Goal: Task Accomplishment & Management: Complete application form

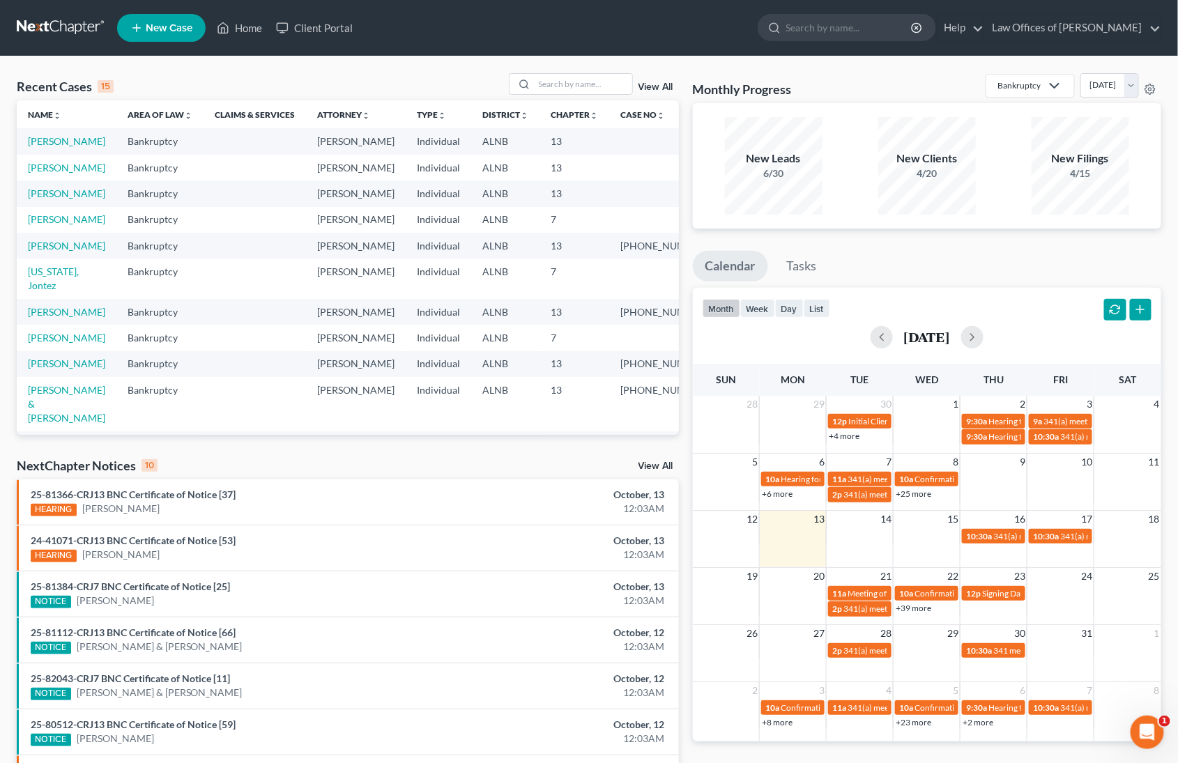
click at [651, 458] on div "NextChapter Notices 10 View All" at bounding box center [348, 468] width 662 height 22
click at [656, 465] on link "View All" at bounding box center [655, 466] width 35 height 10
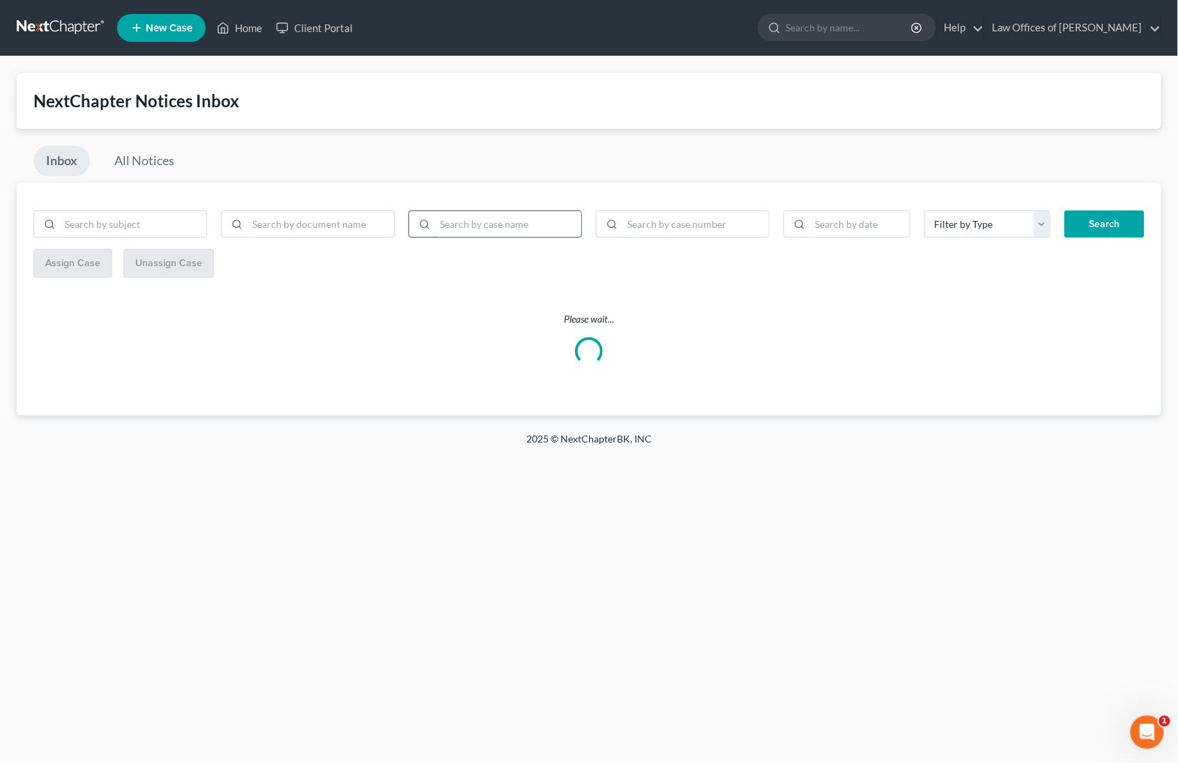
click at [509, 225] on input "search" at bounding box center [508, 224] width 146 height 26
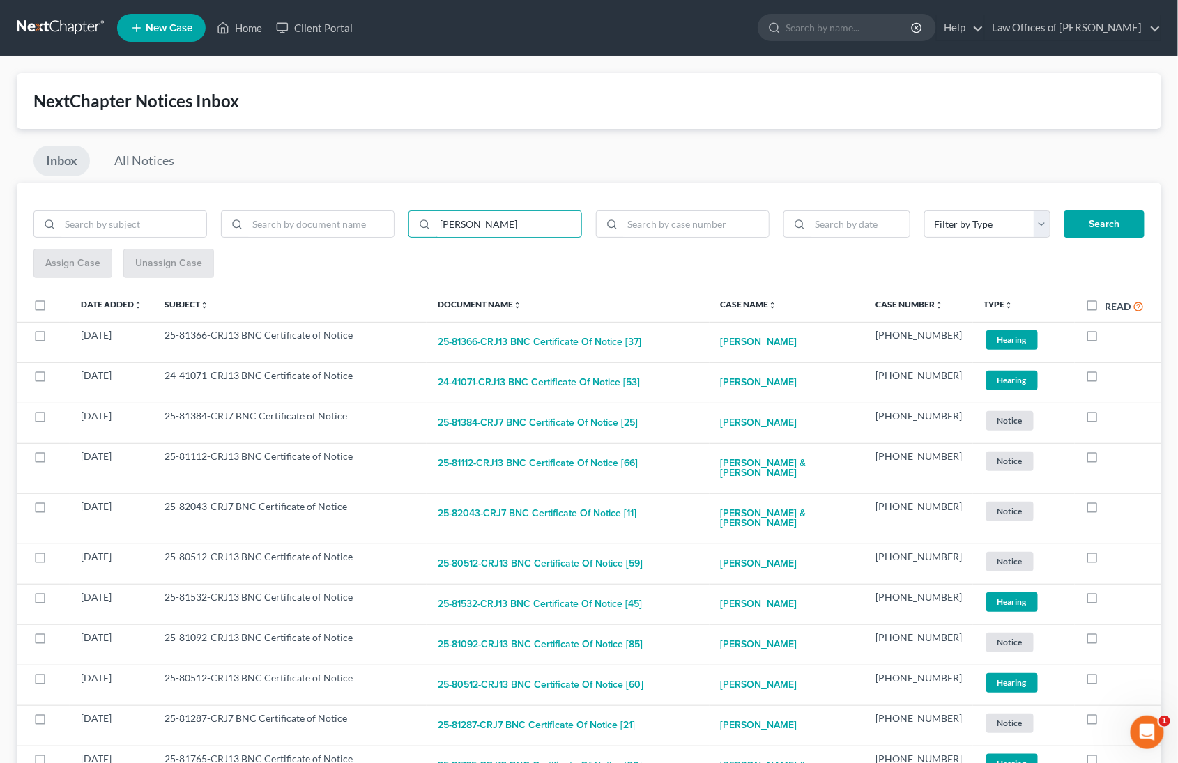
type input "[PERSON_NAME]"
click at [1104, 222] on button "Search" at bounding box center [1104, 224] width 80 height 28
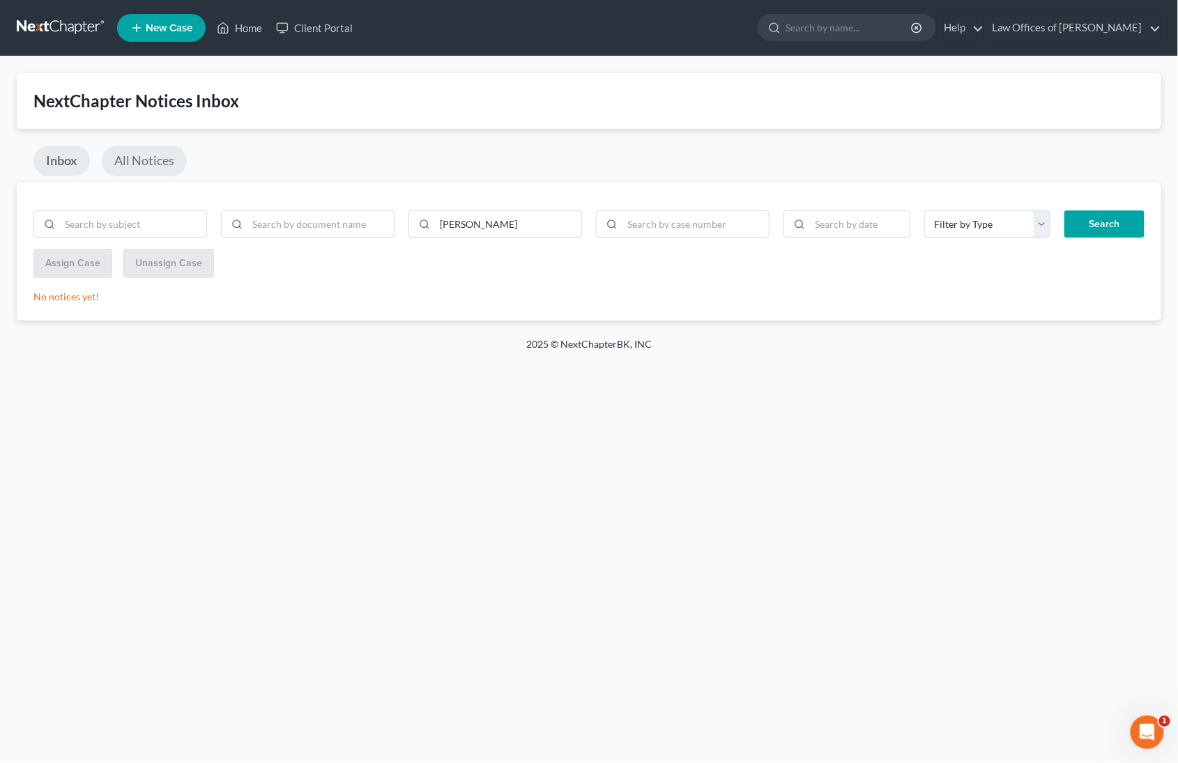
click at [138, 156] on link "All Notices" at bounding box center [144, 161] width 85 height 31
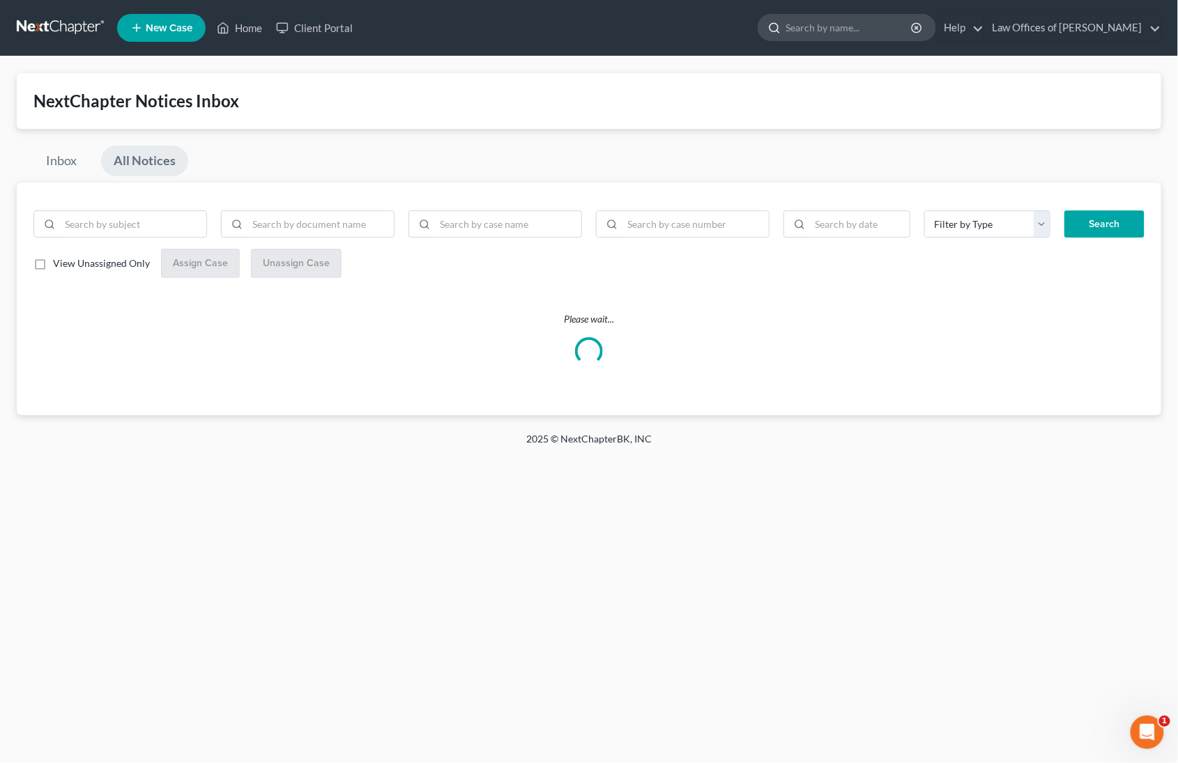
click at [847, 31] on input "search" at bounding box center [849, 28] width 128 height 26
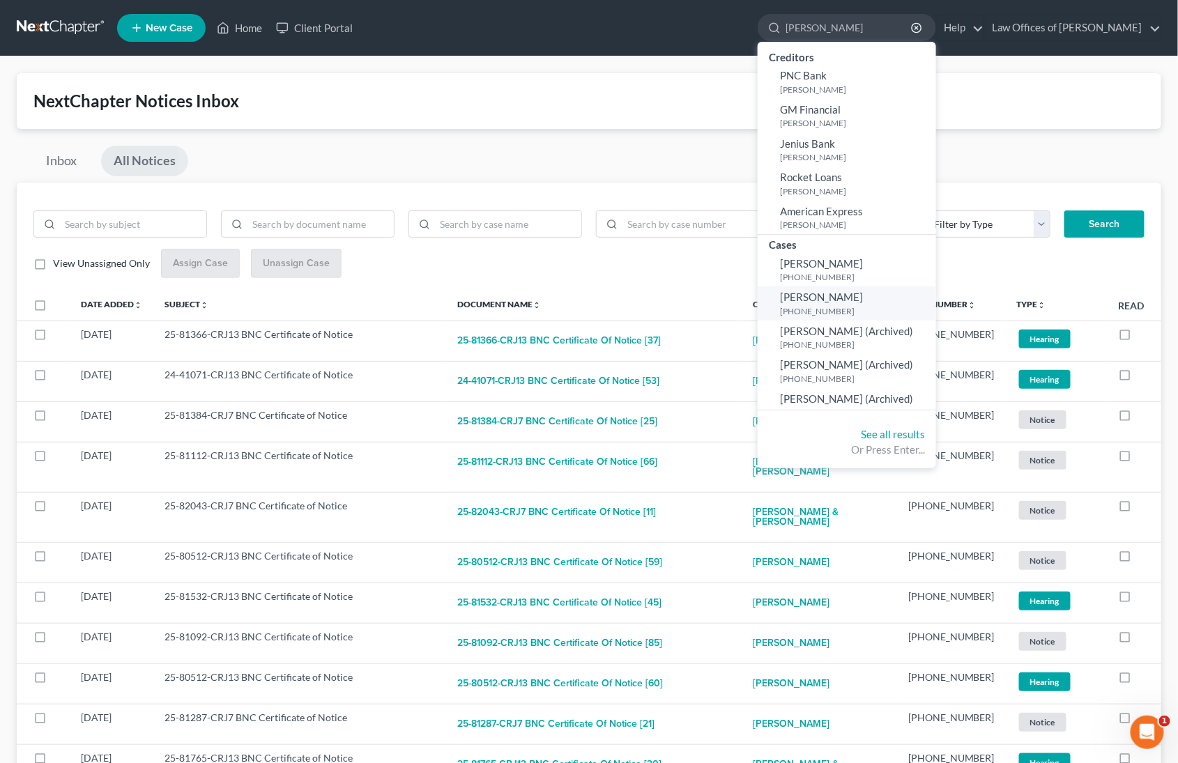
type input "[PERSON_NAME]"
click at [819, 295] on span "[PERSON_NAME]" at bounding box center [821, 297] width 83 height 13
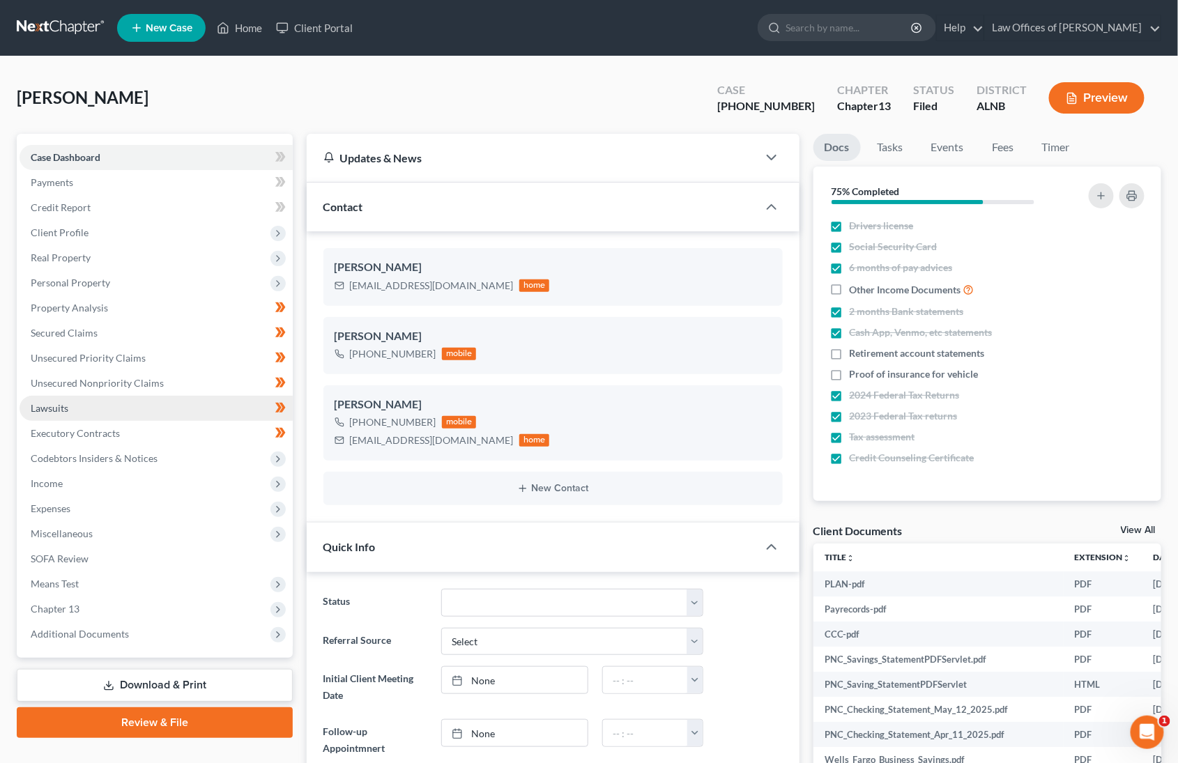
scroll to position [234, 0]
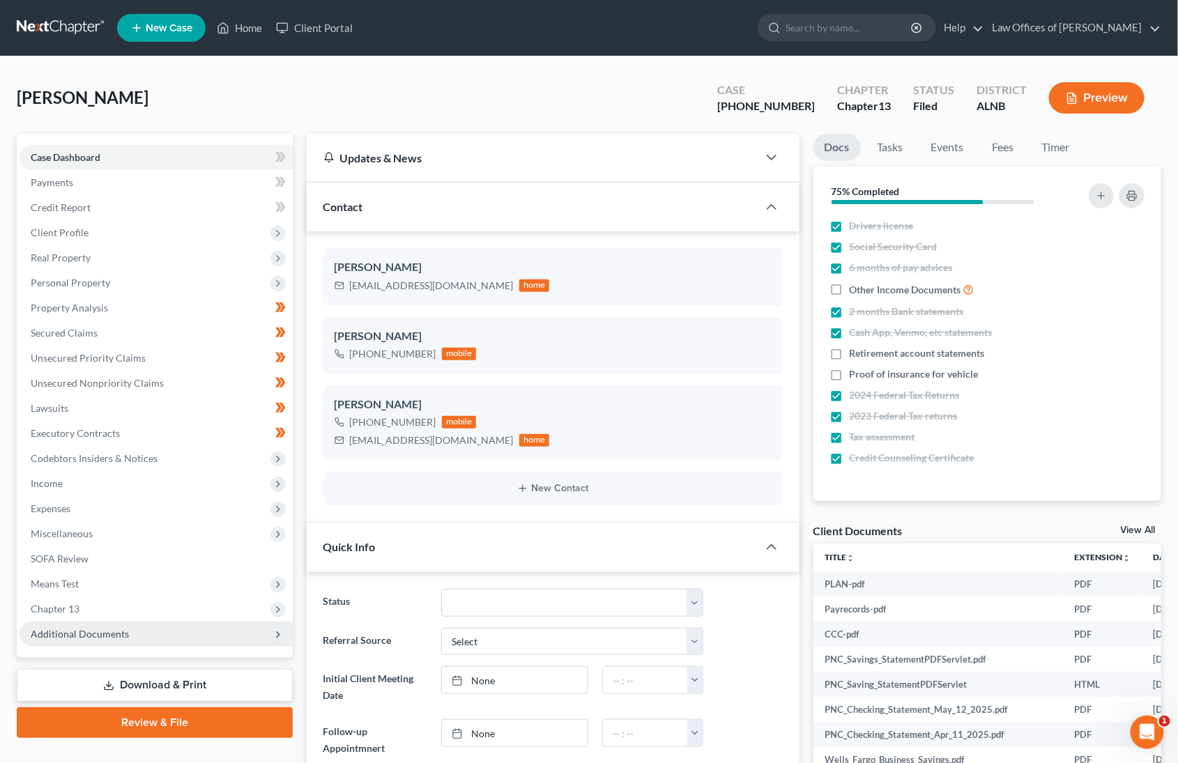
click at [142, 622] on span "Additional Documents" at bounding box center [156, 634] width 273 height 25
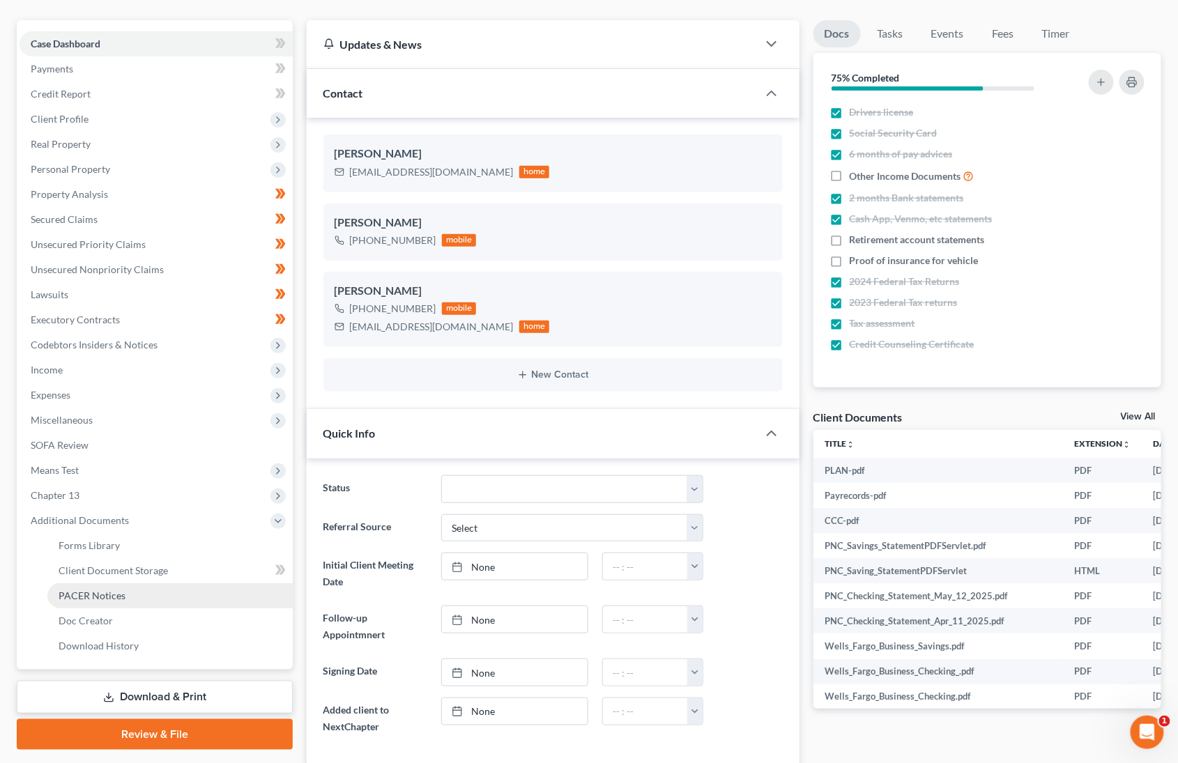
click at [109, 583] on link "PACER Notices" at bounding box center [169, 595] width 245 height 25
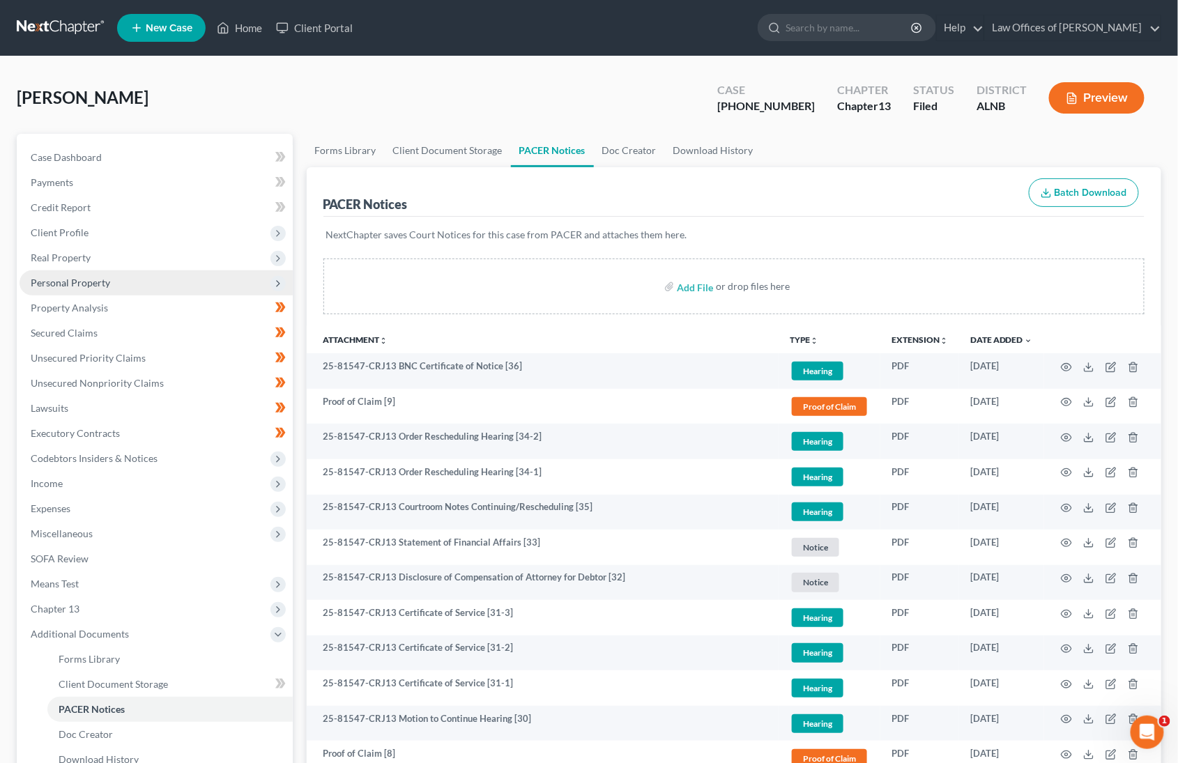
click at [57, 270] on span "Personal Property" at bounding box center [156, 282] width 273 height 25
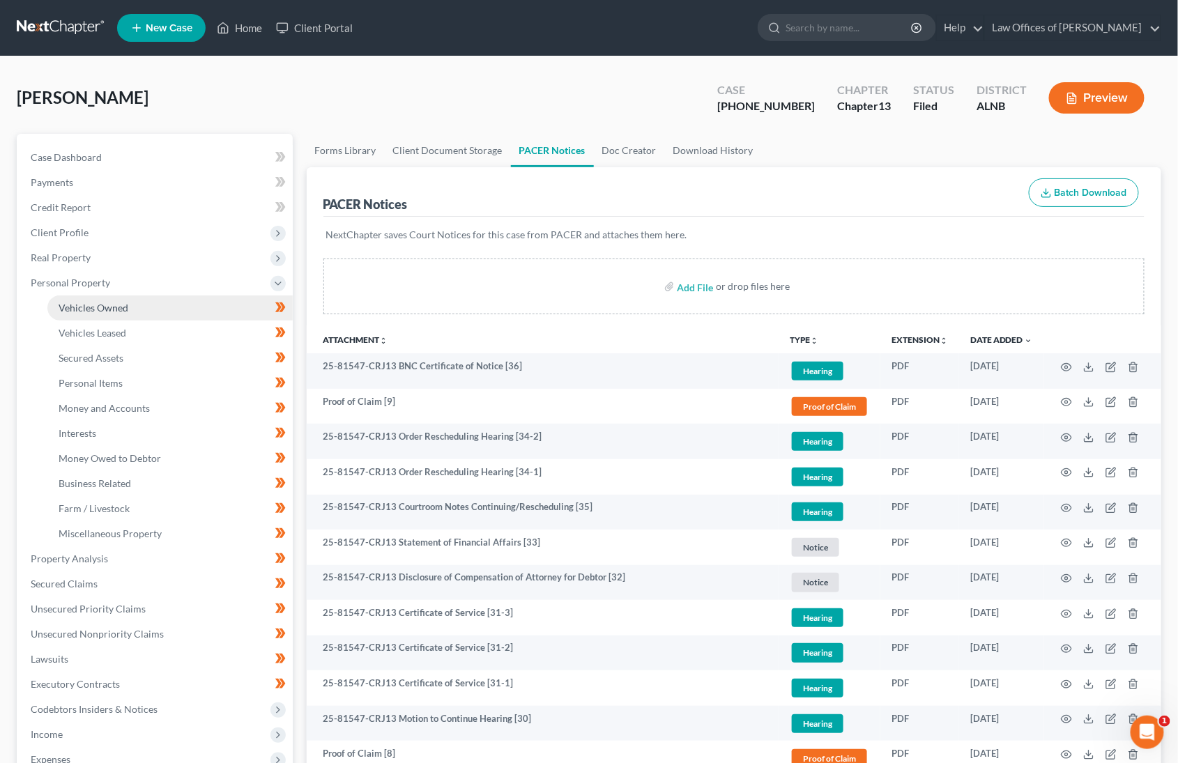
click at [79, 304] on span "Vehicles Owned" at bounding box center [94, 308] width 70 height 12
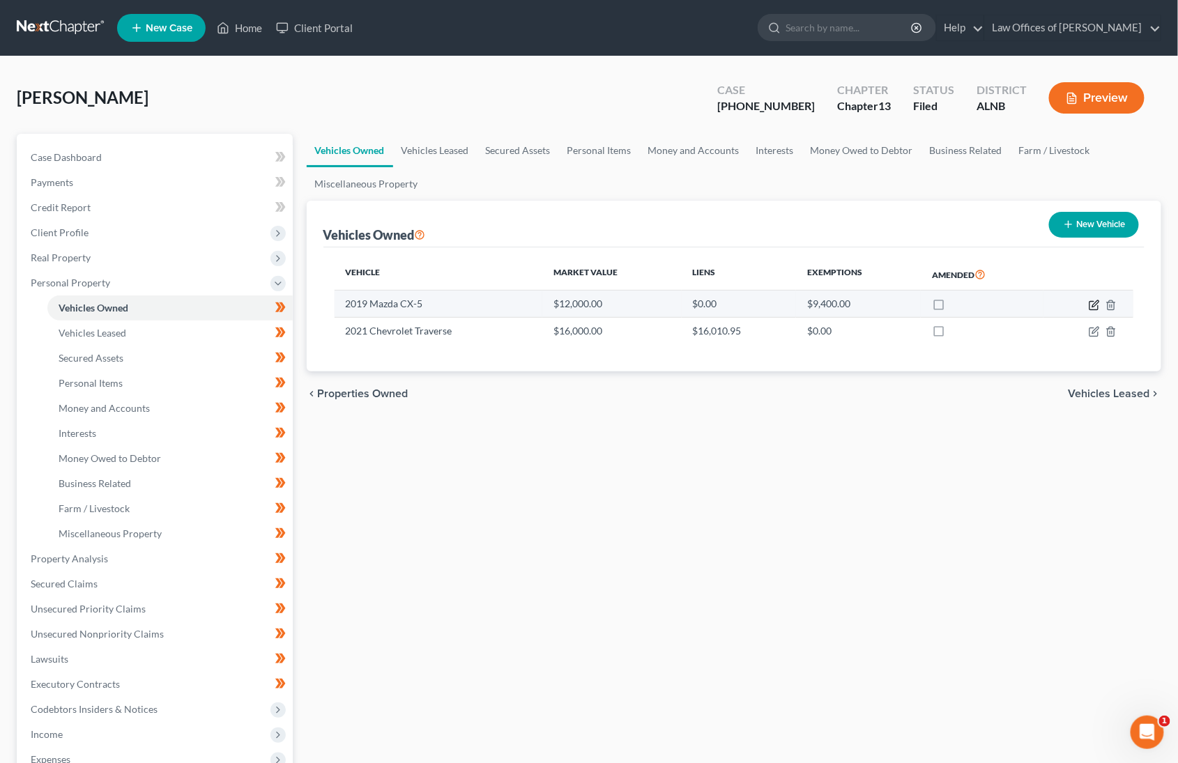
click at [1090, 303] on icon "button" at bounding box center [1093, 305] width 11 height 11
select select "0"
select select "7"
select select "1"
select select "0"
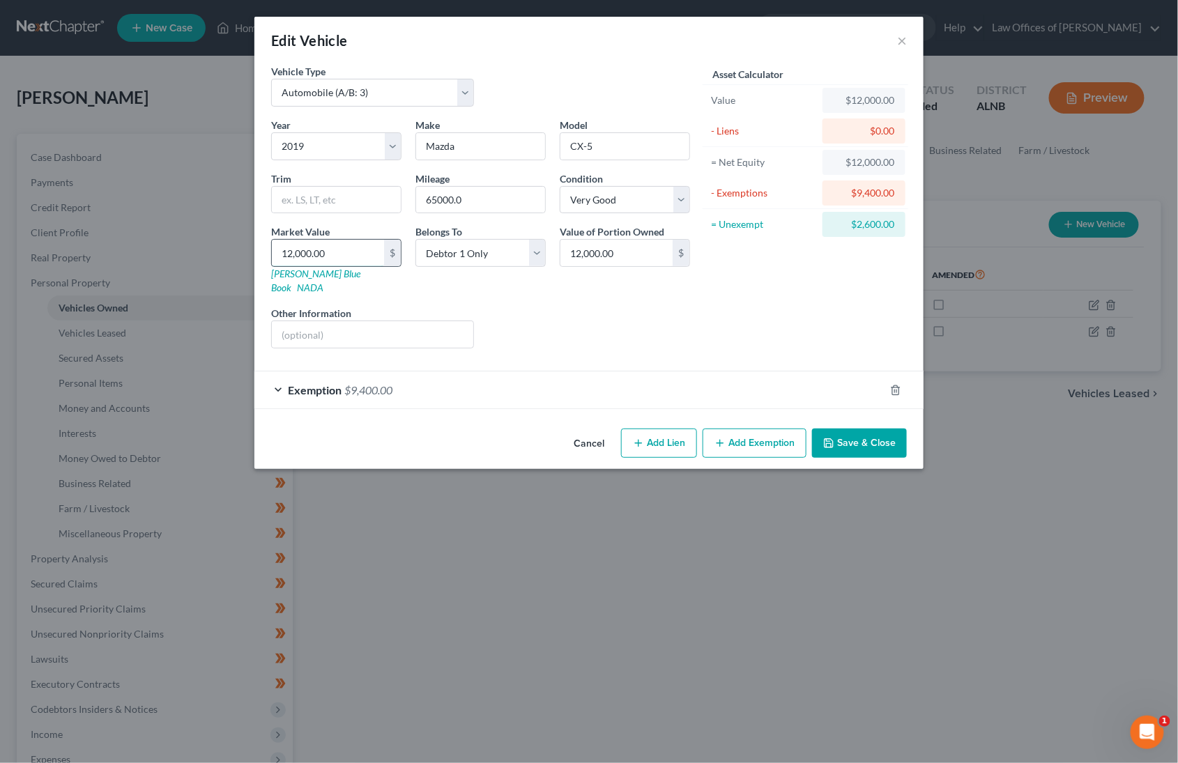
click at [311, 249] on input "12,000.00" at bounding box center [328, 253] width 112 height 26
type input "1"
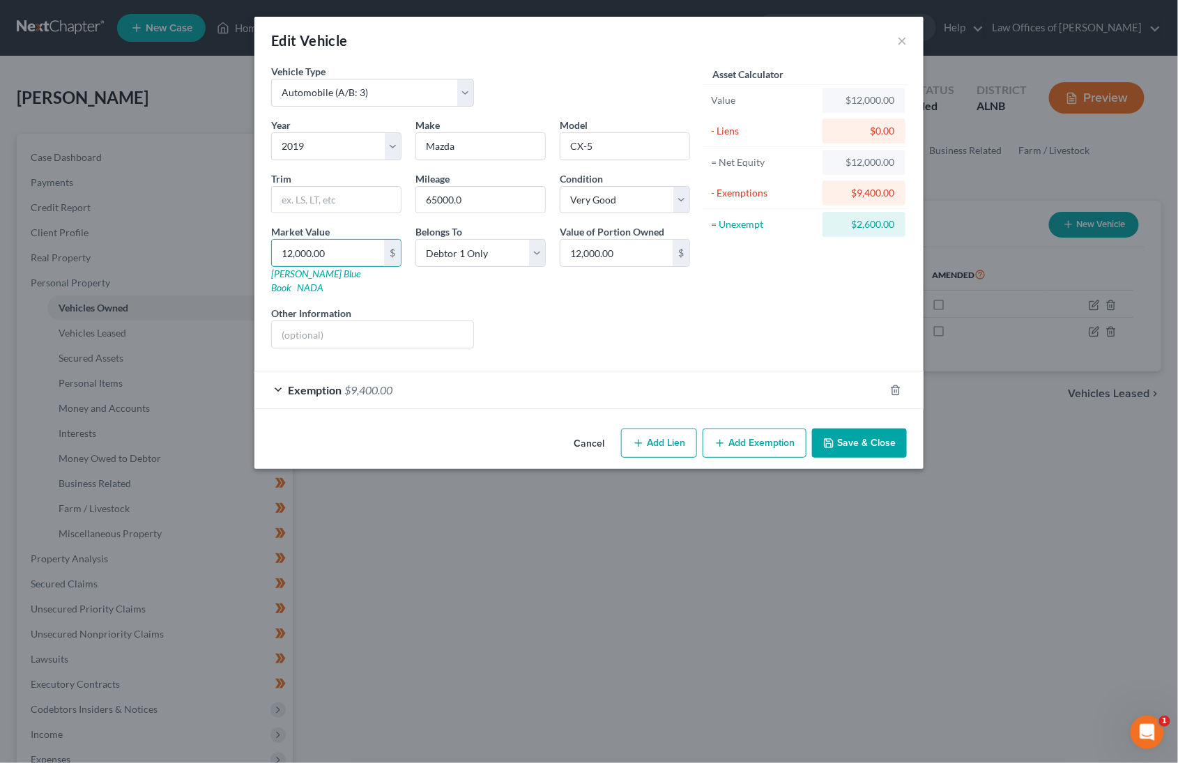
type input "1.00"
type input "19"
type input "19.00"
type input "194"
type input "194.00"
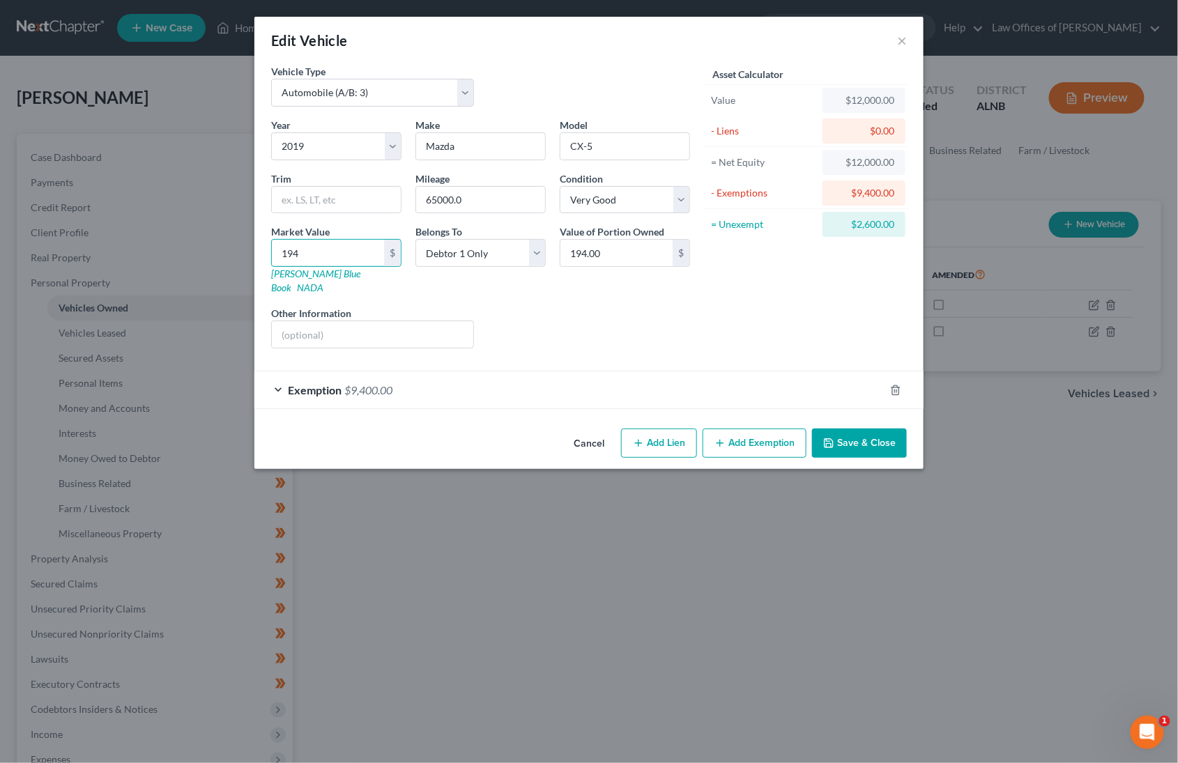
type input "1940"
type input "1,940.00"
type input "1,9400"
type input "19,400.00"
type input "19,400"
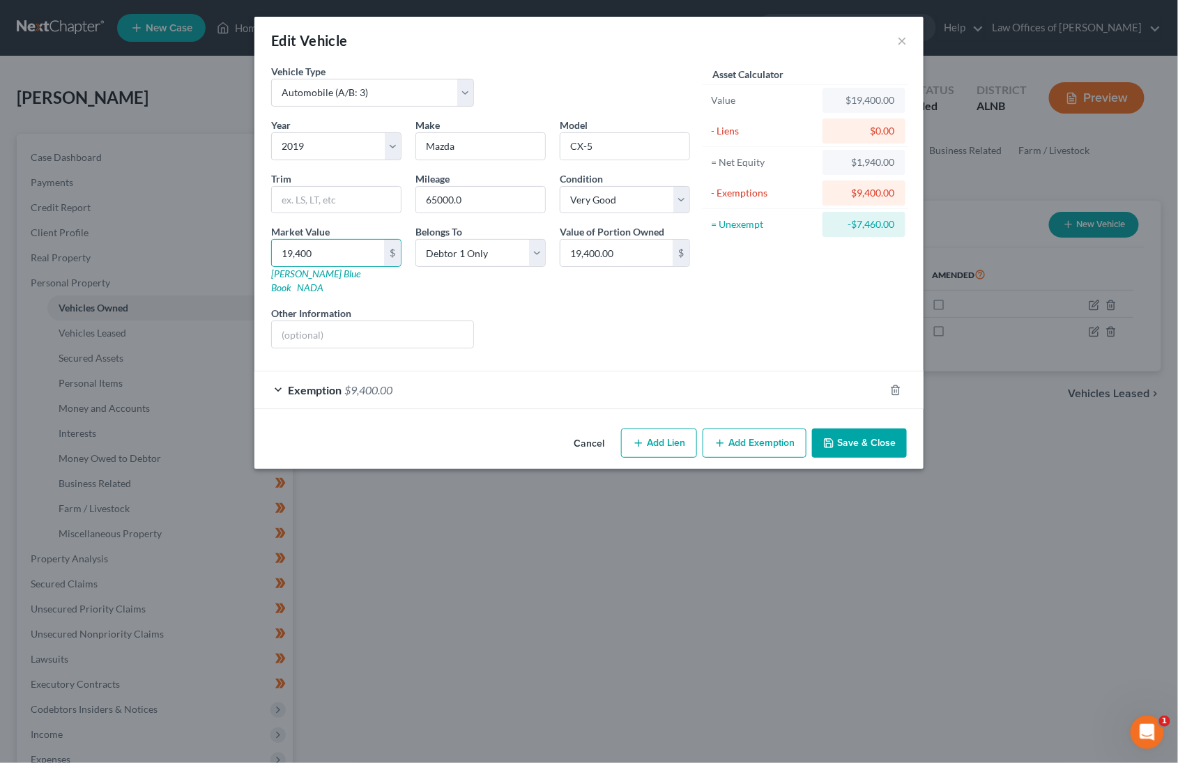
click at [853, 429] on button "Save & Close" at bounding box center [859, 443] width 95 height 29
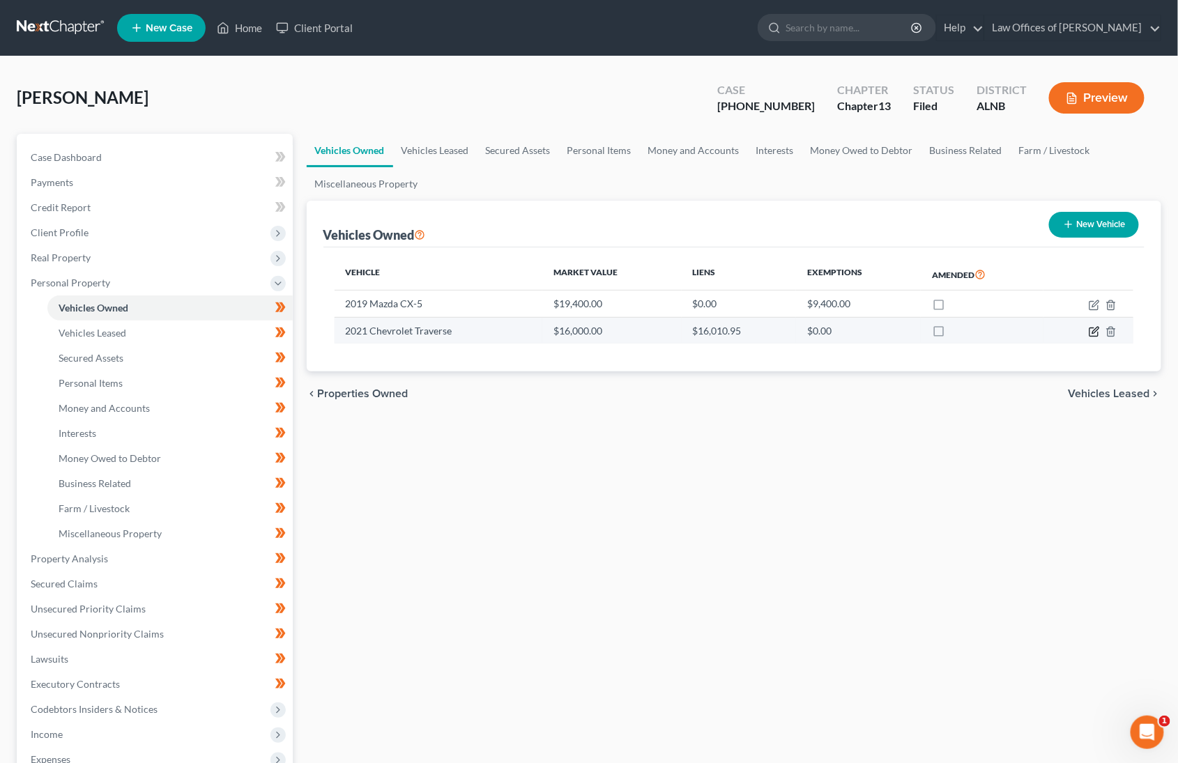
click at [1095, 331] on icon "button" at bounding box center [1095, 330] width 6 height 6
select select "0"
select select "5"
select select "1"
select select "0"
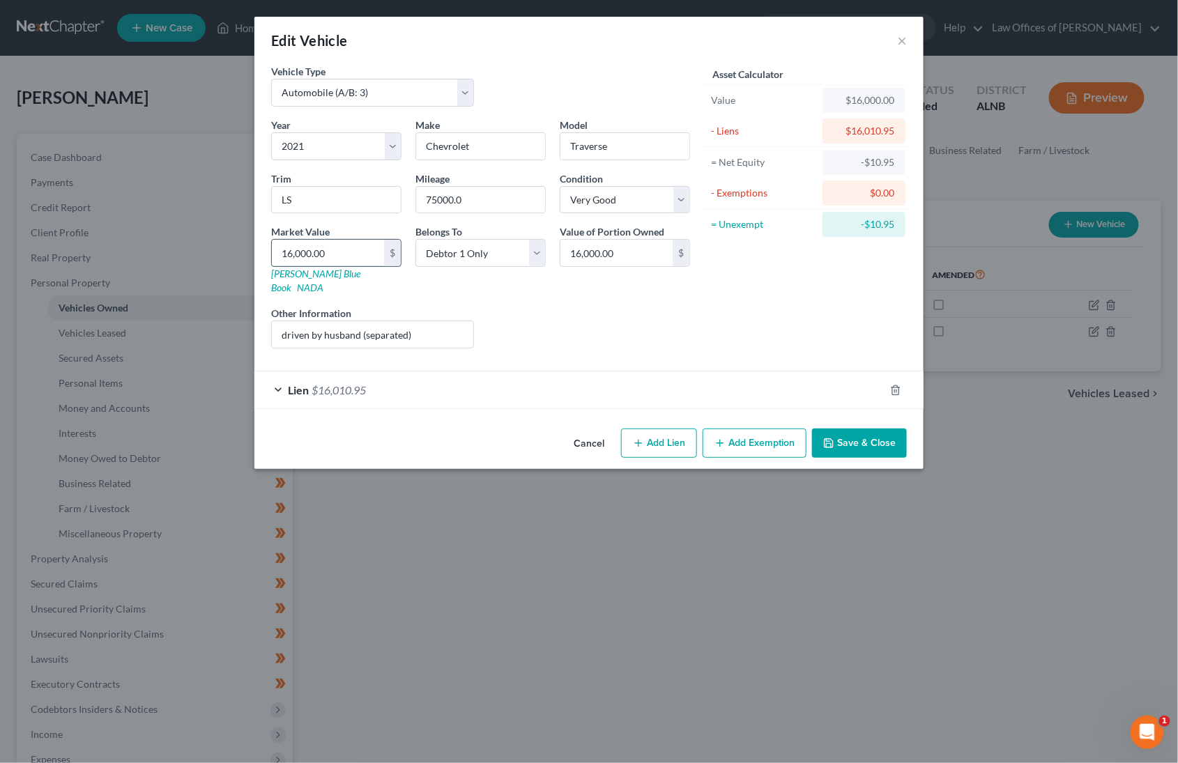
click at [313, 249] on input "16,000.00" at bounding box center [328, 253] width 112 height 26
type input "16,000200"
type input "16,000,200.00"
click at [313, 249] on input "16,000,200" at bounding box center [328, 253] width 112 height 26
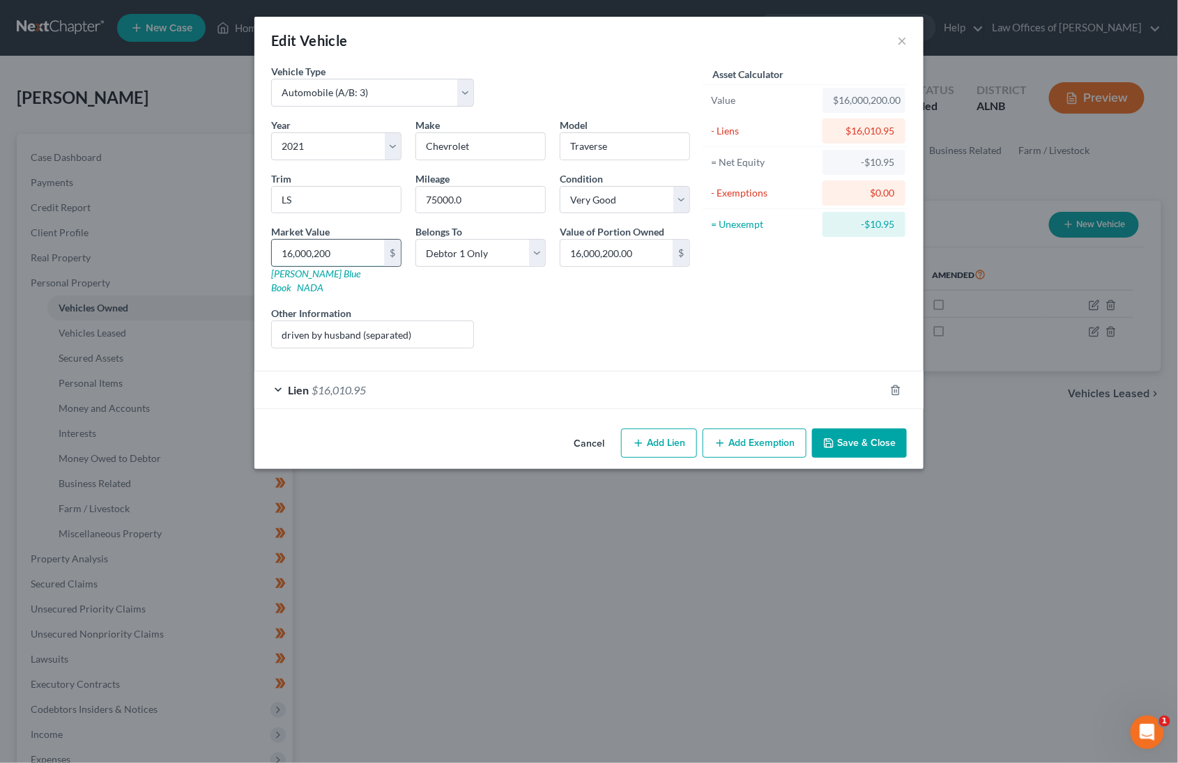
click at [313, 249] on input "16,000,200" at bounding box center [328, 253] width 112 height 26
type input "2"
type input "2.00"
type input "24"
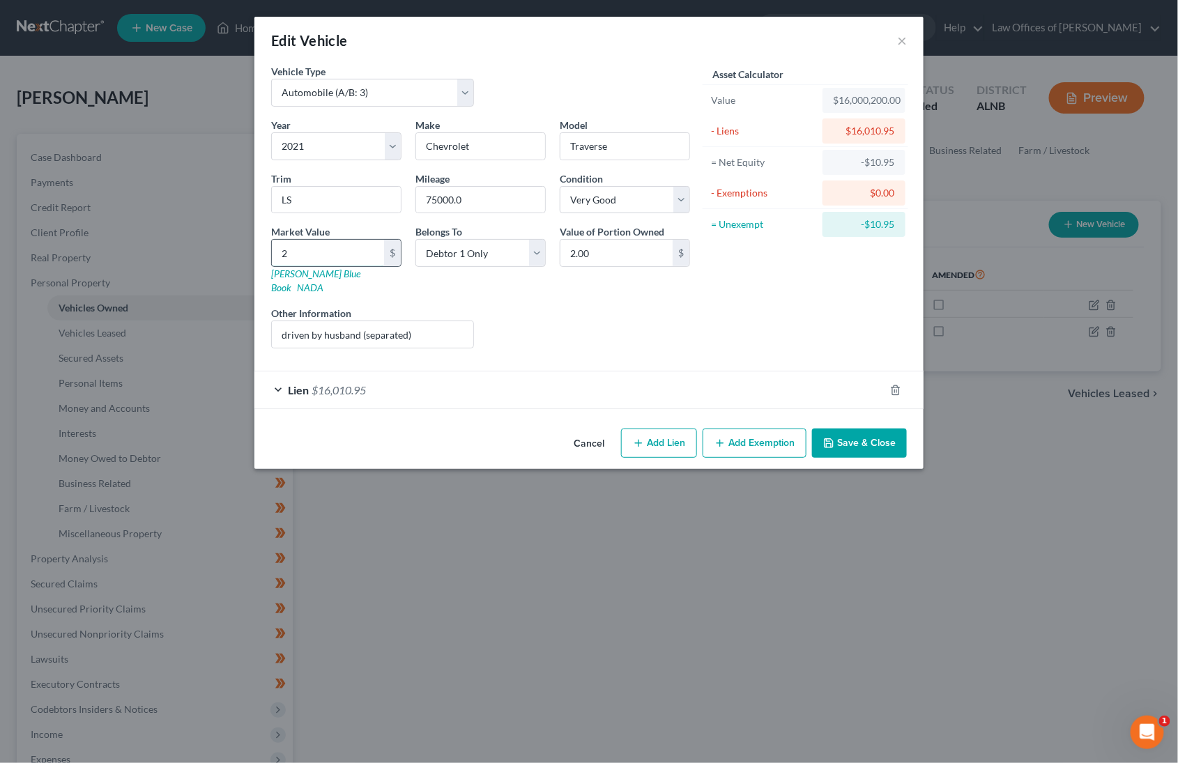
type input "24.00"
type input "249"
type input "249.00"
type input "2490"
type input "2,490.00"
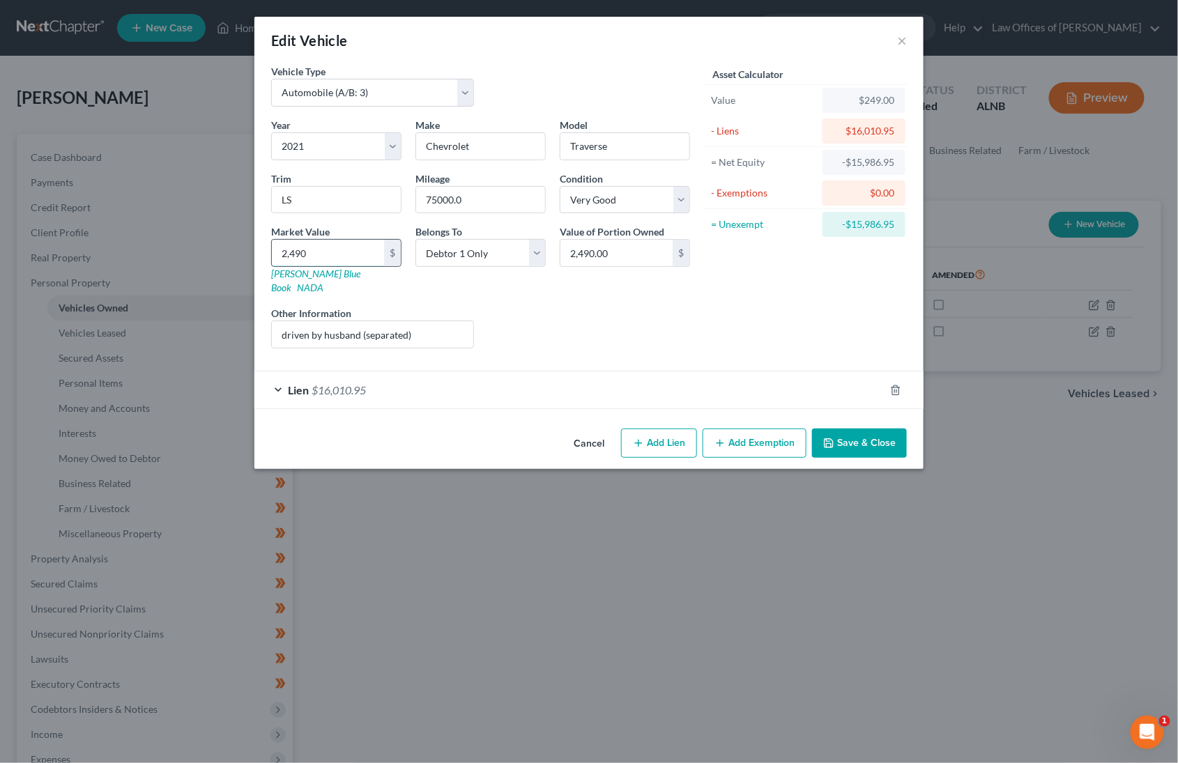
type input "2,4900"
type input "24,900.00"
type input "24,90"
type input "2,490.00"
type input "2,49"
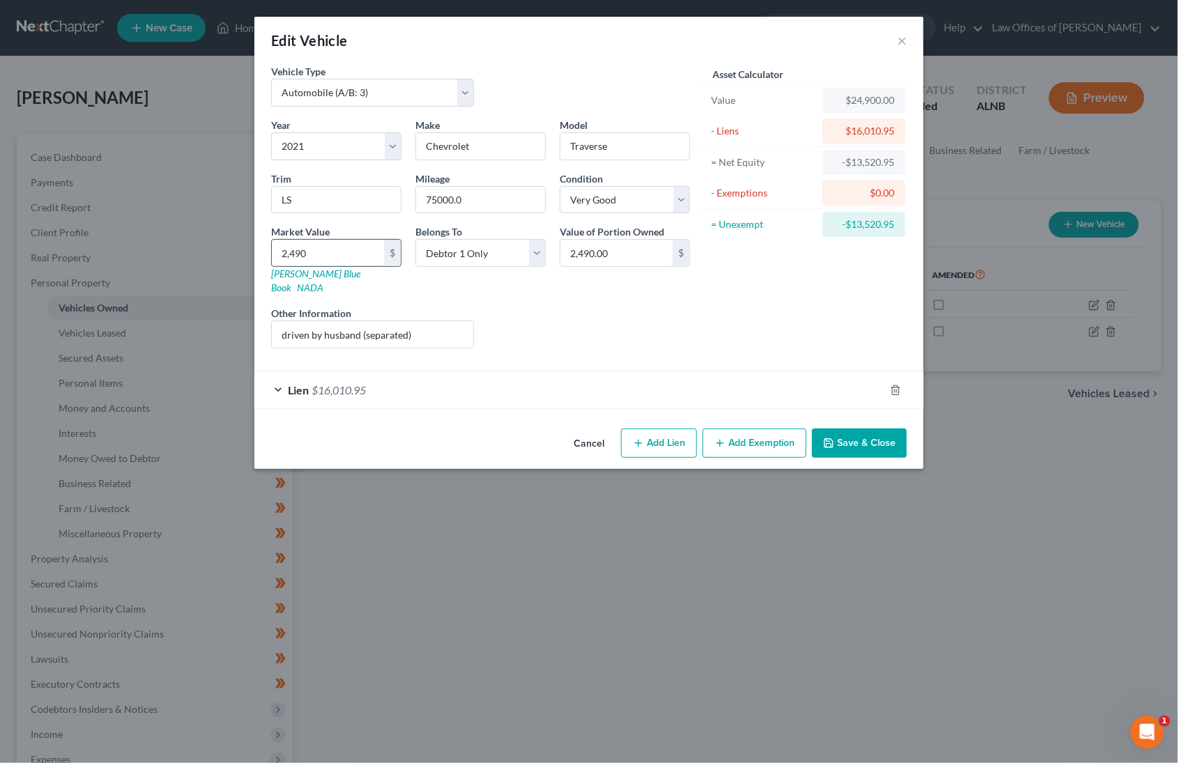
type input "249.00"
type input "24"
type input "24.00"
type input "240"
type input "240.00"
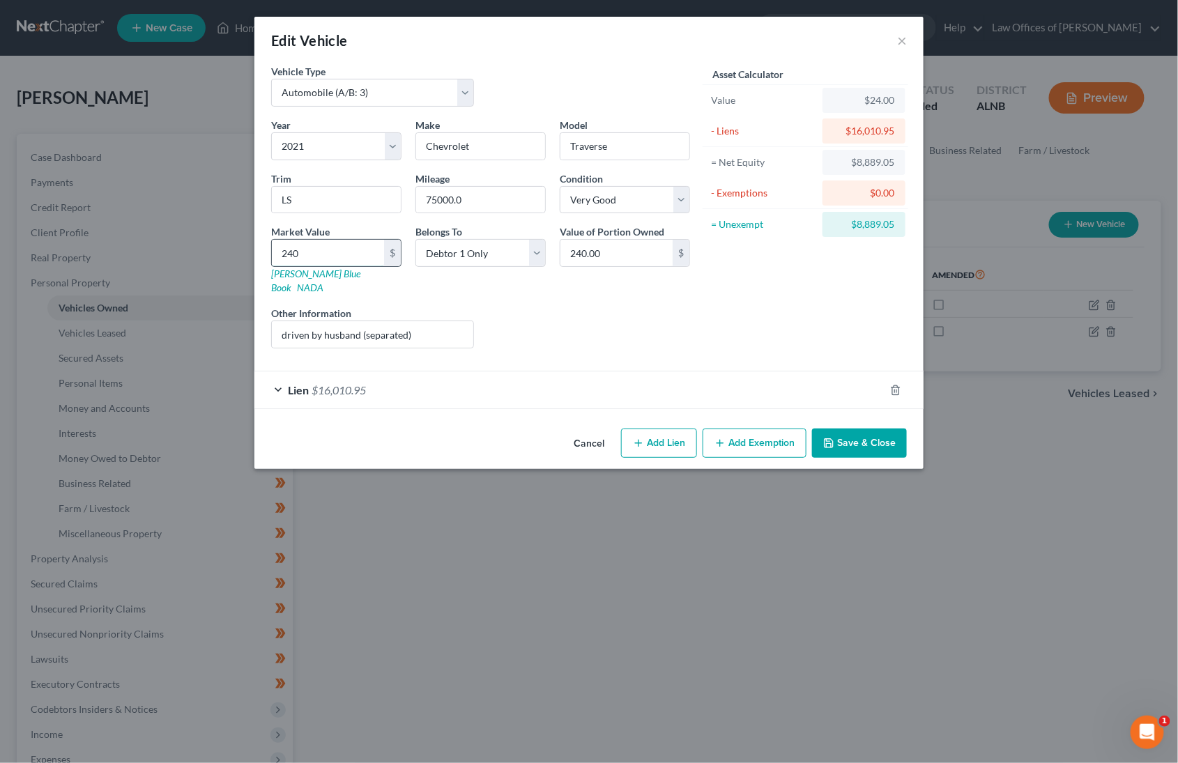
type input "2400"
type input "2,400.00"
type input "2,4000"
type input "24,000.00"
type input "24,000"
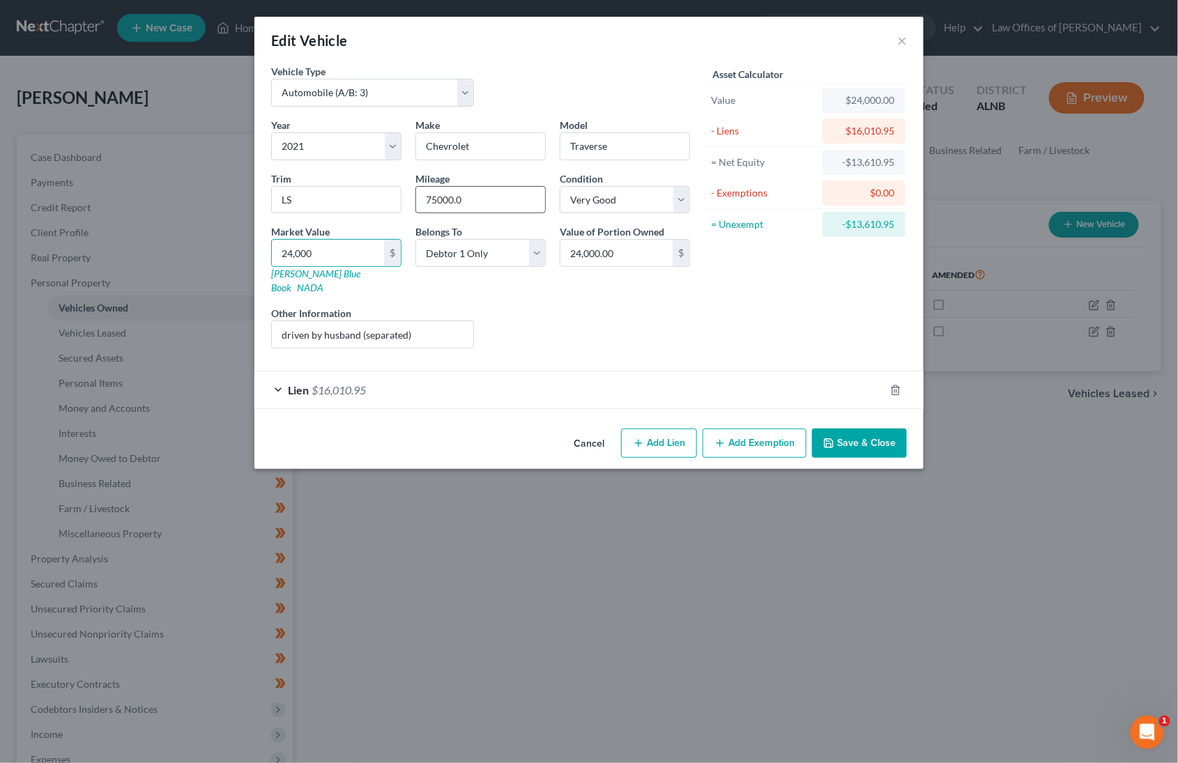
click at [476, 197] on input "75000.0" at bounding box center [480, 200] width 129 height 26
type input "80000"
click at [856, 431] on button "Save & Close" at bounding box center [859, 443] width 95 height 29
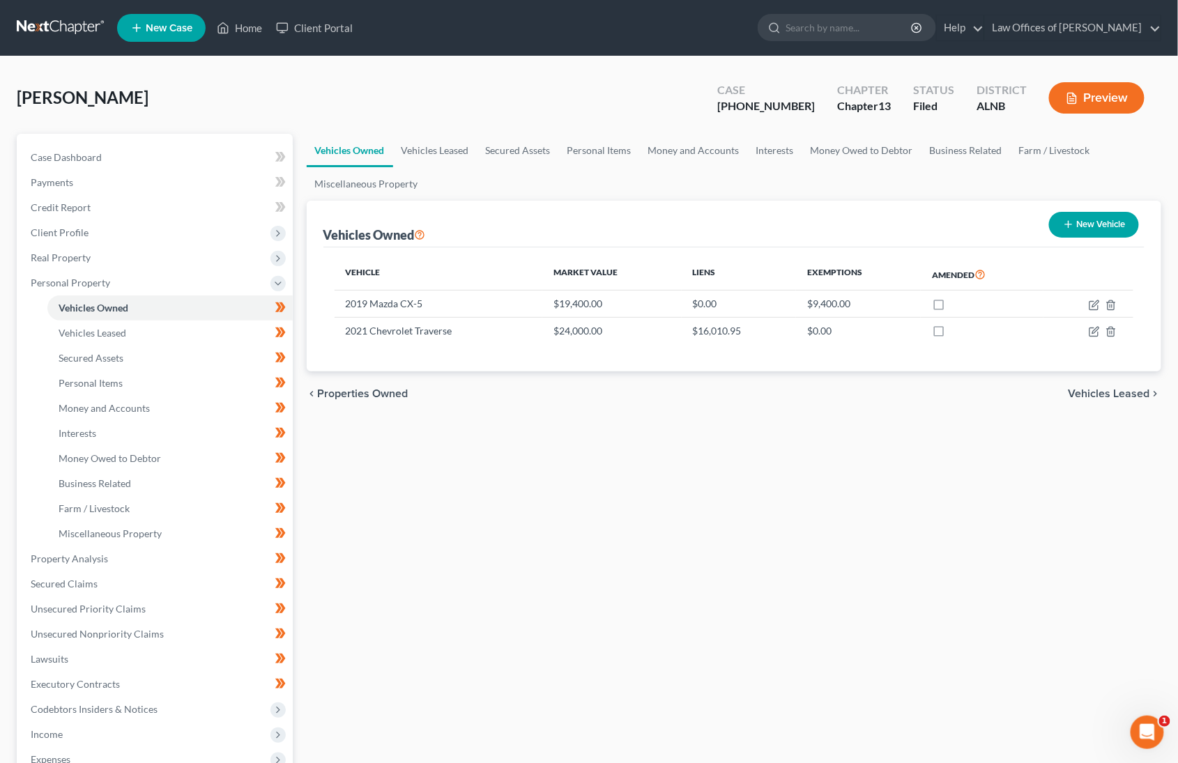
click at [1072, 102] on icon "button" at bounding box center [1071, 98] width 13 height 13
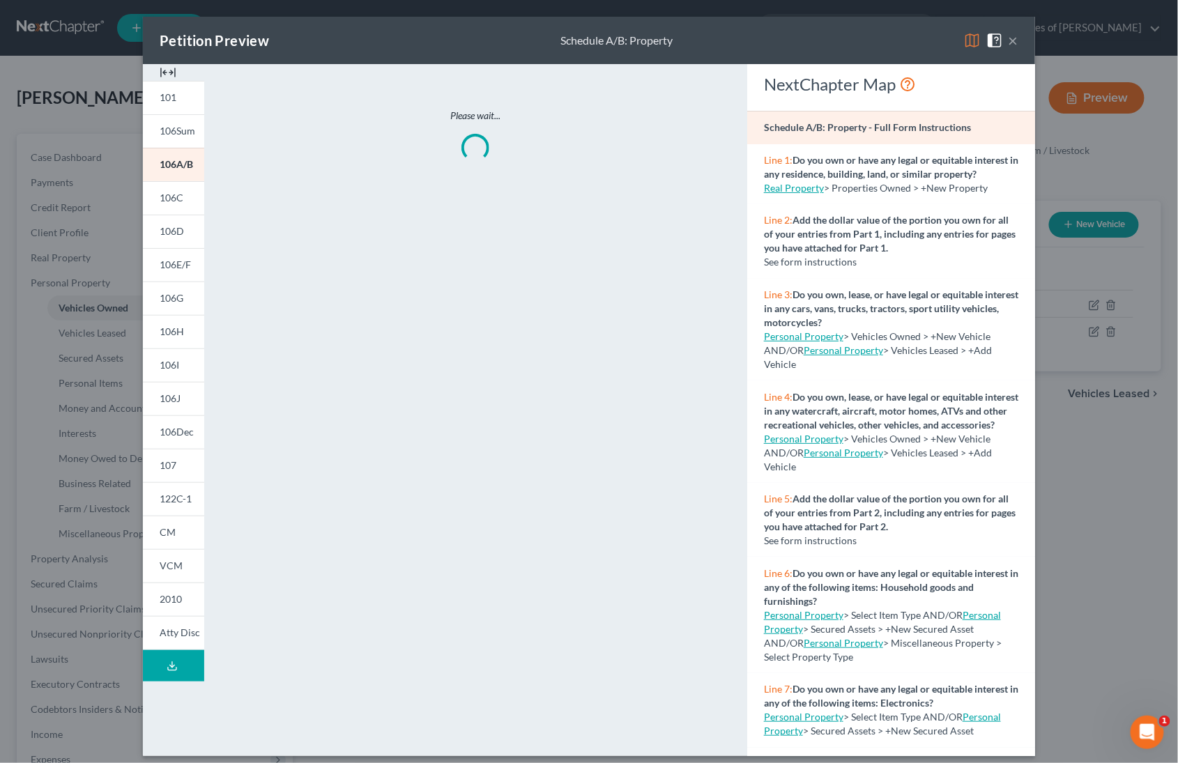
scroll to position [12, 0]
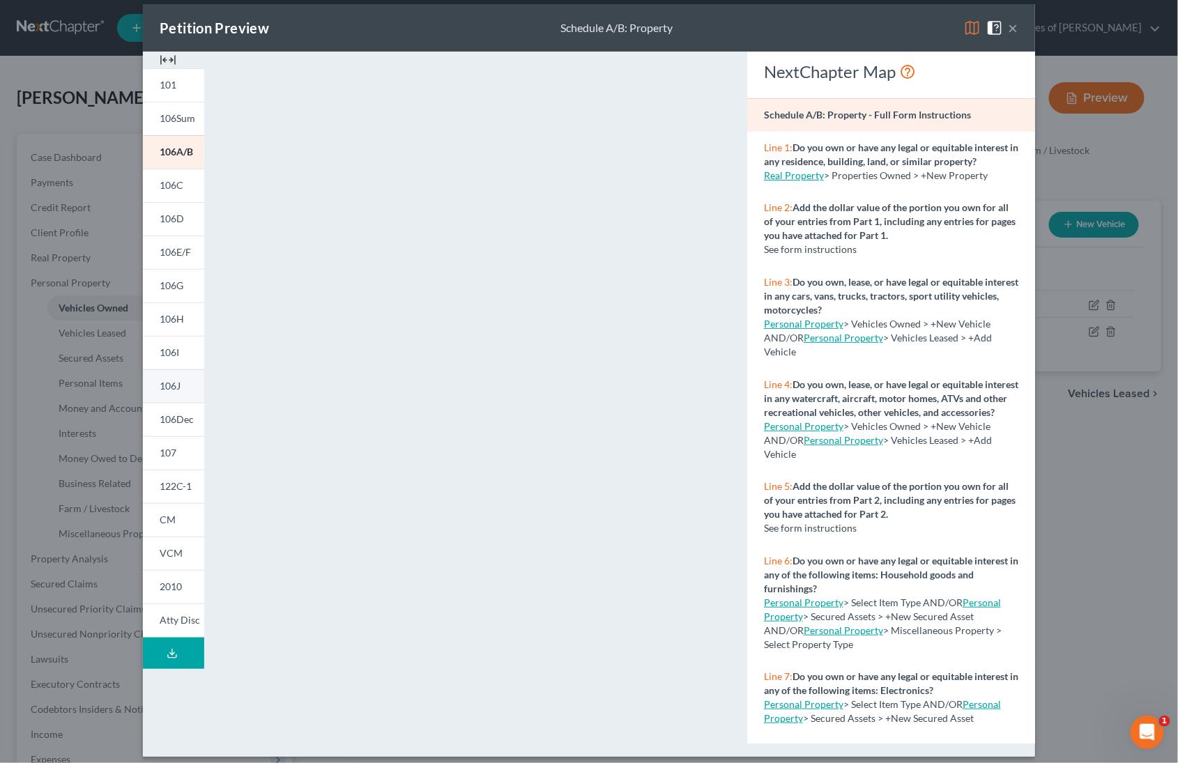
click at [179, 387] on span "106J" at bounding box center [170, 386] width 21 height 12
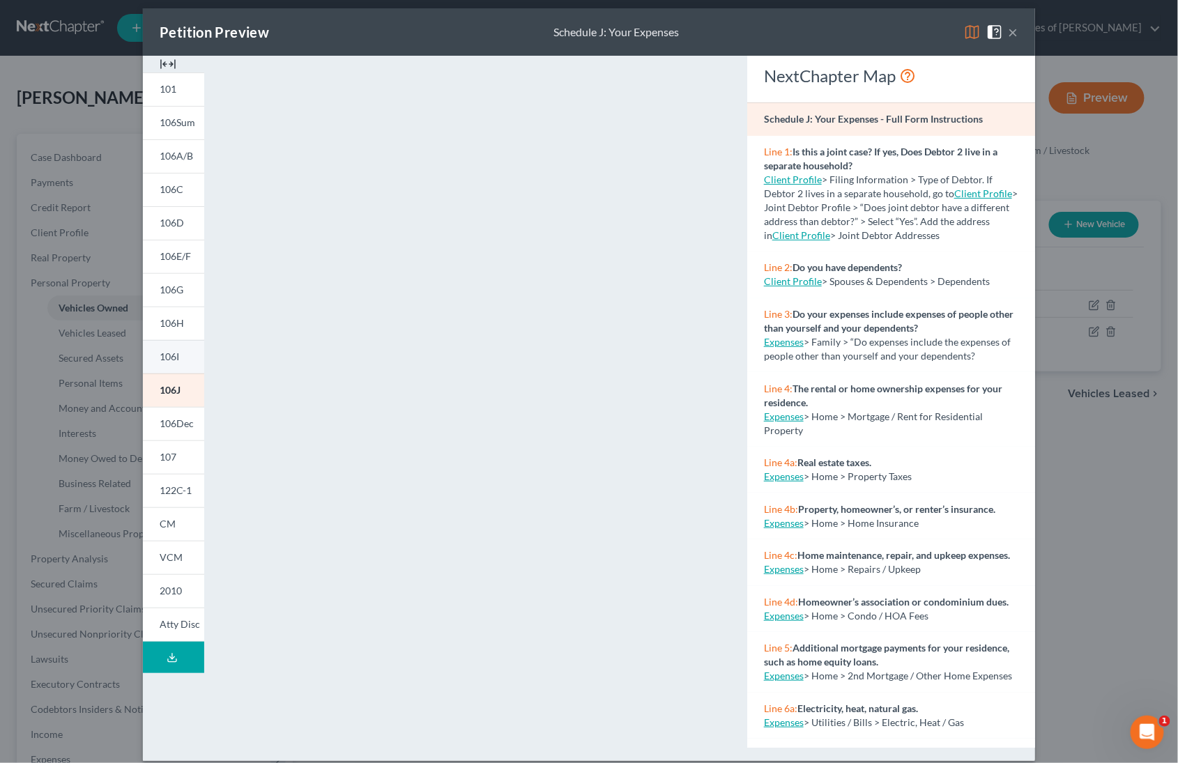
click at [196, 361] on link "106I" at bounding box center [173, 356] width 61 height 33
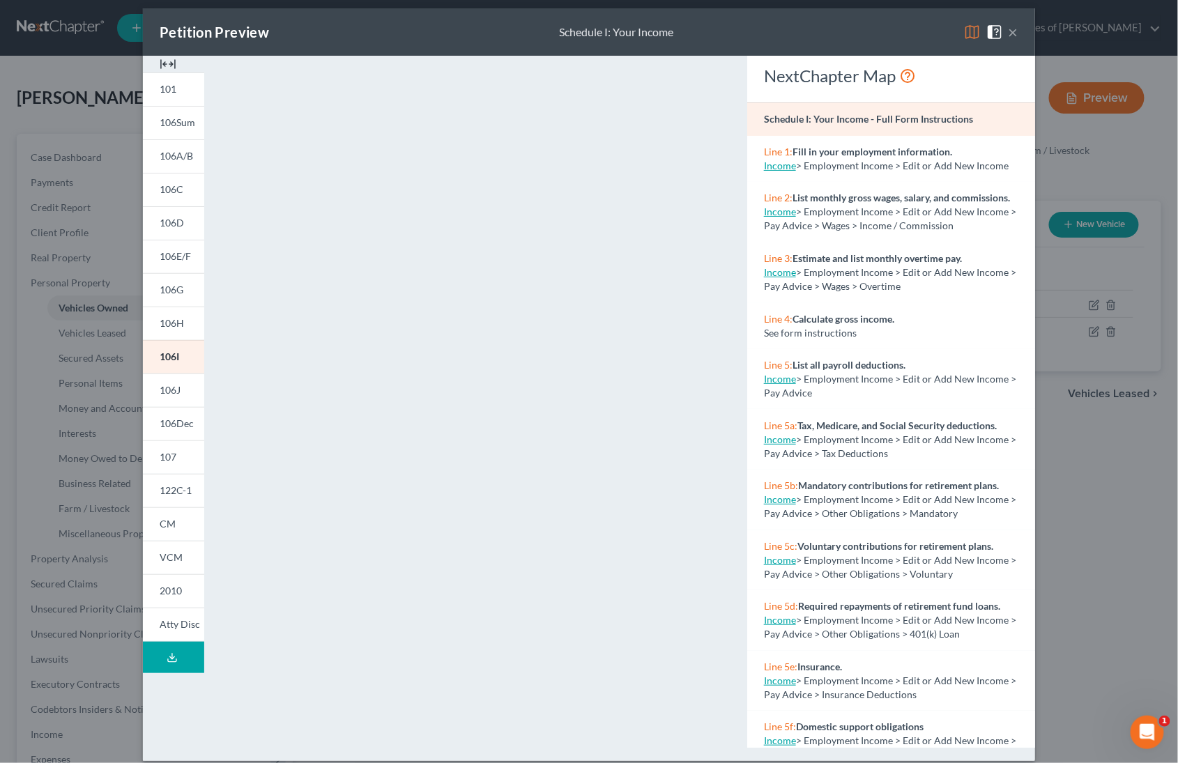
click at [1011, 26] on button "×" at bounding box center [1013, 32] width 10 height 17
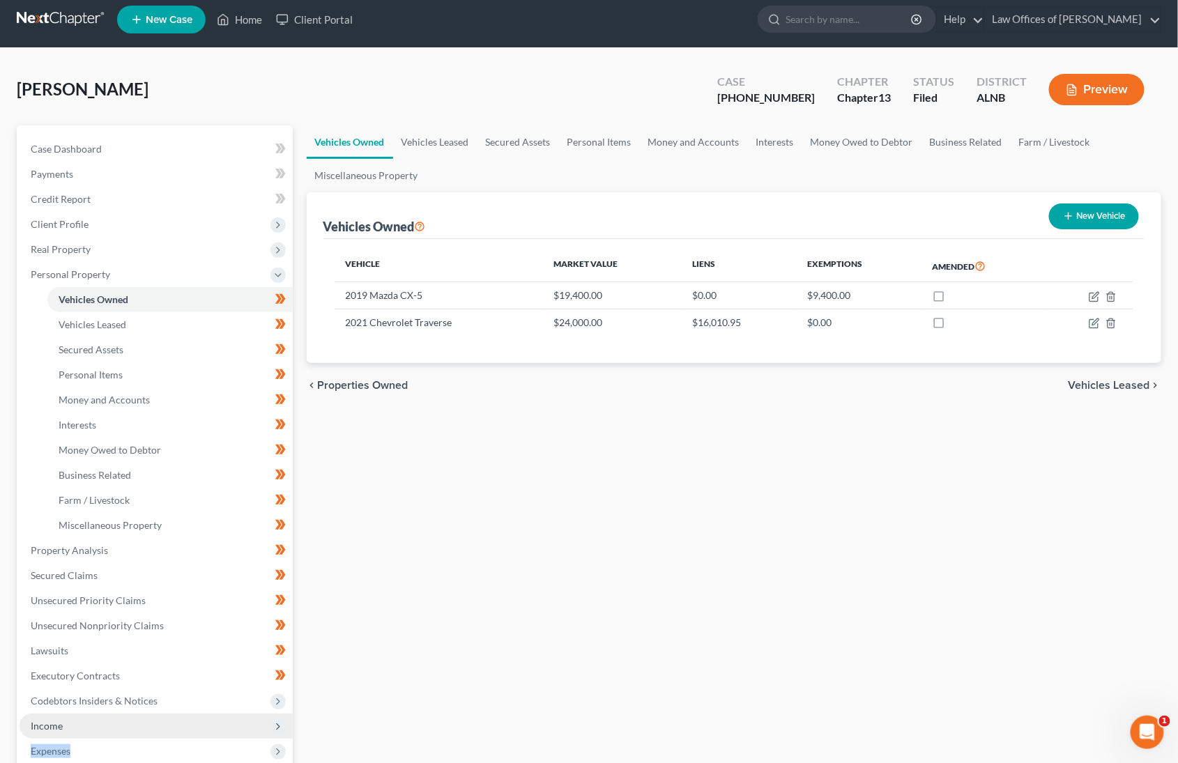
click at [38, 739] on span "Expenses" at bounding box center [156, 751] width 273 height 25
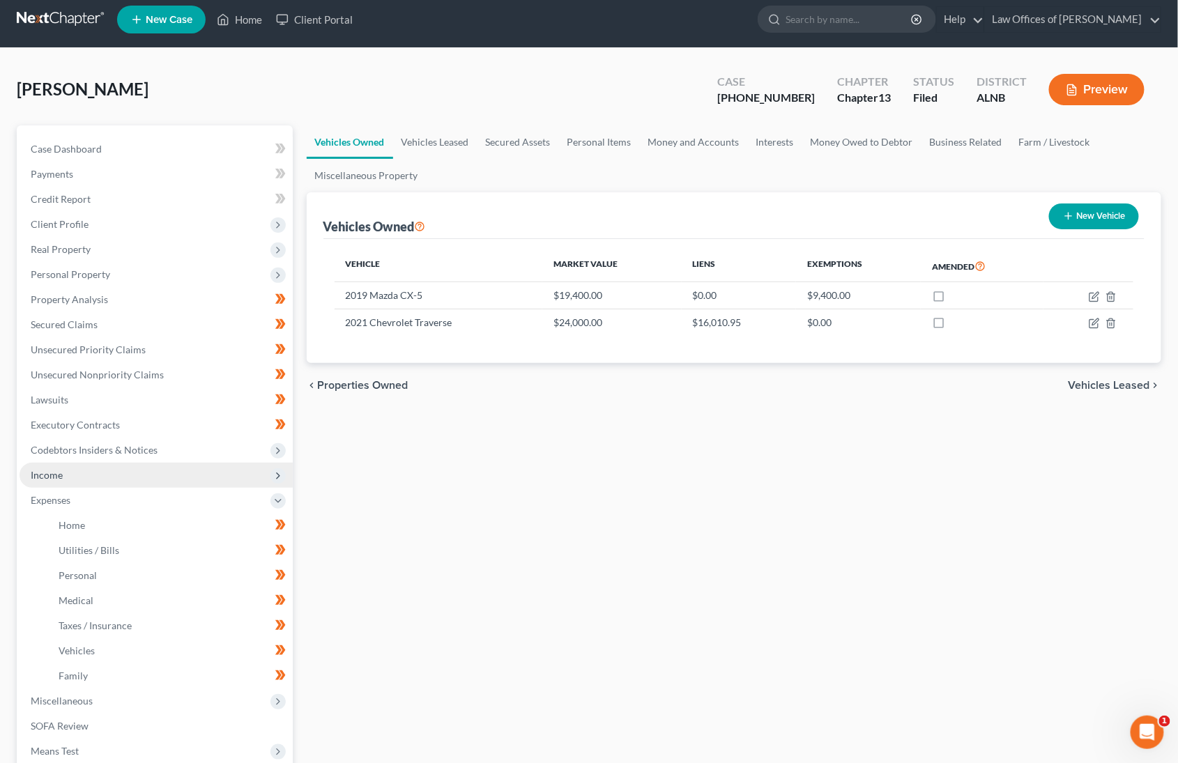
click at [59, 469] on span "Income" at bounding box center [47, 475] width 32 height 12
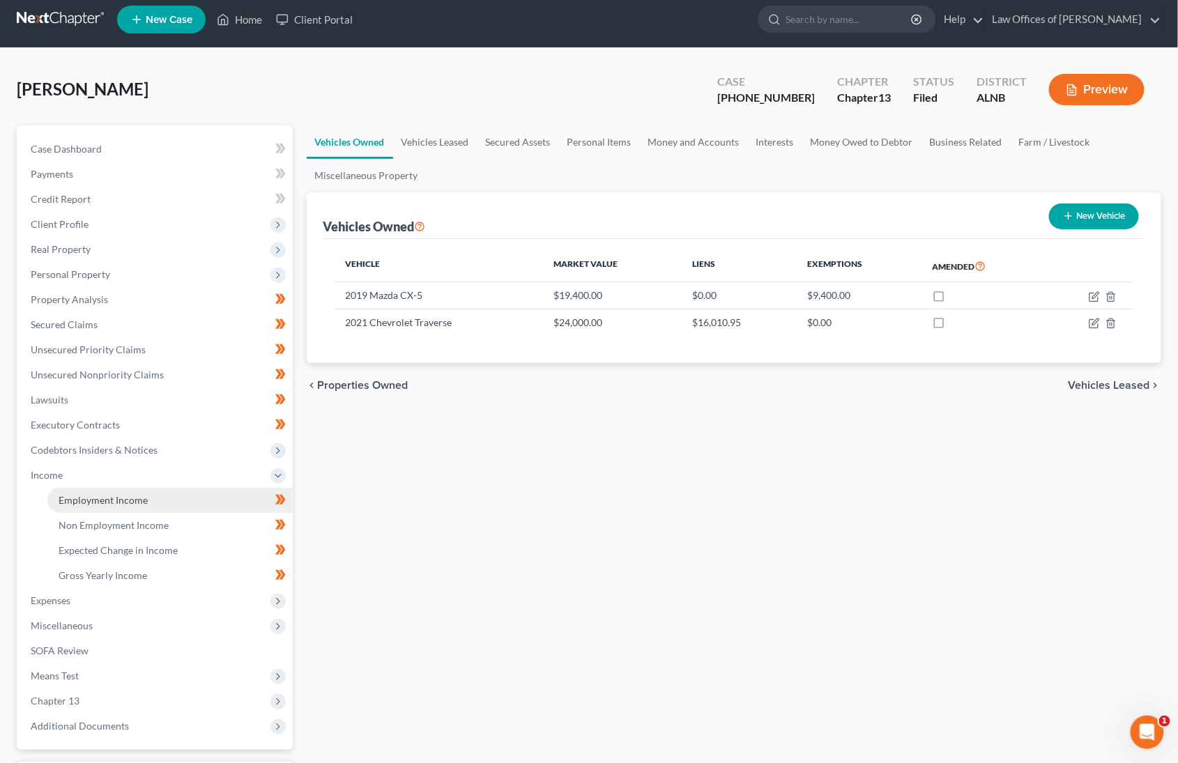
click at [78, 494] on span "Employment Income" at bounding box center [103, 500] width 89 height 12
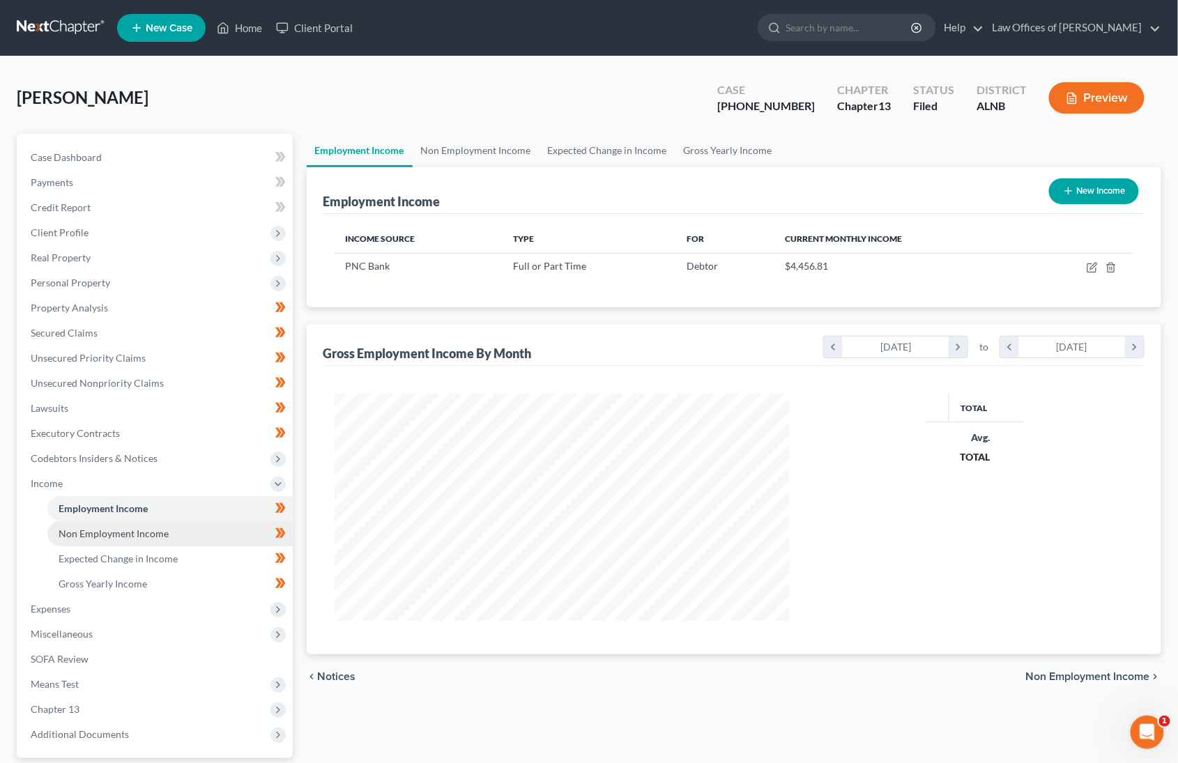
scroll to position [243, 481]
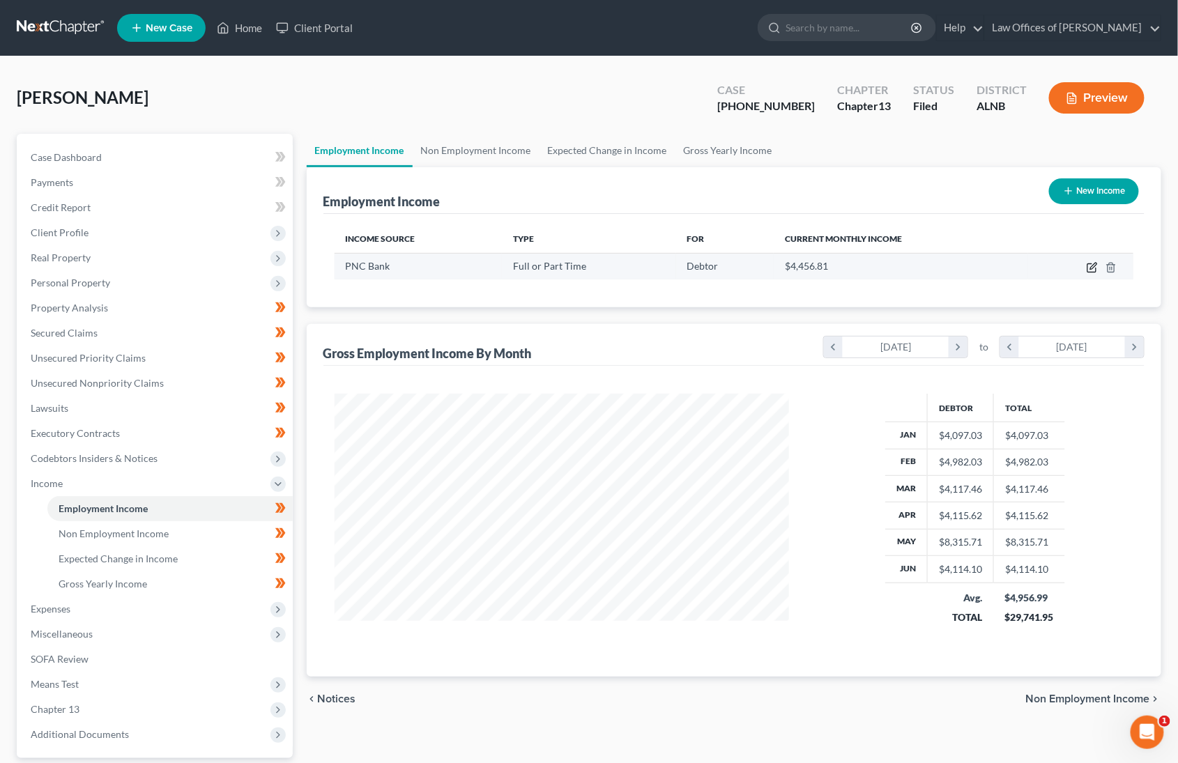
click at [1088, 268] on icon "button" at bounding box center [1091, 267] width 11 height 11
select select "0"
select select "2"
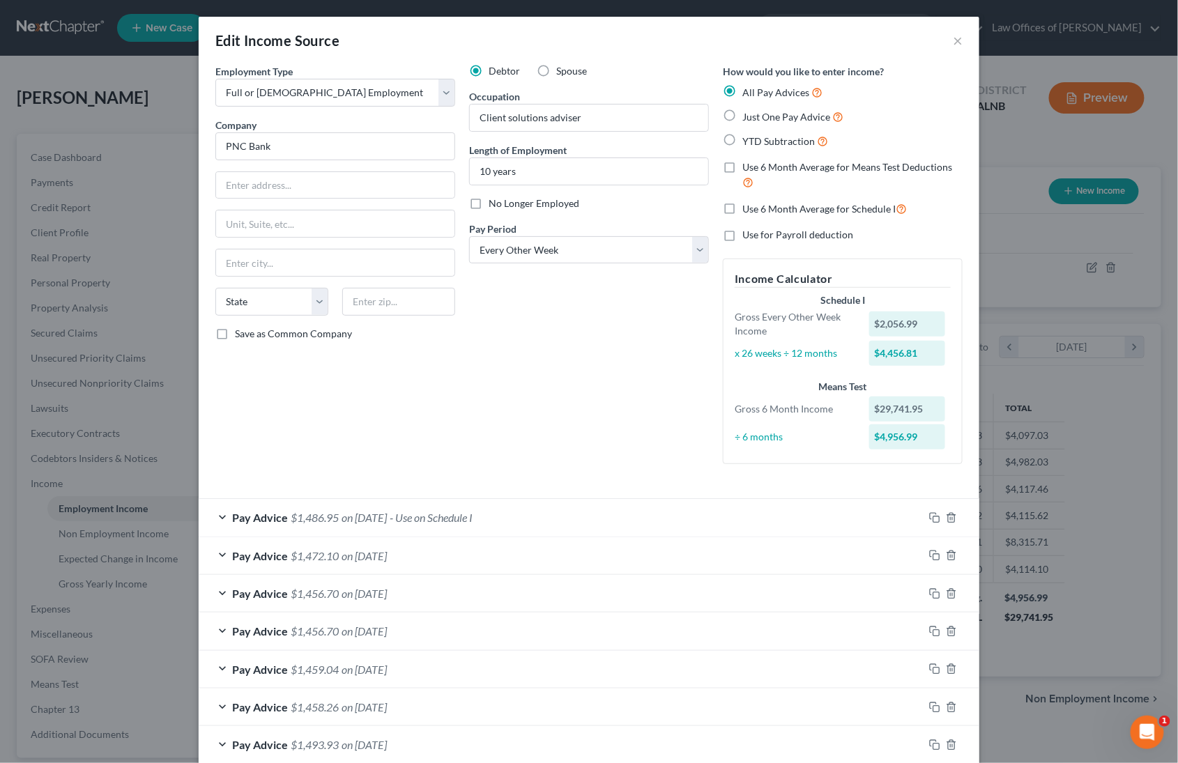
click at [334, 513] on span "$1,486.95" at bounding box center [315, 517] width 48 height 13
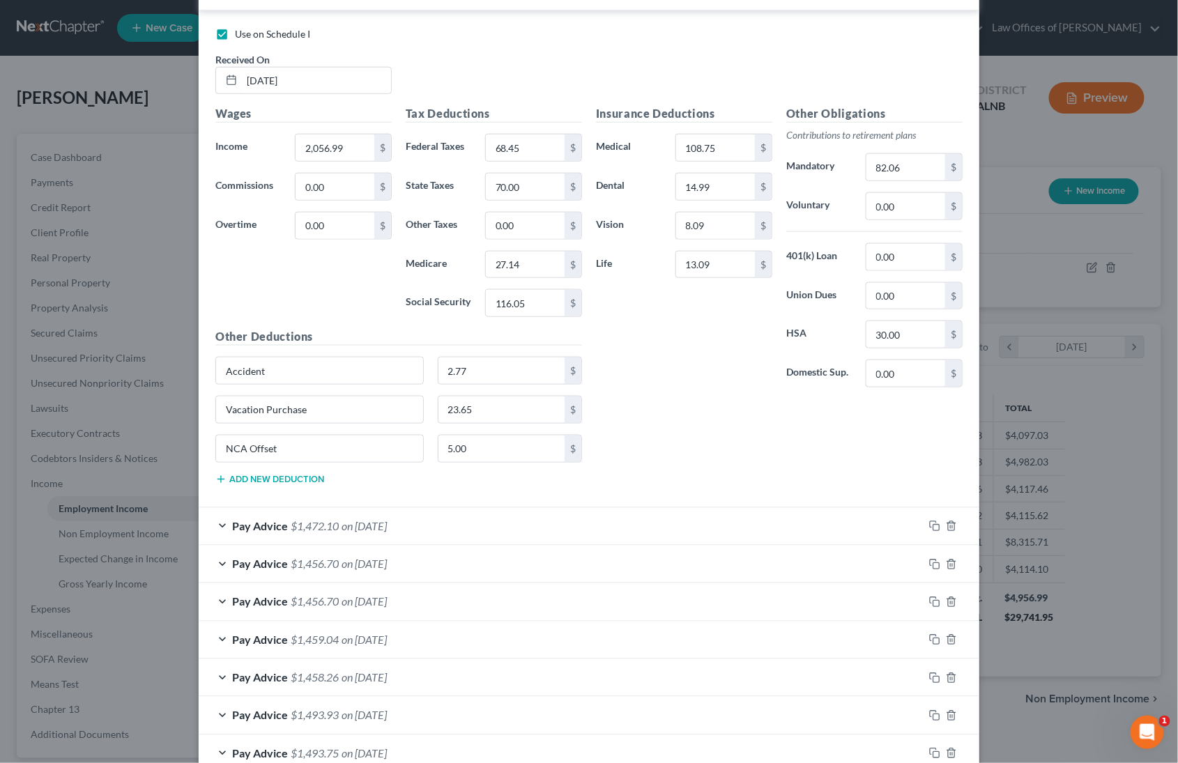
scroll to position [531, 0]
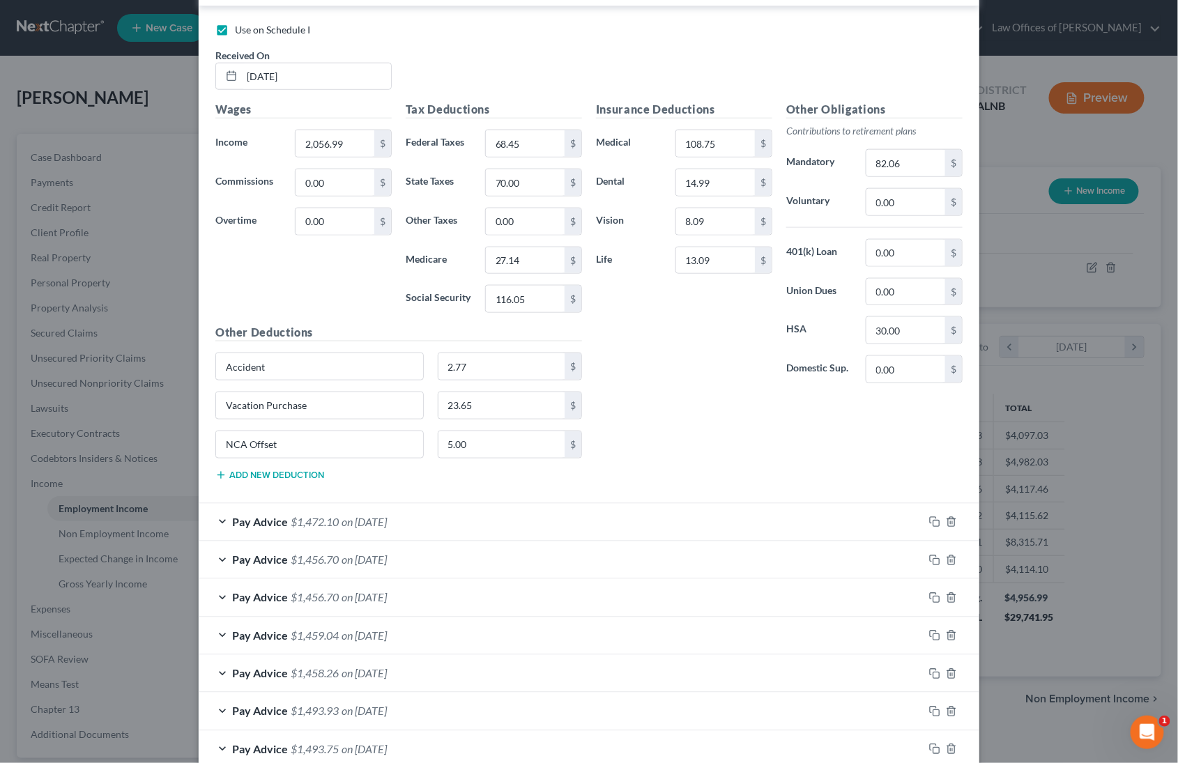
click at [360, 554] on span "on [DATE]" at bounding box center [363, 559] width 45 height 13
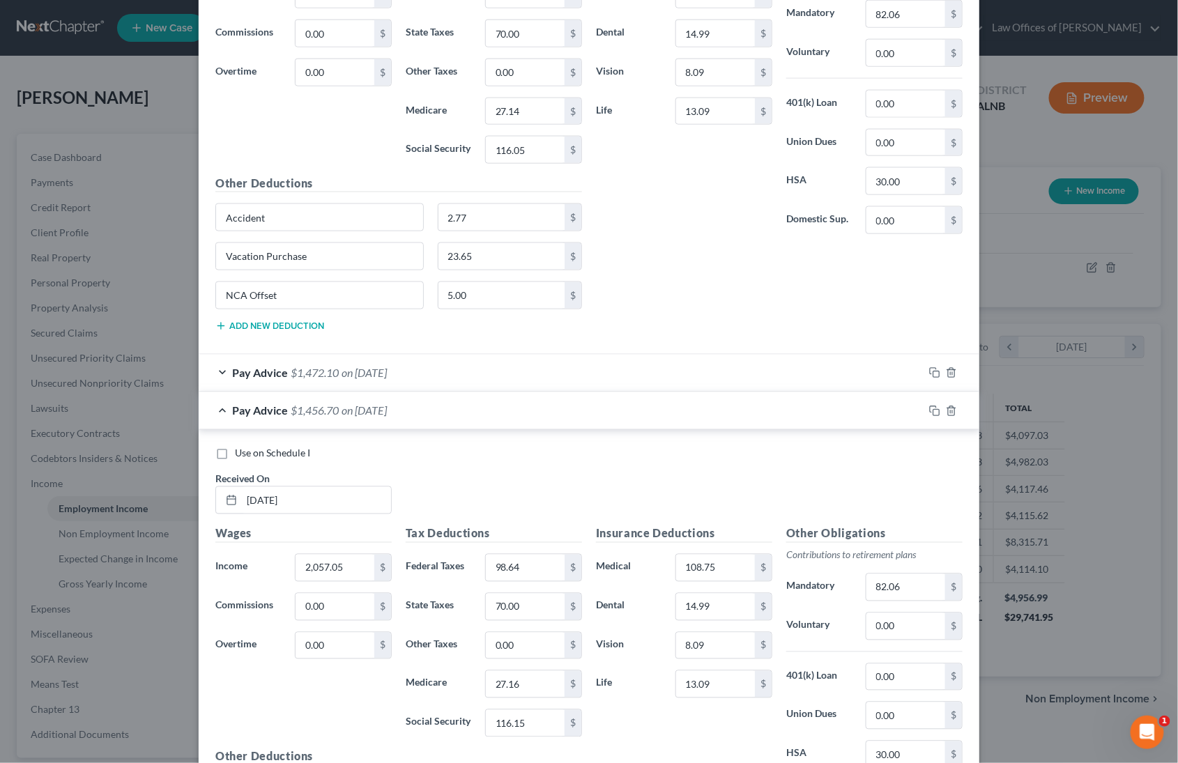
scroll to position [674, 0]
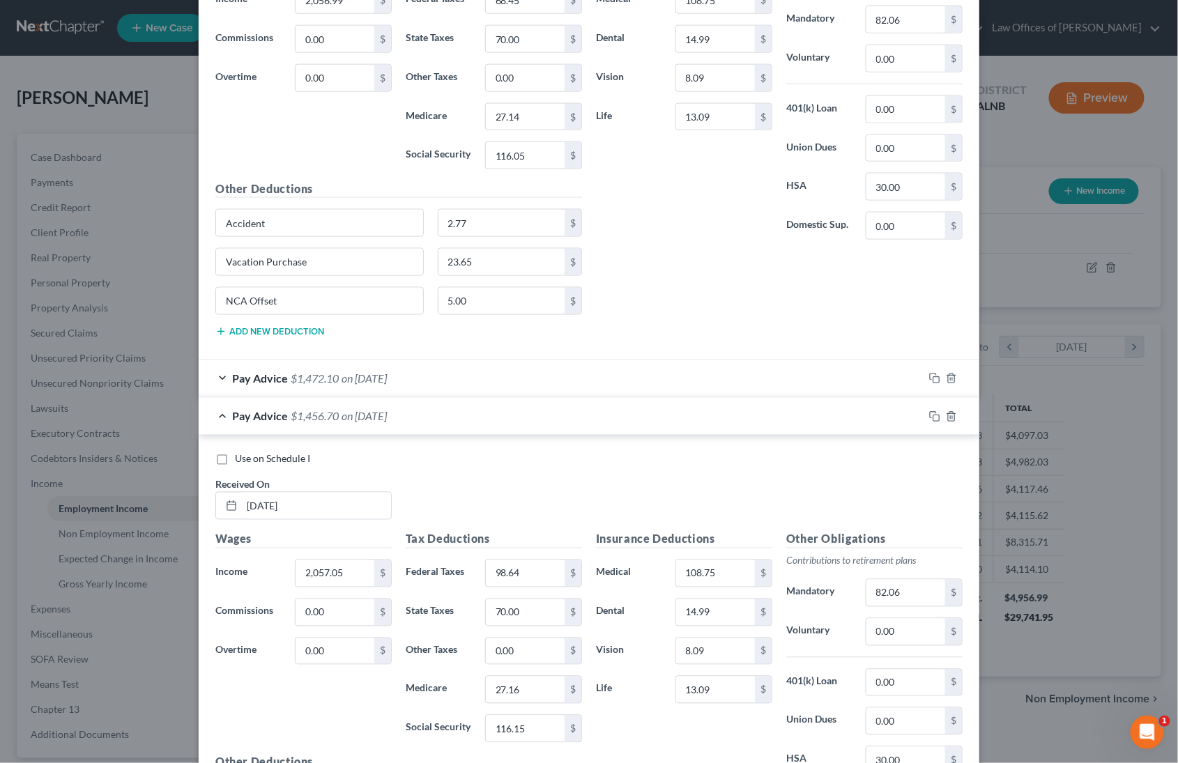
click at [288, 361] on div "Pay Advice $1,472.10 on [DATE]" at bounding box center [561, 378] width 725 height 37
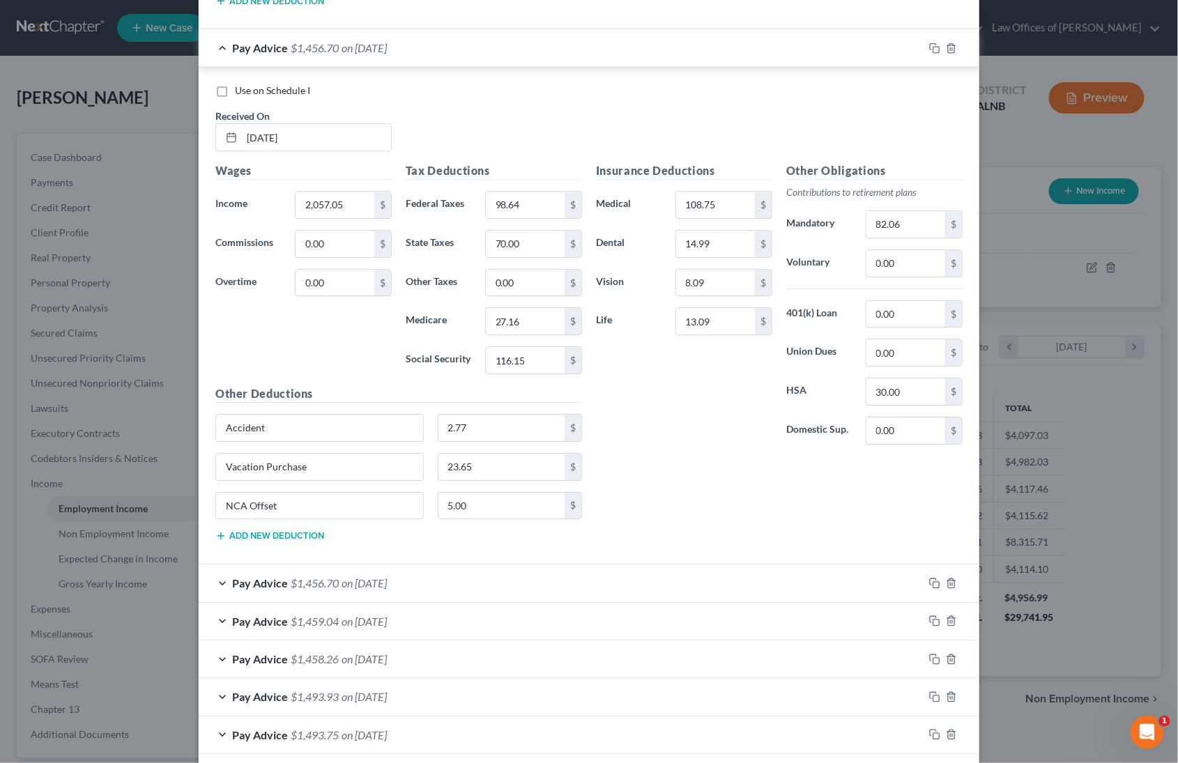
scroll to position [1548, 0]
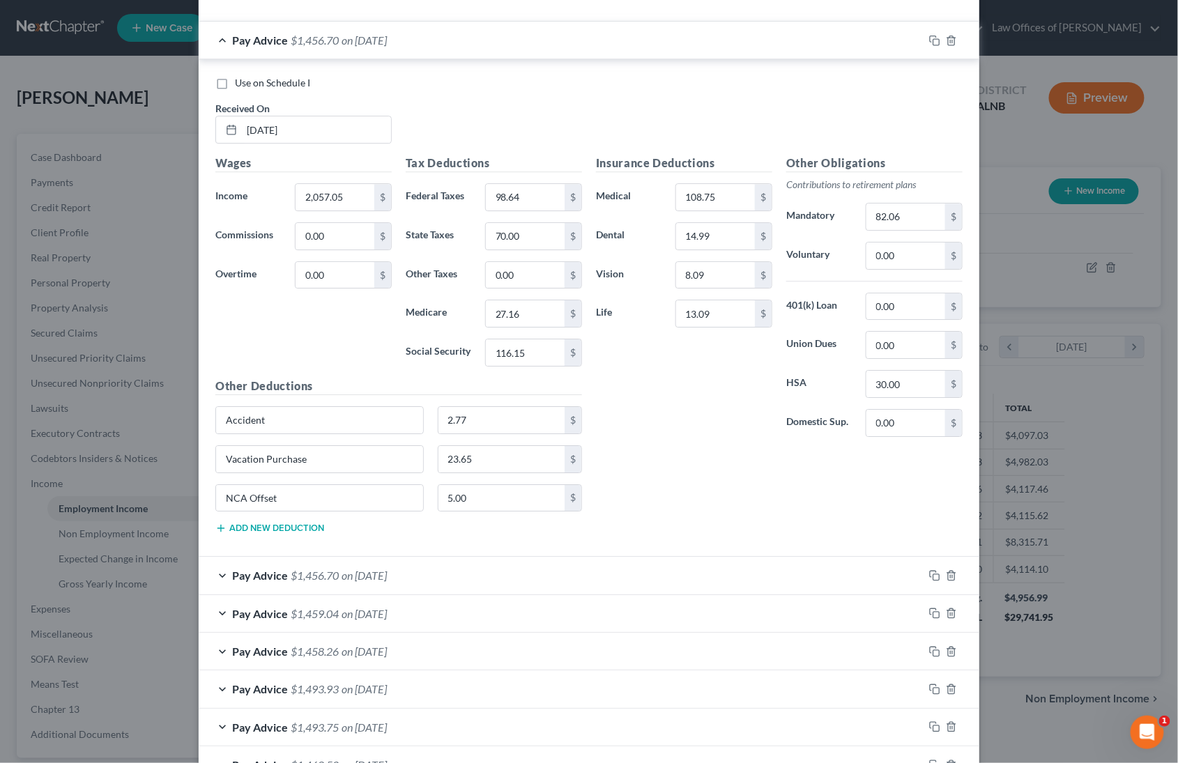
click at [340, 560] on div "Pay Advice $1,456.70 on [DATE]" at bounding box center [561, 575] width 725 height 37
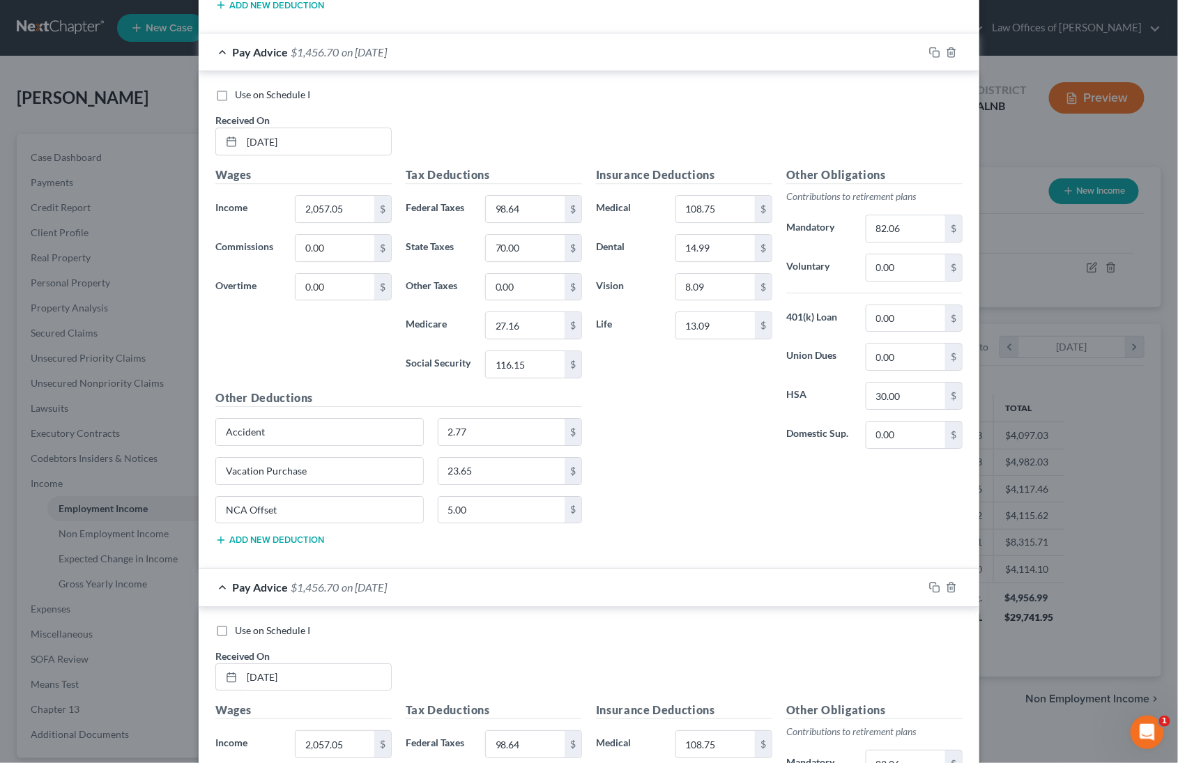
scroll to position [1541, 0]
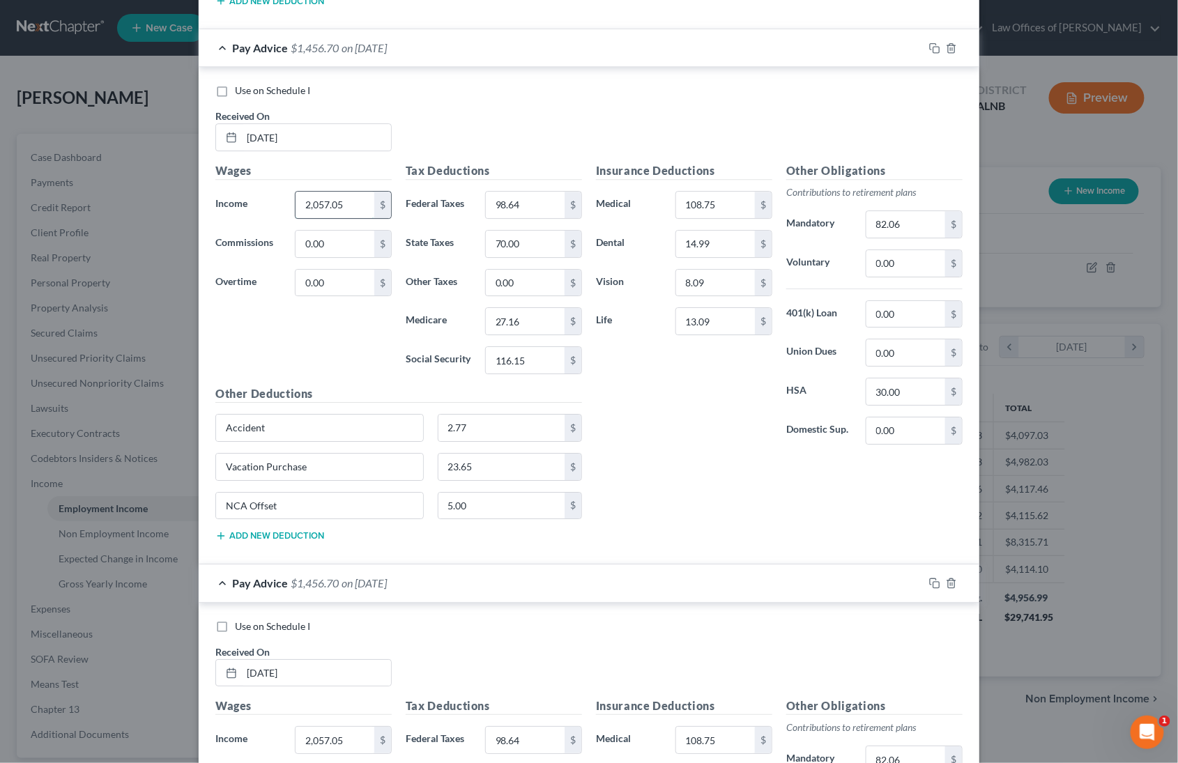
click at [319, 192] on input "2,057.05" at bounding box center [334, 205] width 79 height 26
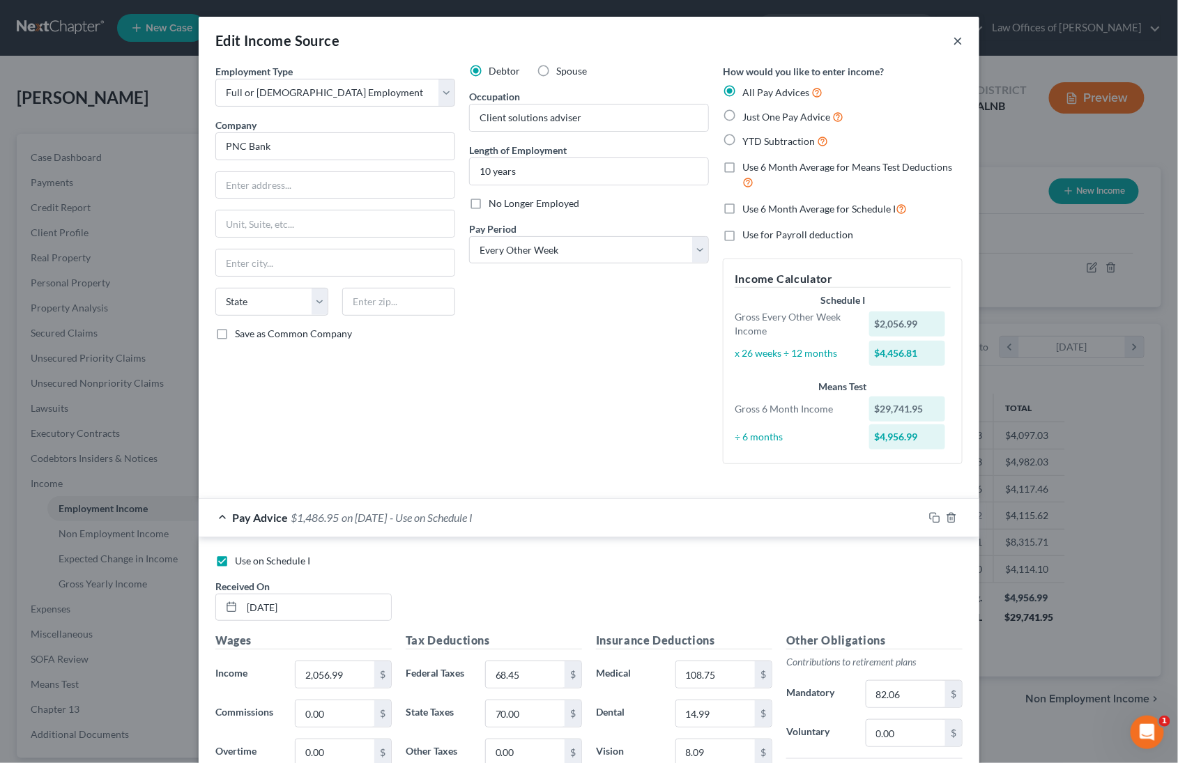
scroll to position [0, 0]
click at [958, 39] on button "×" at bounding box center [957, 40] width 10 height 17
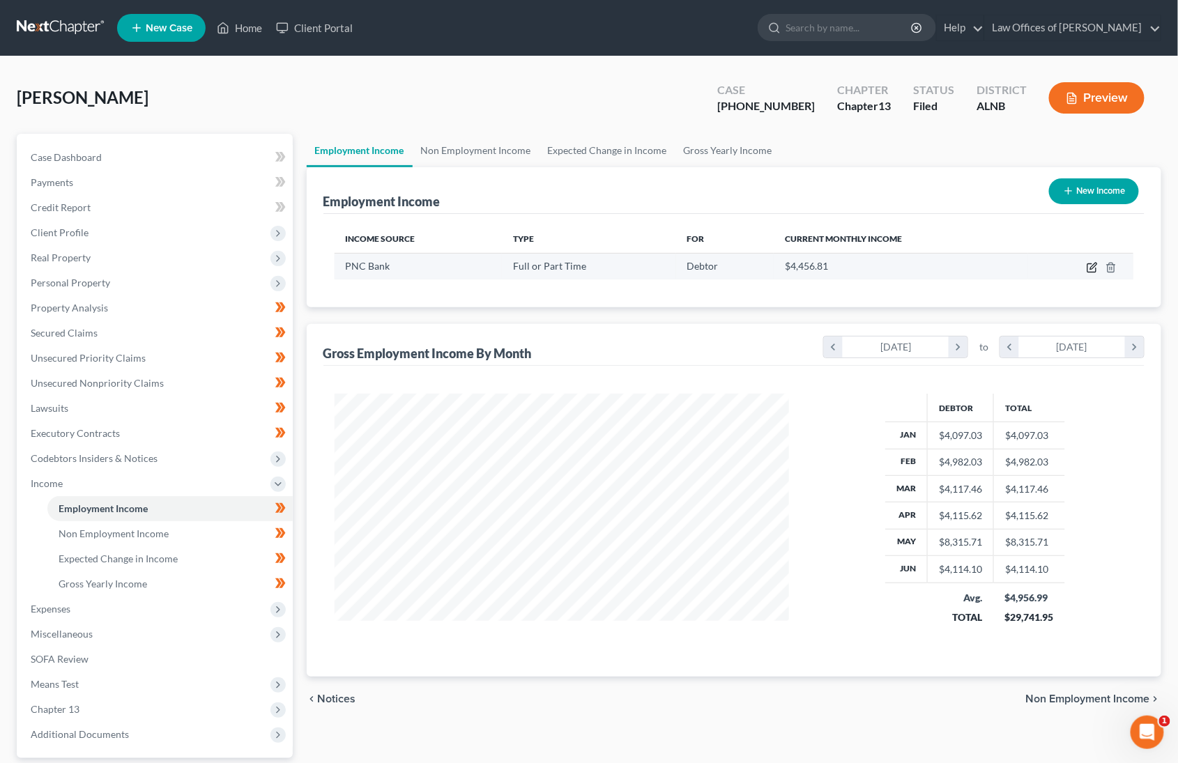
click at [1095, 264] on icon "button" at bounding box center [1091, 267] width 11 height 11
select select "0"
select select "2"
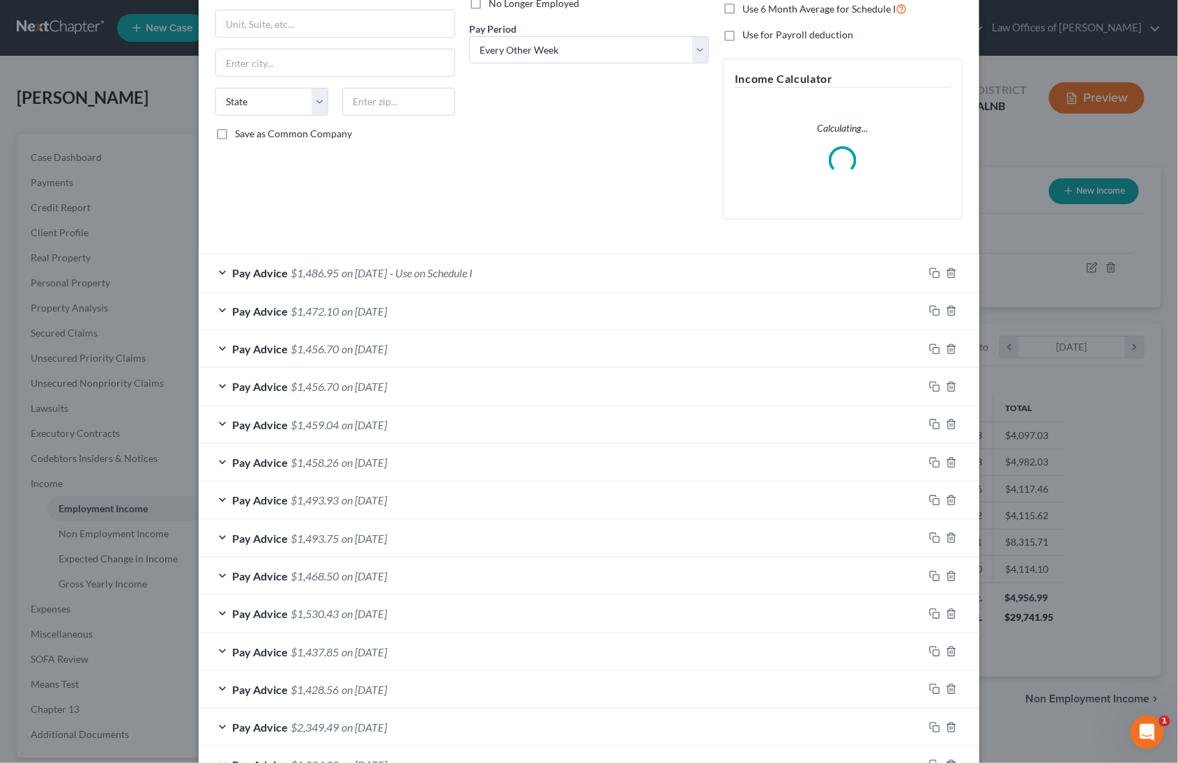
scroll to position [192, 0]
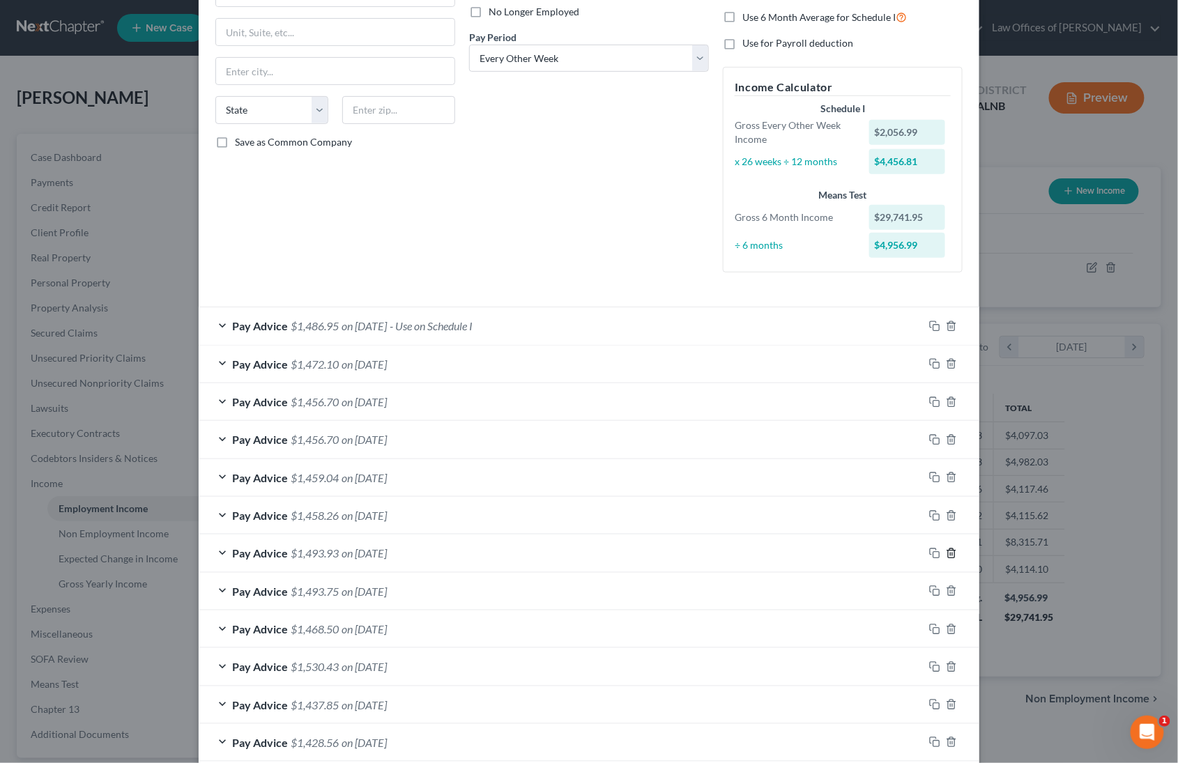
click at [952, 548] on icon "button" at bounding box center [951, 553] width 11 height 11
click at [328, 433] on span "$1,456.70" at bounding box center [315, 439] width 48 height 13
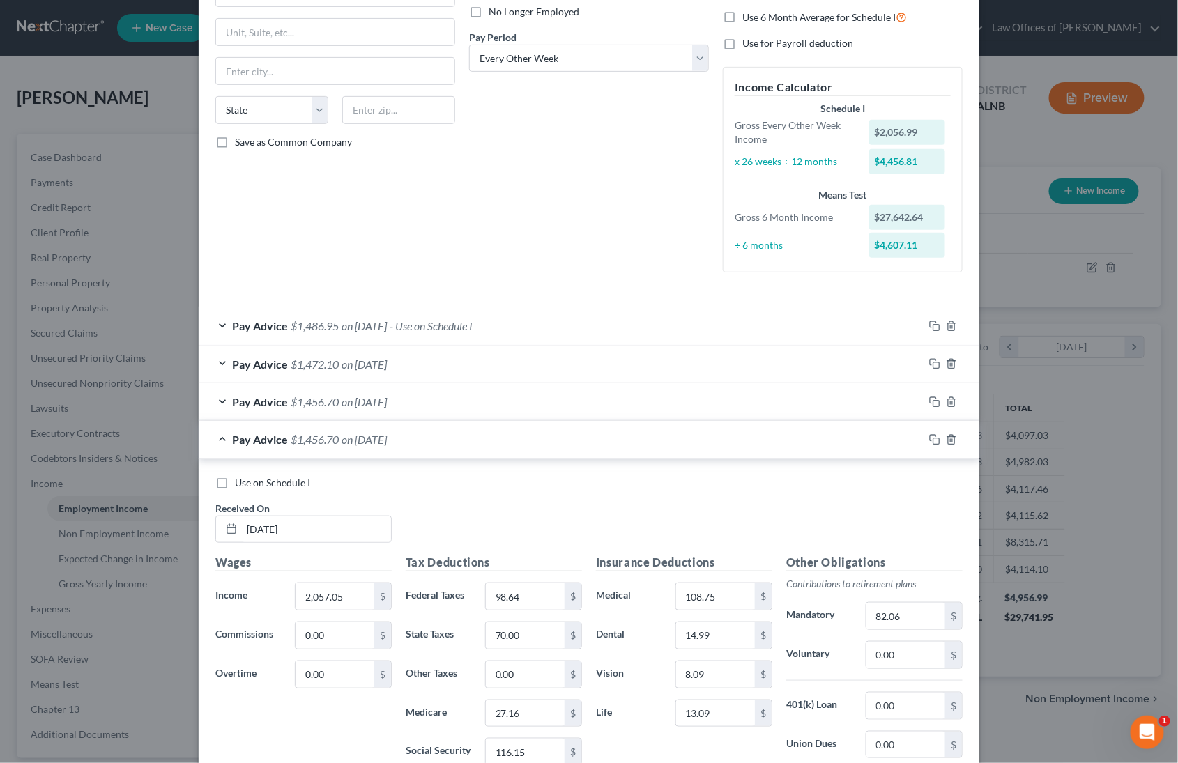
click at [337, 395] on span "$1,456.70" at bounding box center [315, 401] width 48 height 13
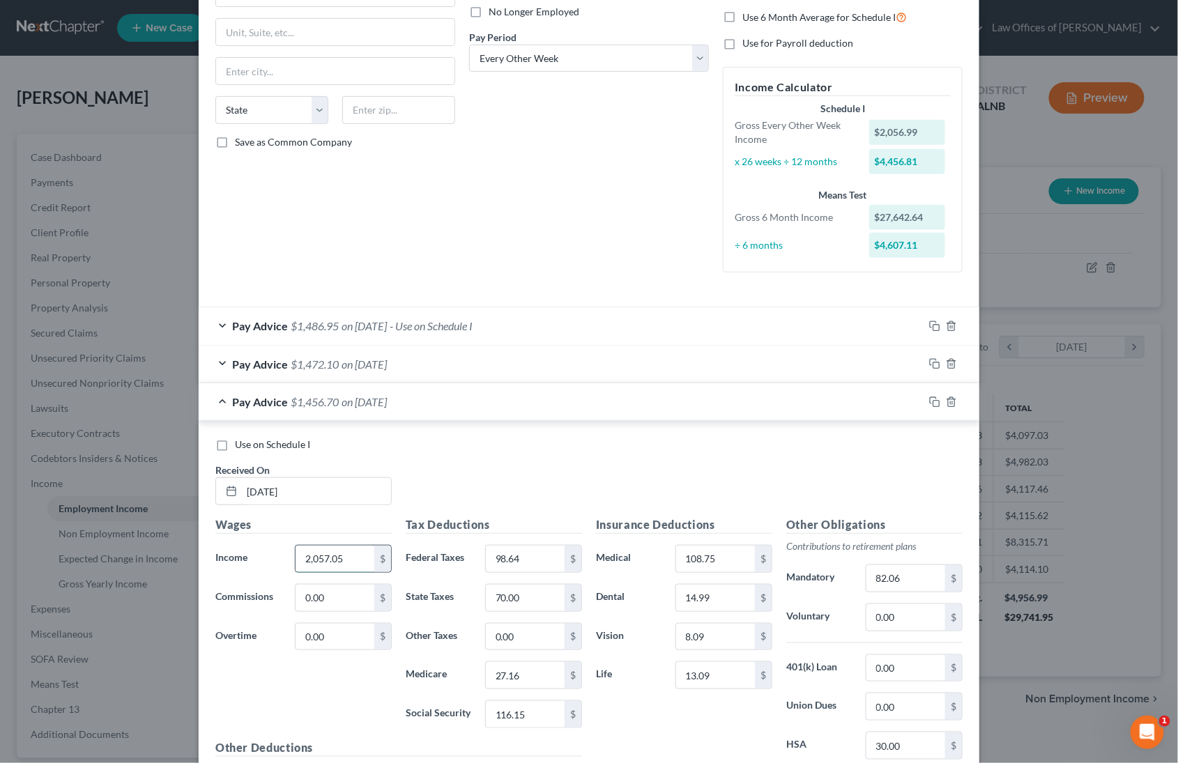
click at [328, 546] on input "2,057.05" at bounding box center [334, 559] width 79 height 26
type input "2,105.21"
click at [886, 568] on input "82.06" at bounding box center [905, 578] width 79 height 26
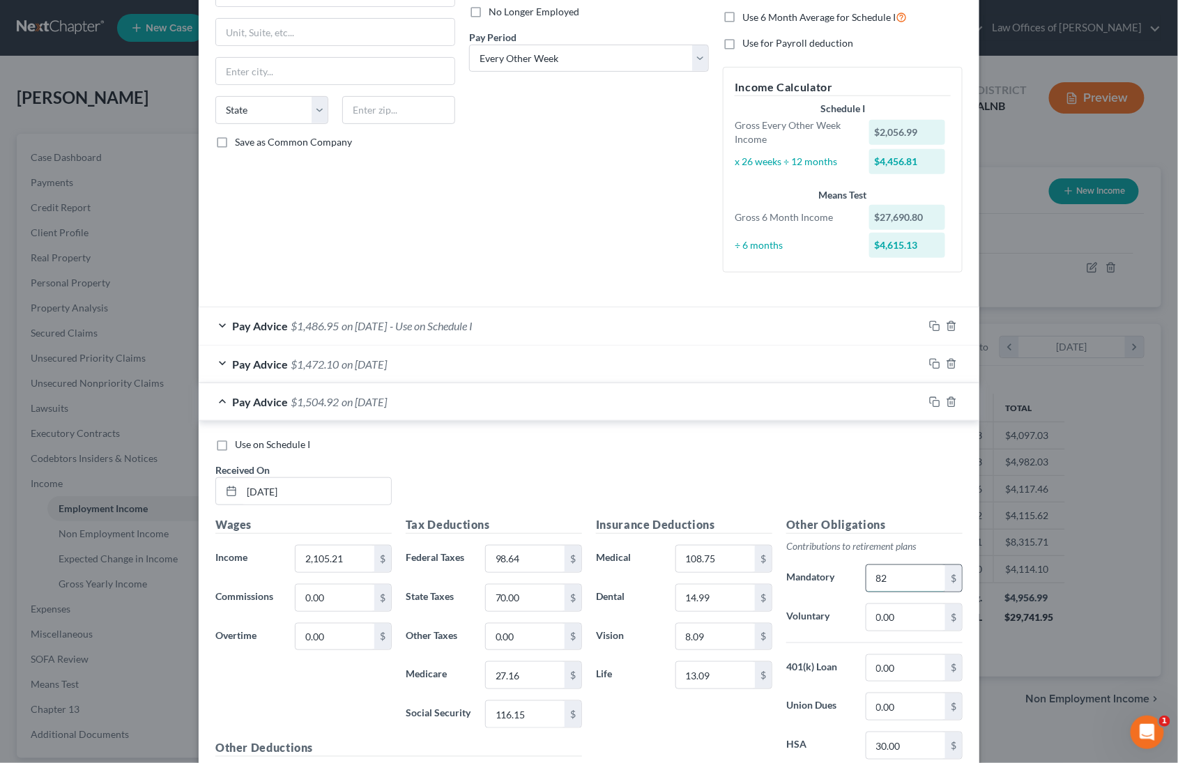
type input "8"
type input "84.21"
click at [731, 546] on input "108.75" at bounding box center [715, 559] width 79 height 26
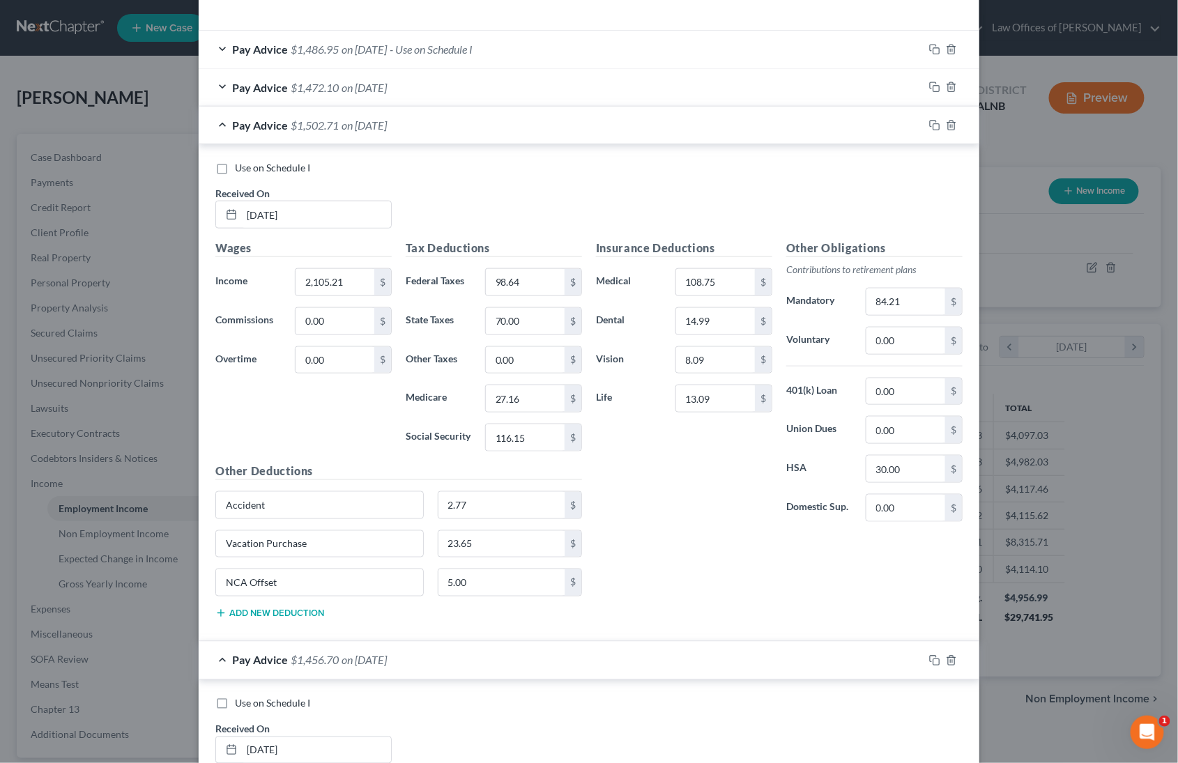
scroll to position [466, 0]
click at [402, 577] on input "NCA Offset" at bounding box center [319, 584] width 207 height 26
type input "N"
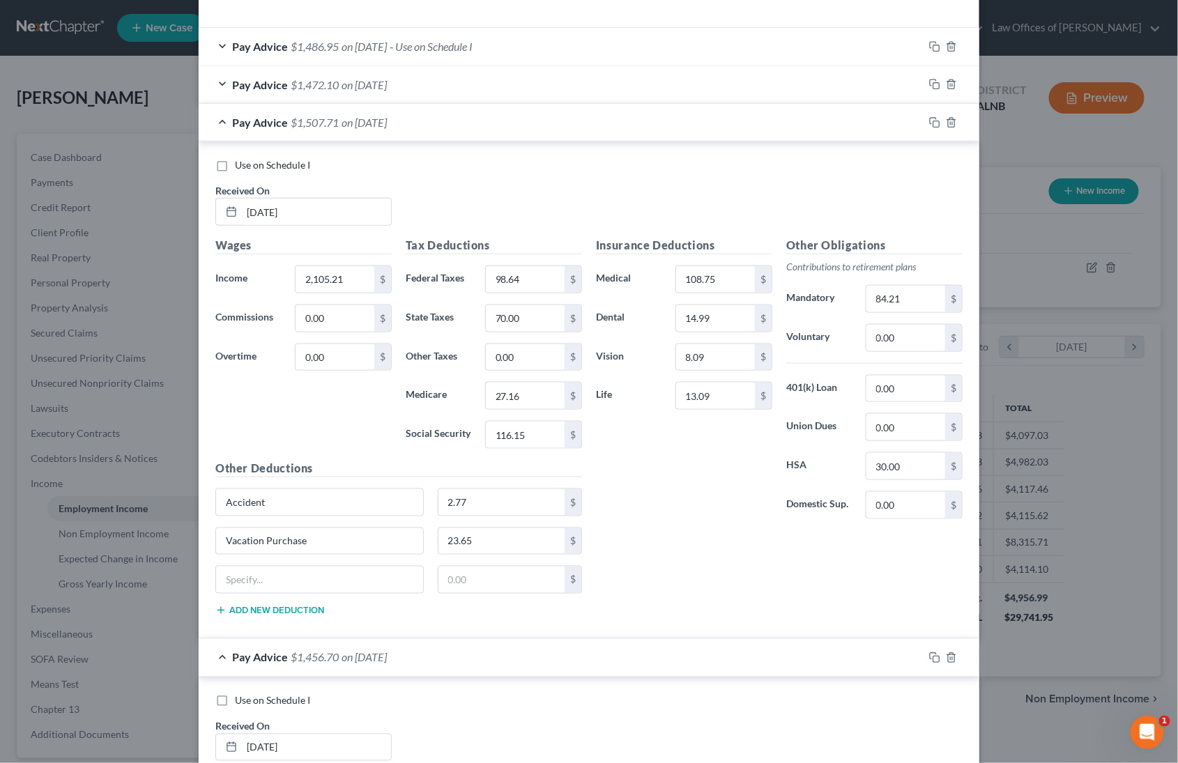
click at [771, 586] on div "Insurance Deductions Medical 108.75 $ Dental 14.99 $ Vision 8.09 $ Life 13.09 $…" at bounding box center [779, 432] width 380 height 390
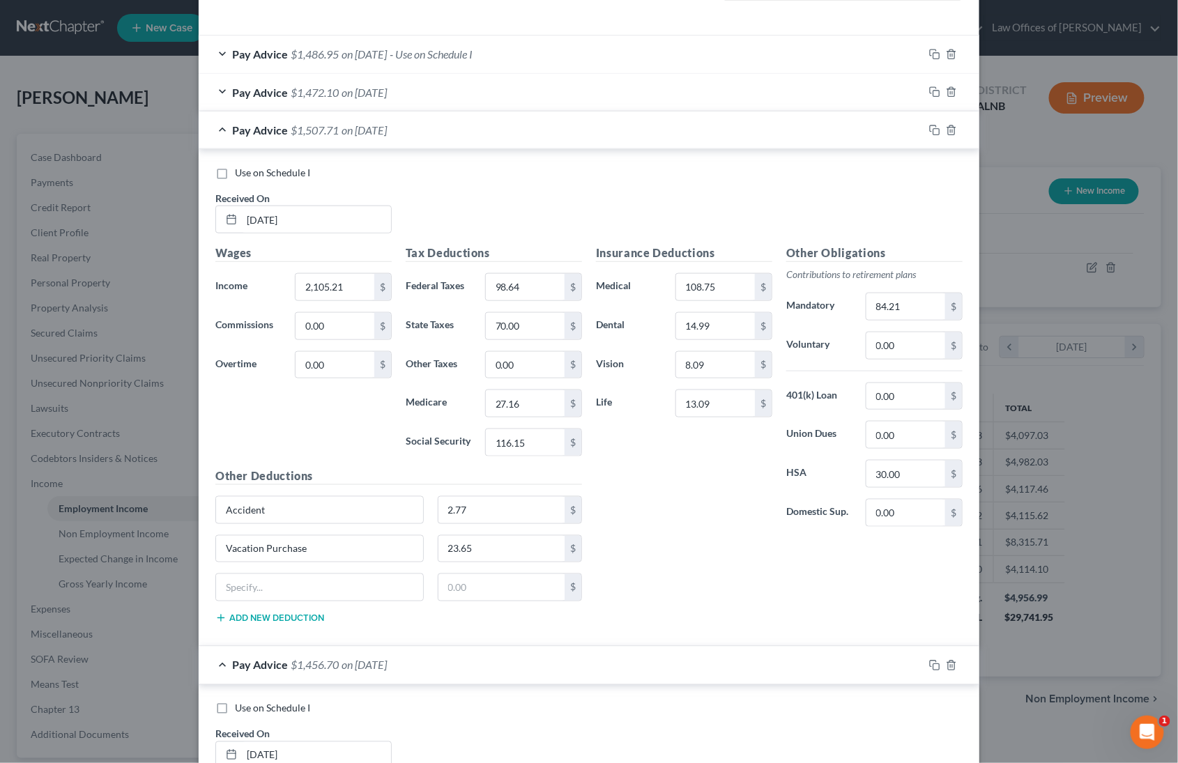
scroll to position [465, 0]
click at [541, 272] on input "98.64" at bounding box center [525, 285] width 79 height 26
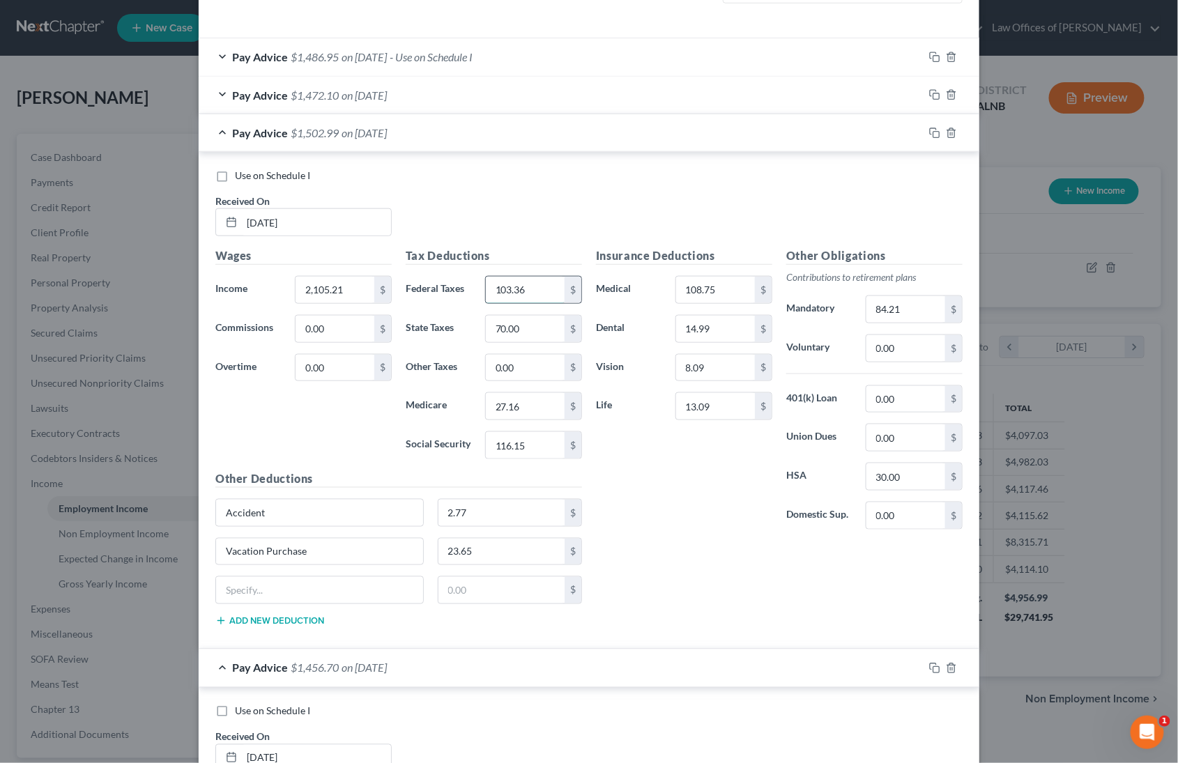
type input "103.36"
type input "27.83"
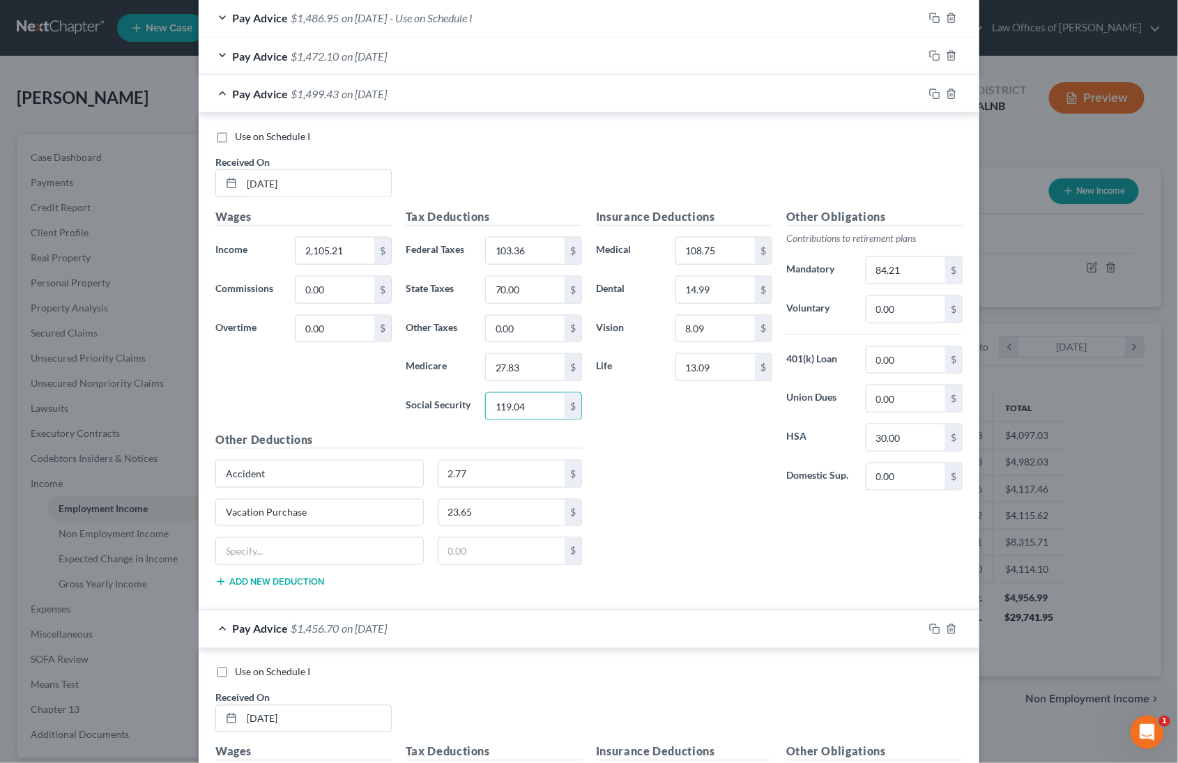
scroll to position [485, 0]
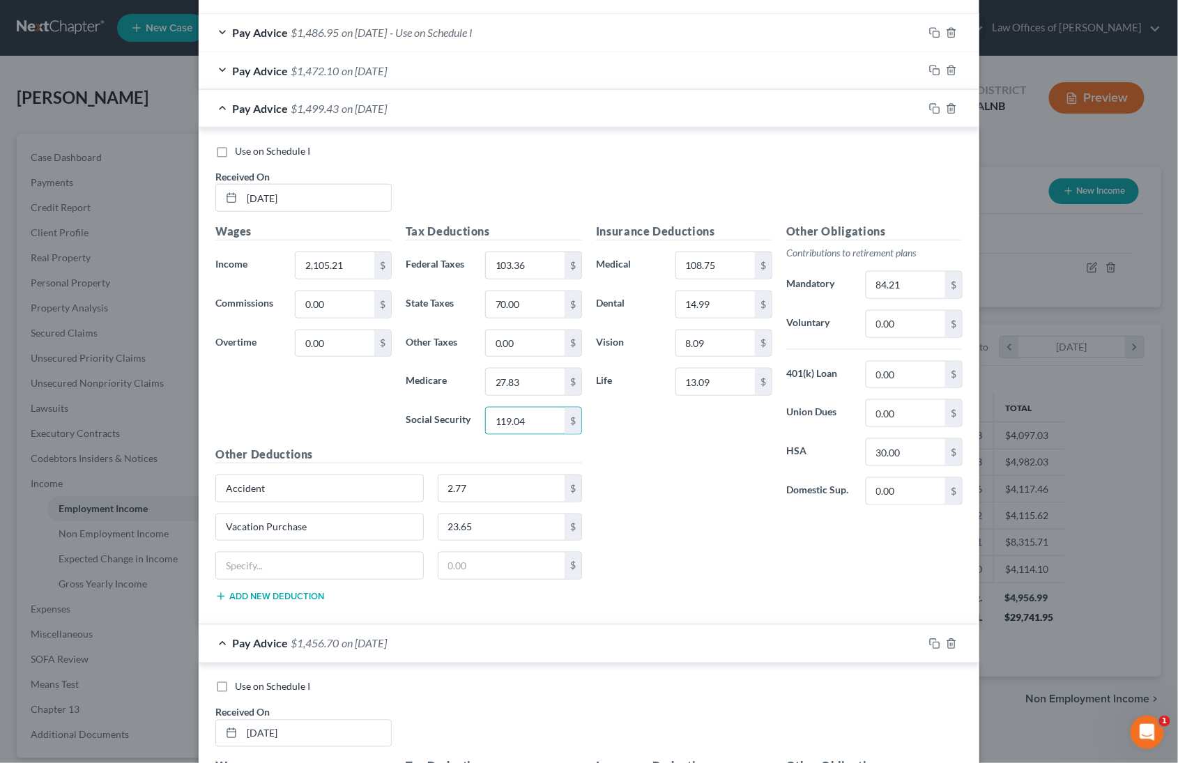
type input "119.04"
drag, startPoint x: 222, startPoint y: 137, endPoint x: 234, endPoint y: 150, distance: 17.7
click at [235, 144] on label "Use on Schedule I" at bounding box center [272, 151] width 75 height 14
click at [240, 144] on input "Use on Schedule I" at bounding box center [244, 148] width 9 height 9
checkbox input "true"
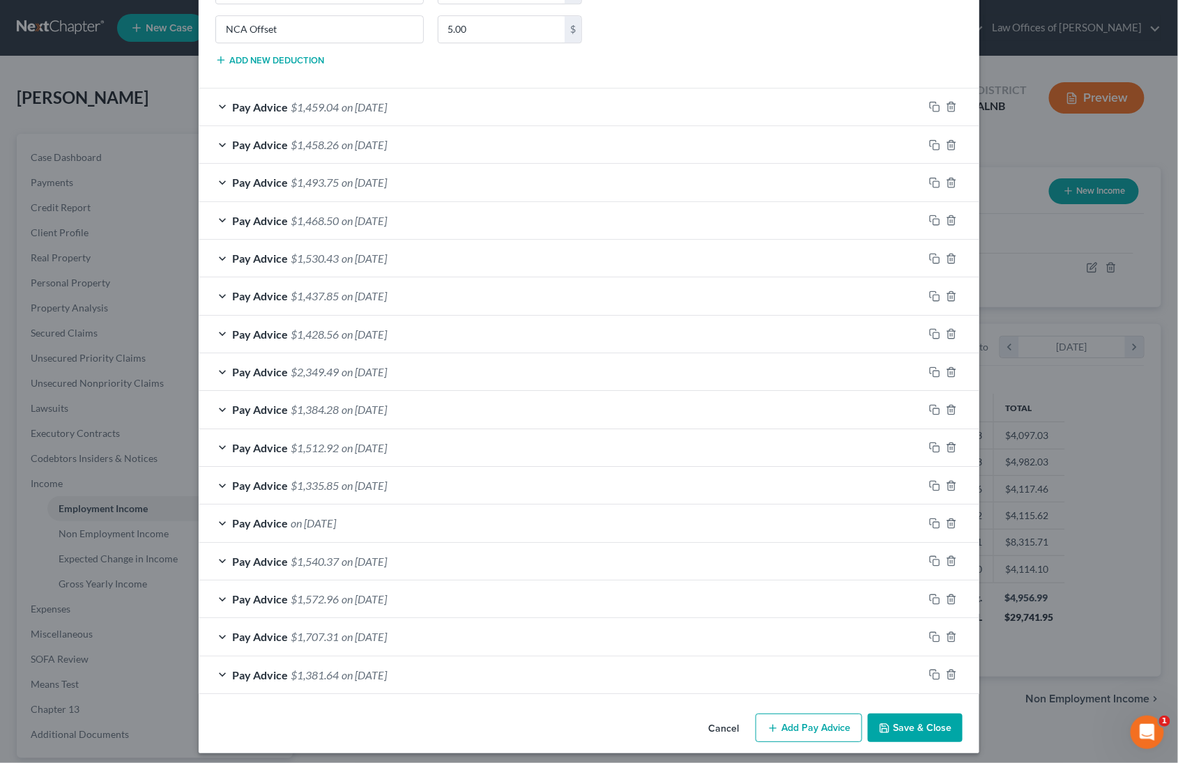
scroll to position [1557, 0]
click at [907, 723] on button "Save & Close" at bounding box center [914, 728] width 95 height 29
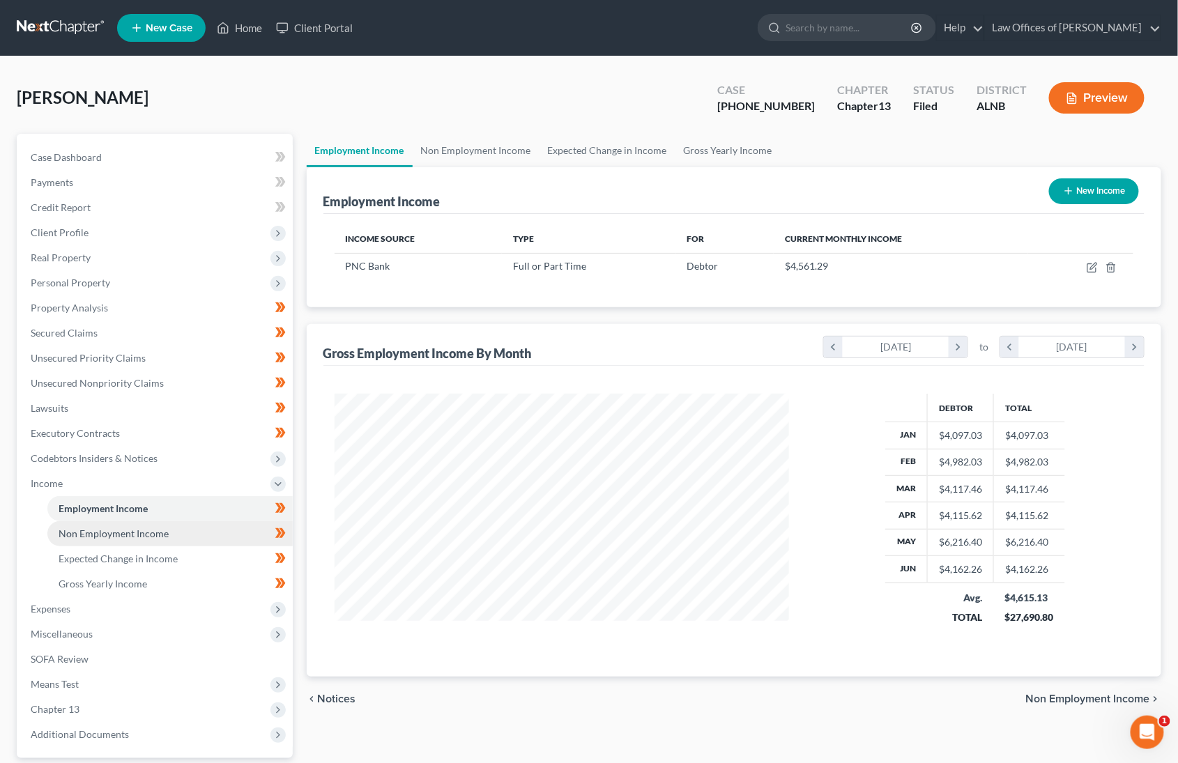
click at [191, 521] on link "Non Employment Income" at bounding box center [169, 533] width 245 height 25
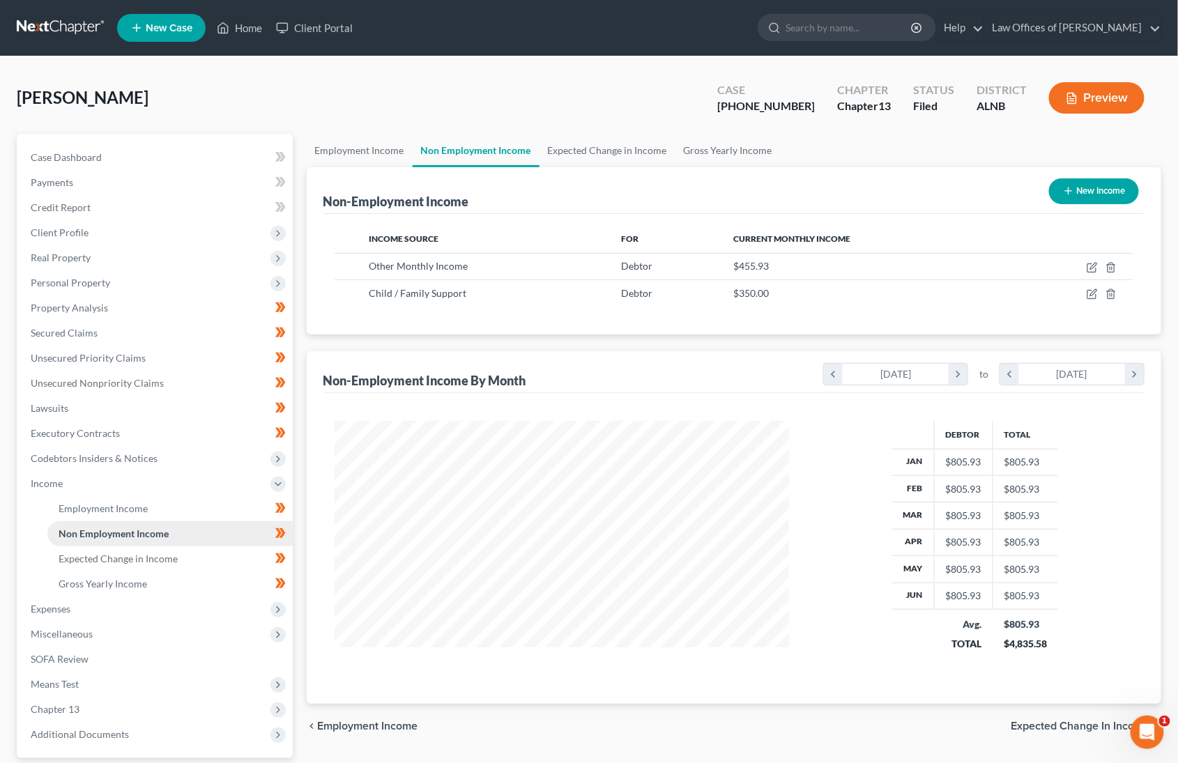
scroll to position [243, 481]
click at [1095, 266] on icon "button" at bounding box center [1091, 268] width 8 height 8
select select "13"
select select "0"
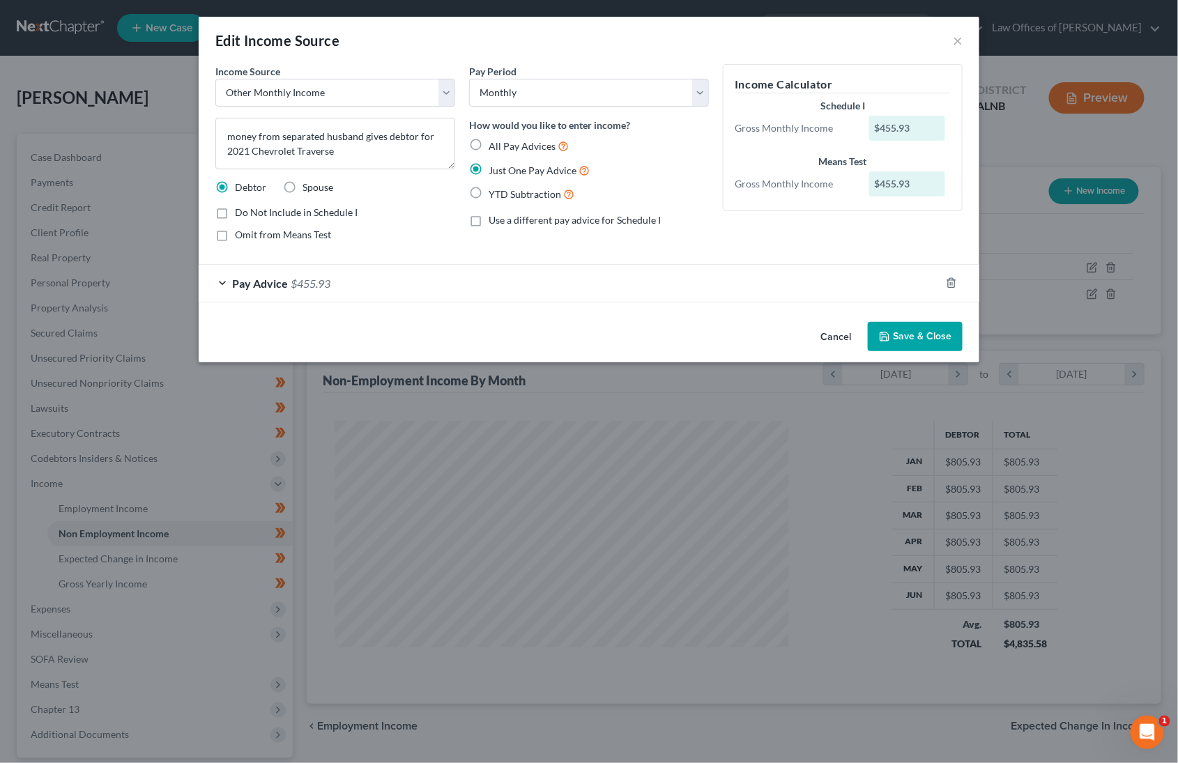
drag, startPoint x: 958, startPoint y: 40, endPoint x: 468, endPoint y: 151, distance: 502.9
click at [468, 151] on div "Edit Income Source × Income Source * Select Unemployment Disability (from emplo…" at bounding box center [589, 190] width 780 height 346
click at [889, 327] on button "Save & Close" at bounding box center [914, 336] width 95 height 29
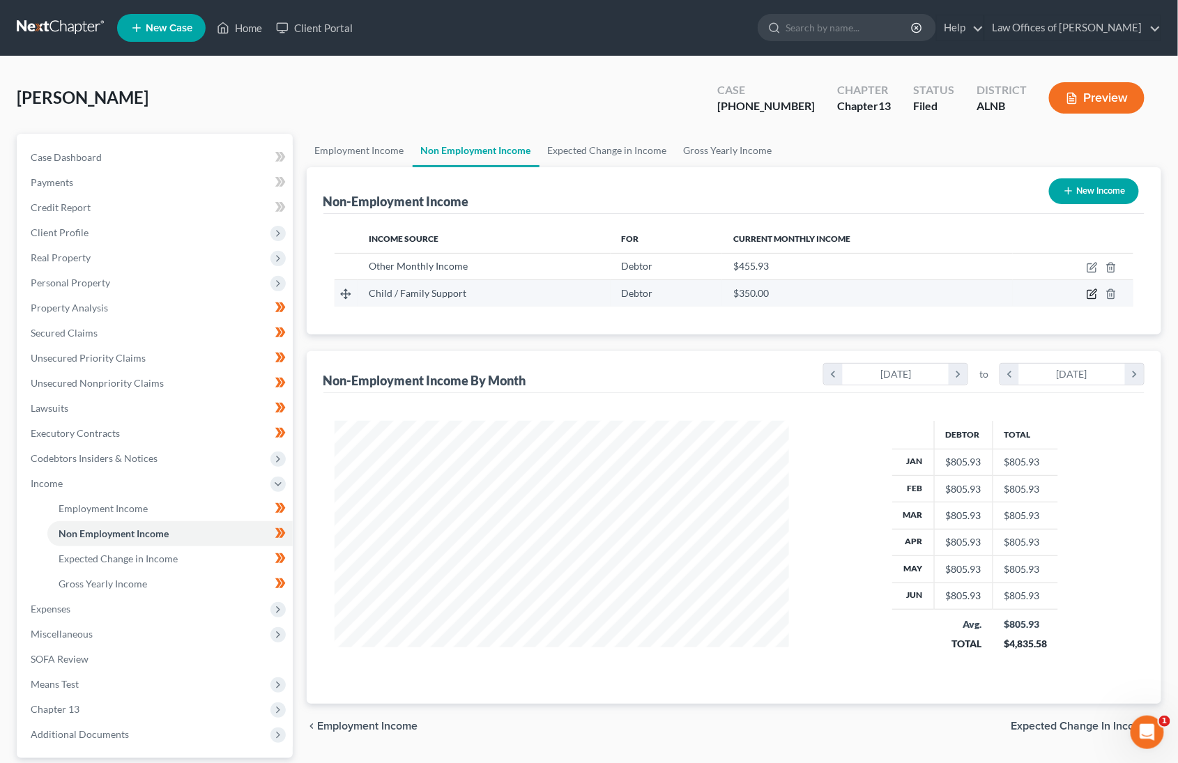
click at [1093, 291] on icon "button" at bounding box center [1091, 293] width 11 height 11
select select "7"
select select "0"
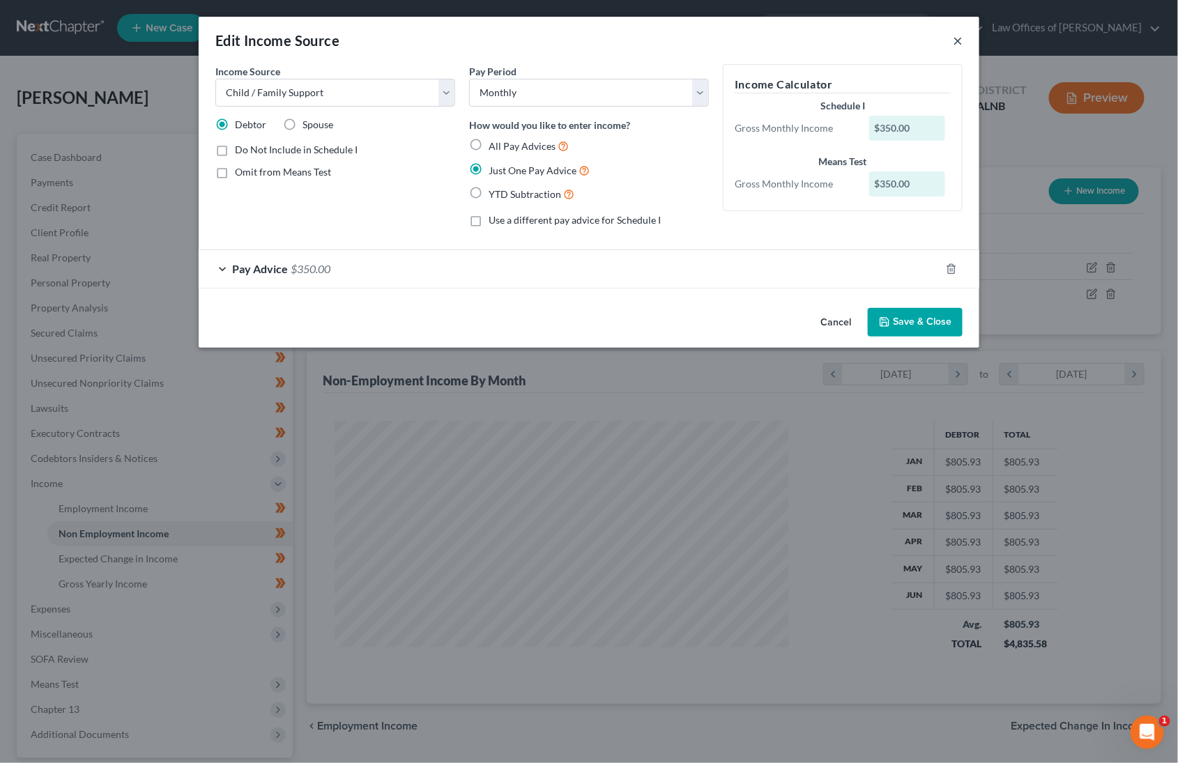
click at [958, 39] on button "×" at bounding box center [957, 40] width 10 height 17
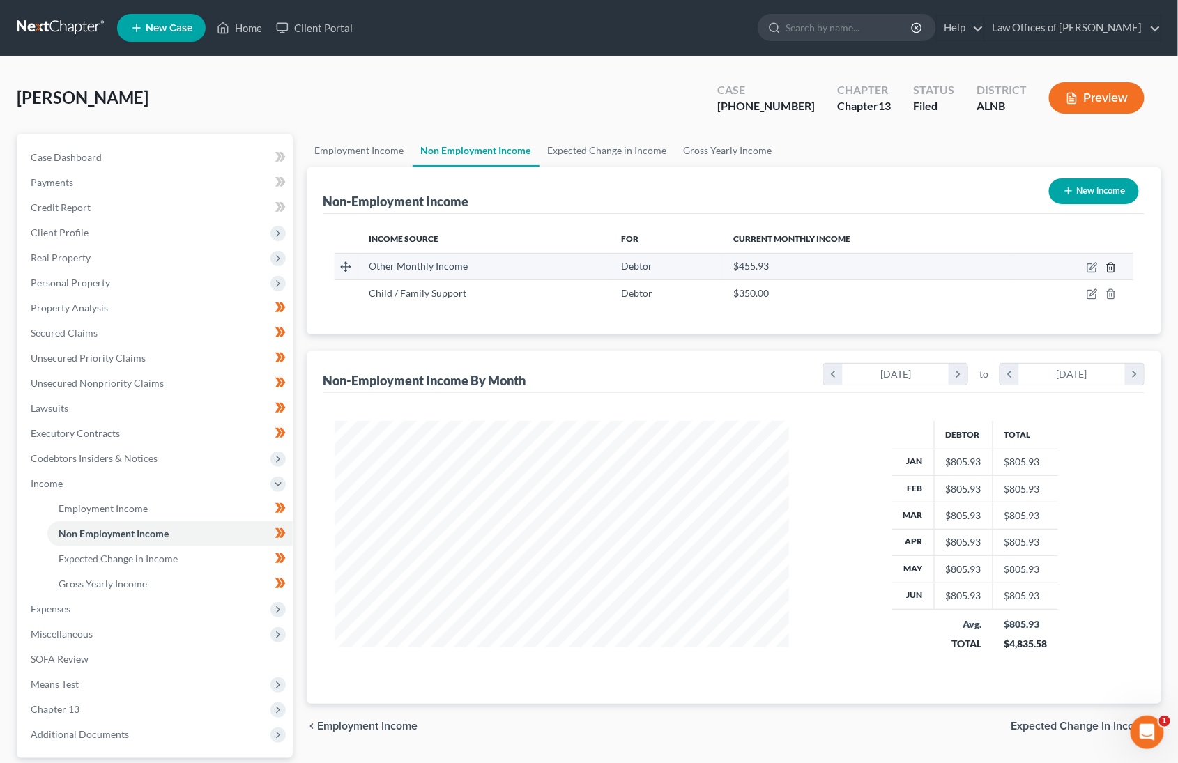
click at [1107, 264] on icon "button" at bounding box center [1110, 267] width 11 height 11
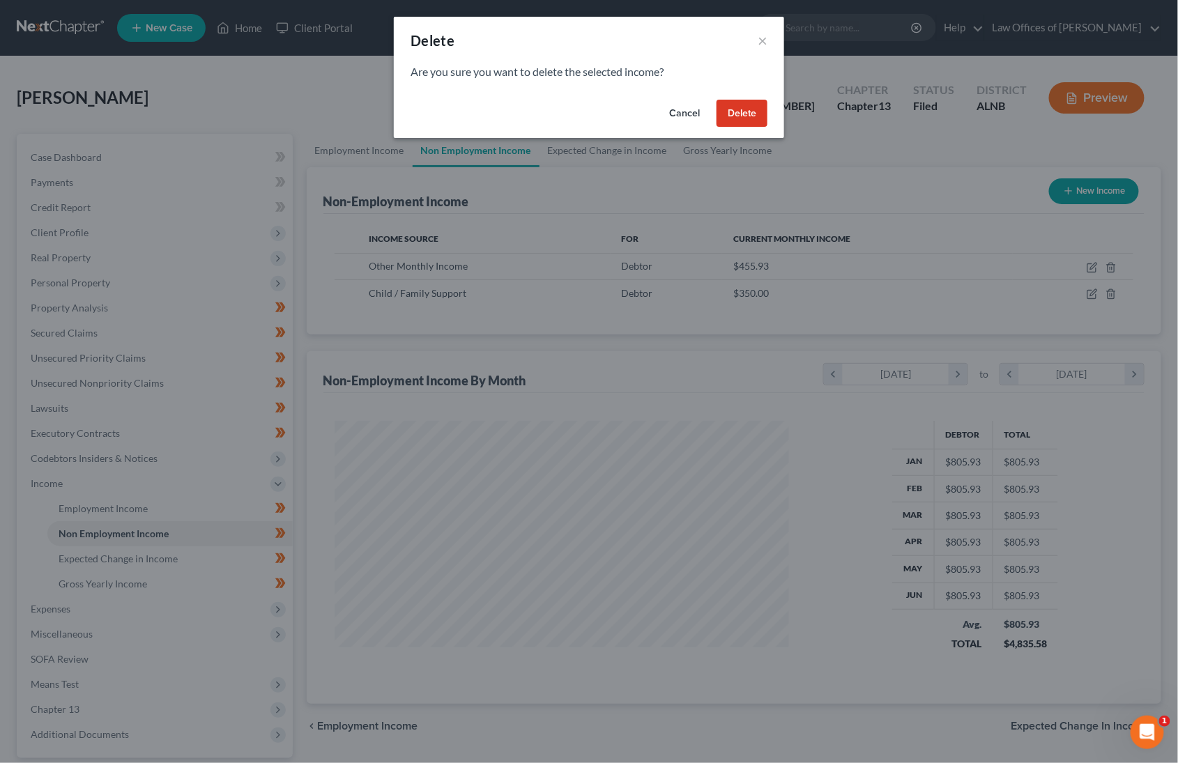
click at [727, 107] on button "Delete" at bounding box center [741, 114] width 51 height 28
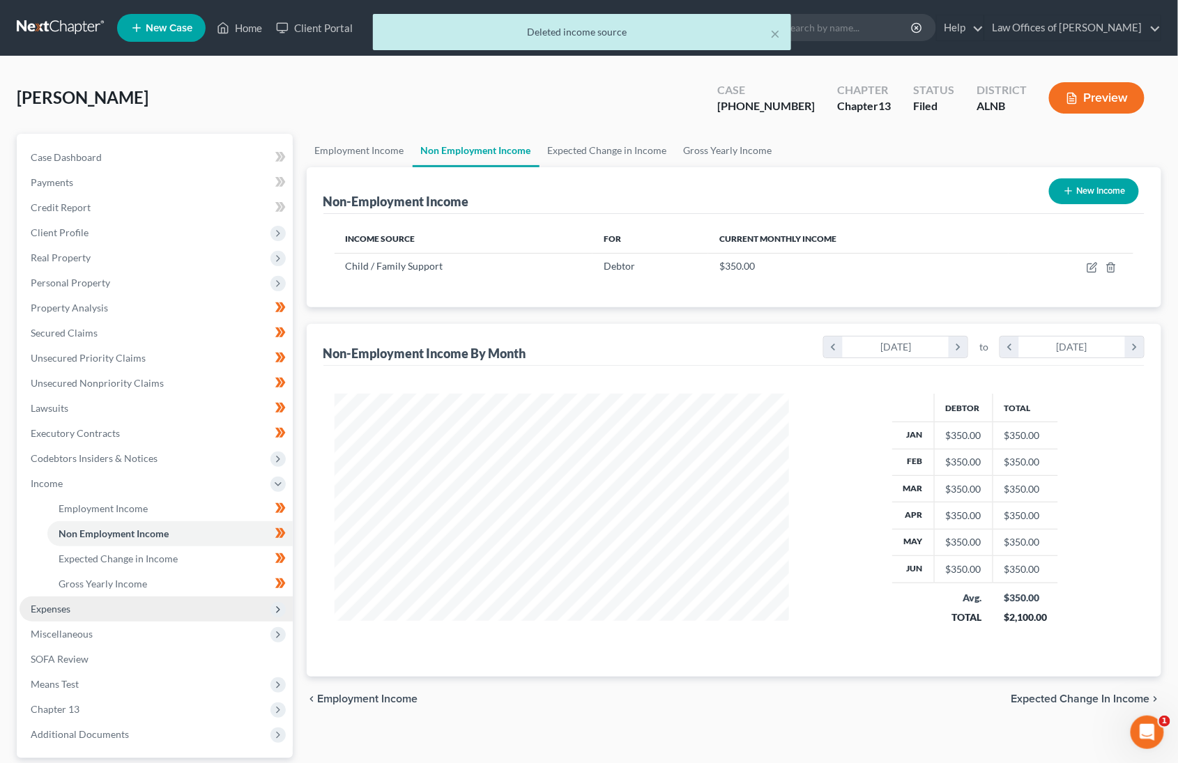
click at [110, 598] on span "Expenses" at bounding box center [156, 608] width 273 height 25
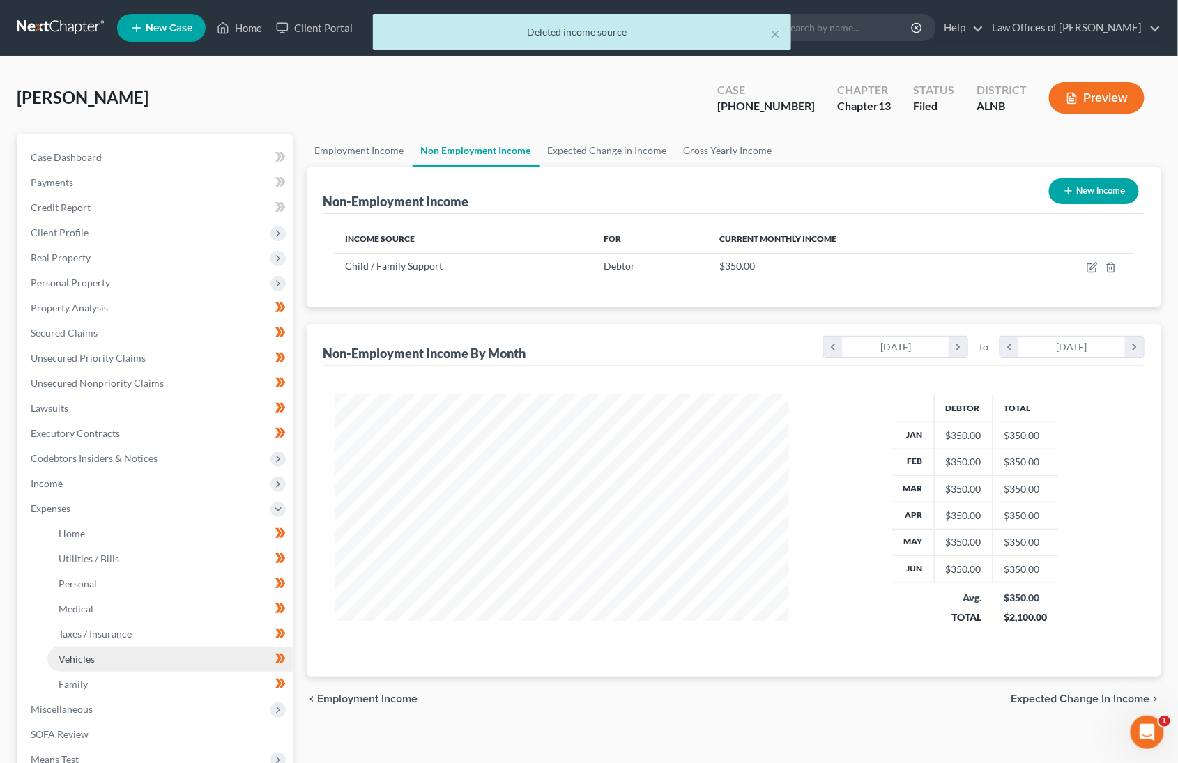
click at [141, 647] on link "Vehicles" at bounding box center [169, 659] width 245 height 25
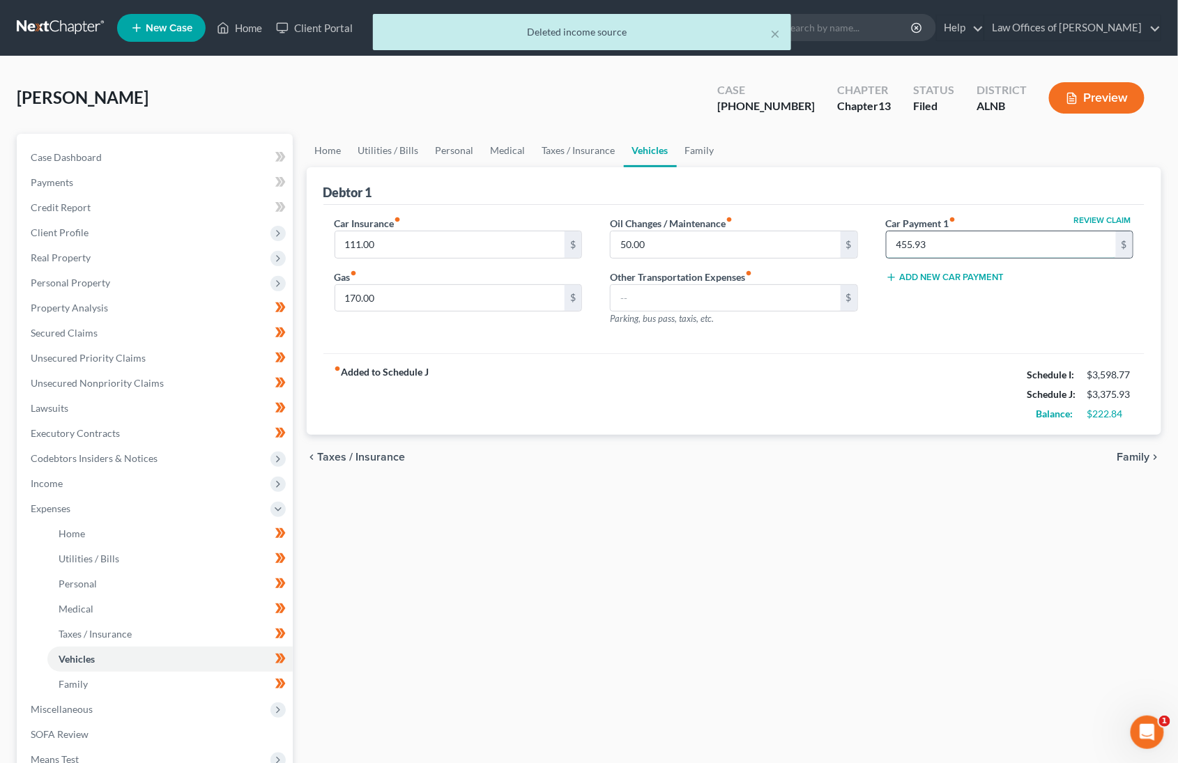
click at [1033, 243] on input "455.93" at bounding box center [1001, 244] width 230 height 26
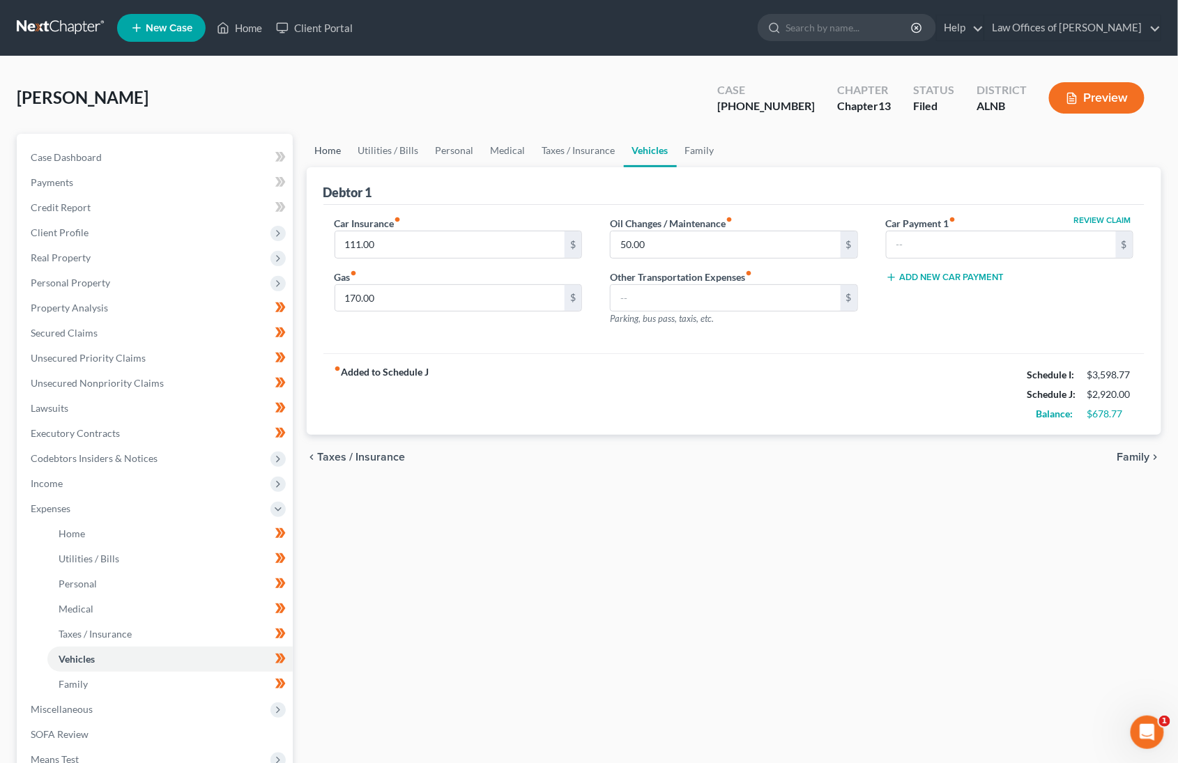
click at [334, 152] on link "Home" at bounding box center [328, 150] width 43 height 33
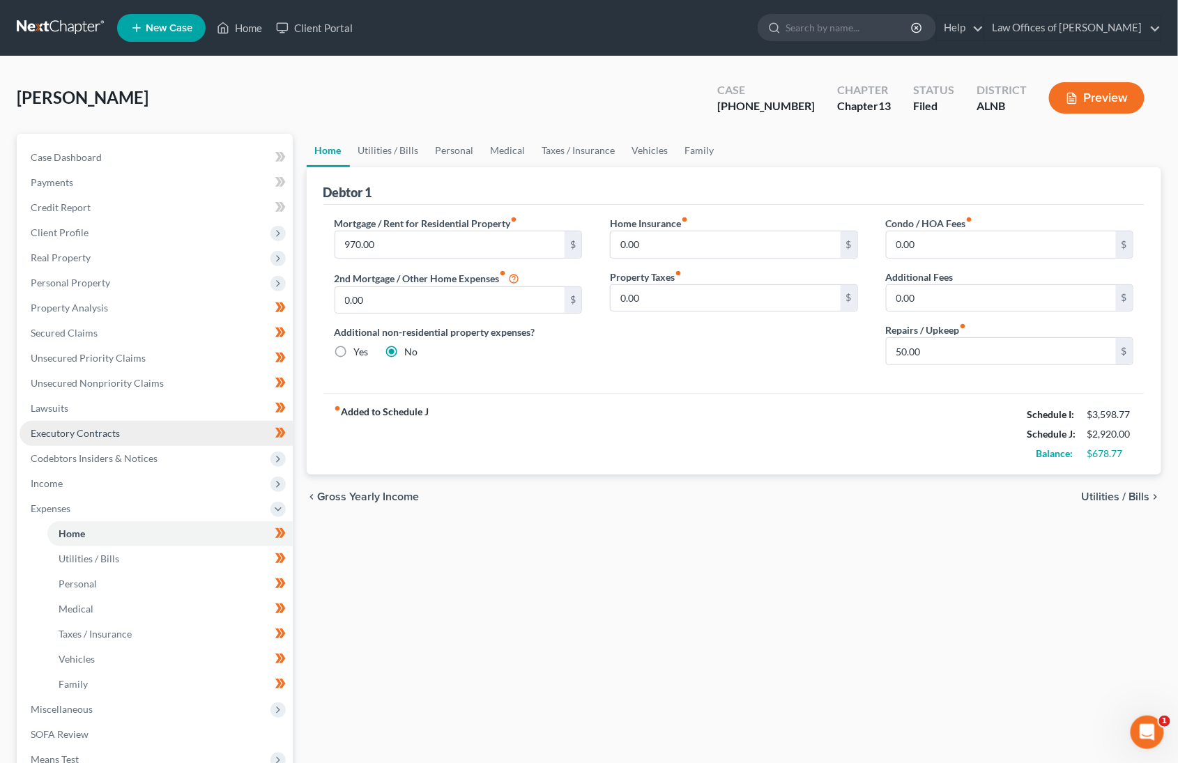
scroll to position [0, 1]
click at [452, 245] on input "970.00" at bounding box center [450, 244] width 230 height 26
type input "949.34"
click at [384, 143] on link "Utilities / Bills" at bounding box center [388, 150] width 77 height 33
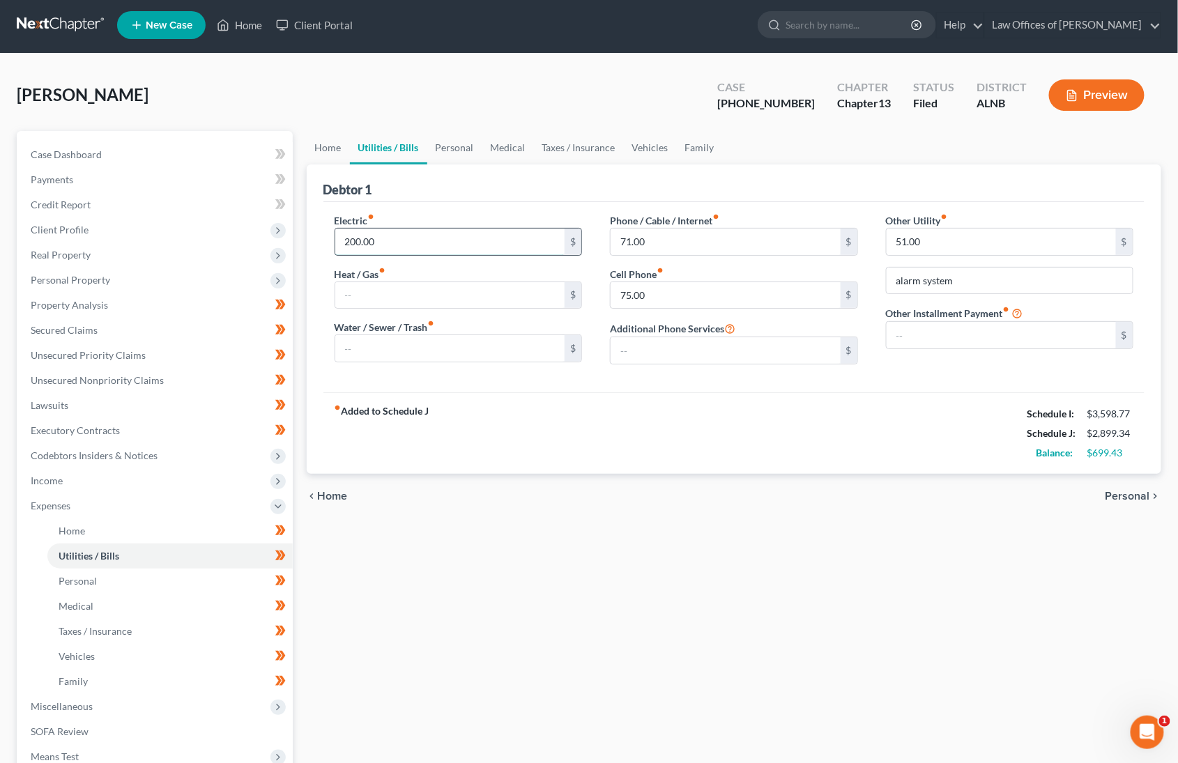
click at [468, 233] on input "200.00" at bounding box center [450, 242] width 230 height 26
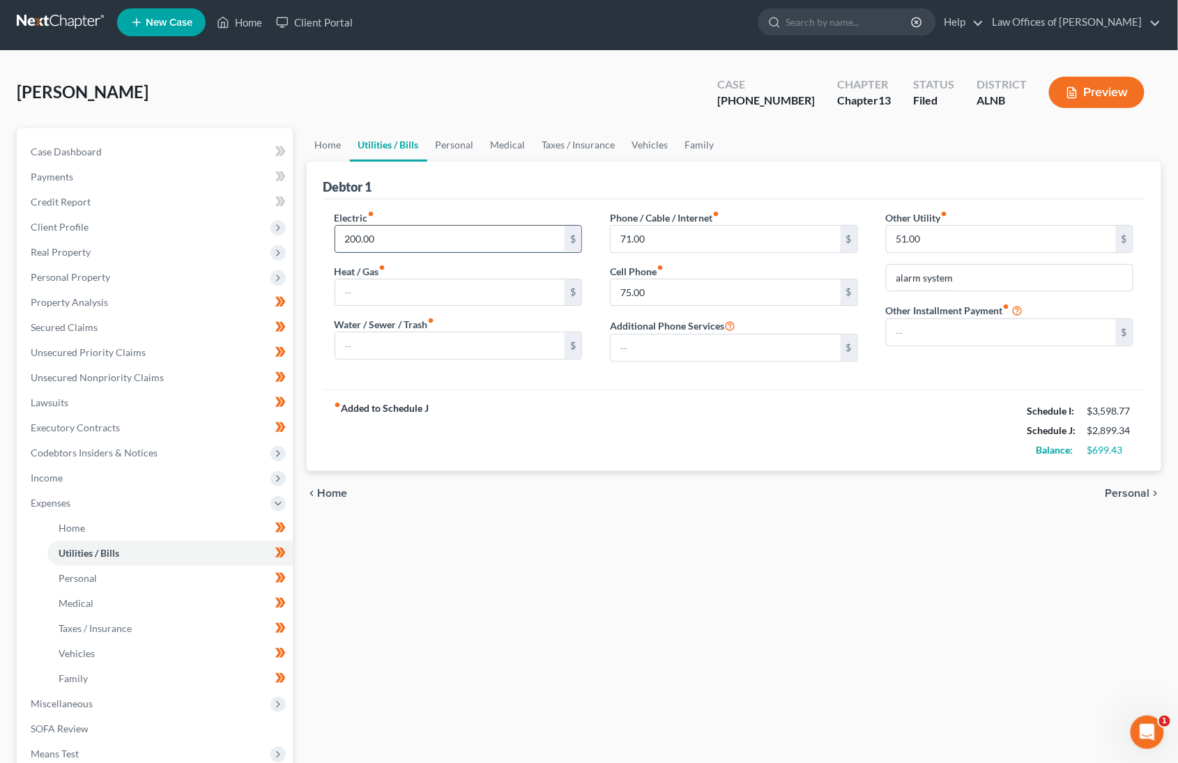
click at [468, 233] on input "200.00" at bounding box center [450, 239] width 230 height 26
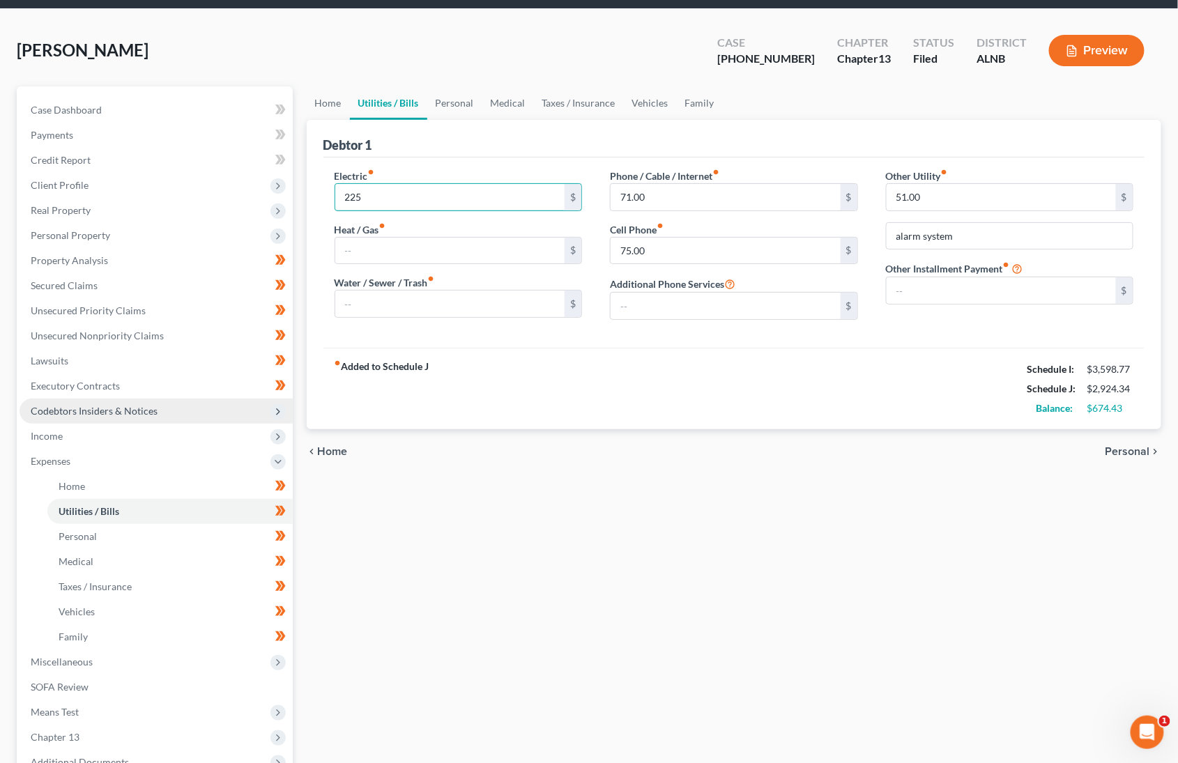
scroll to position [54, 0]
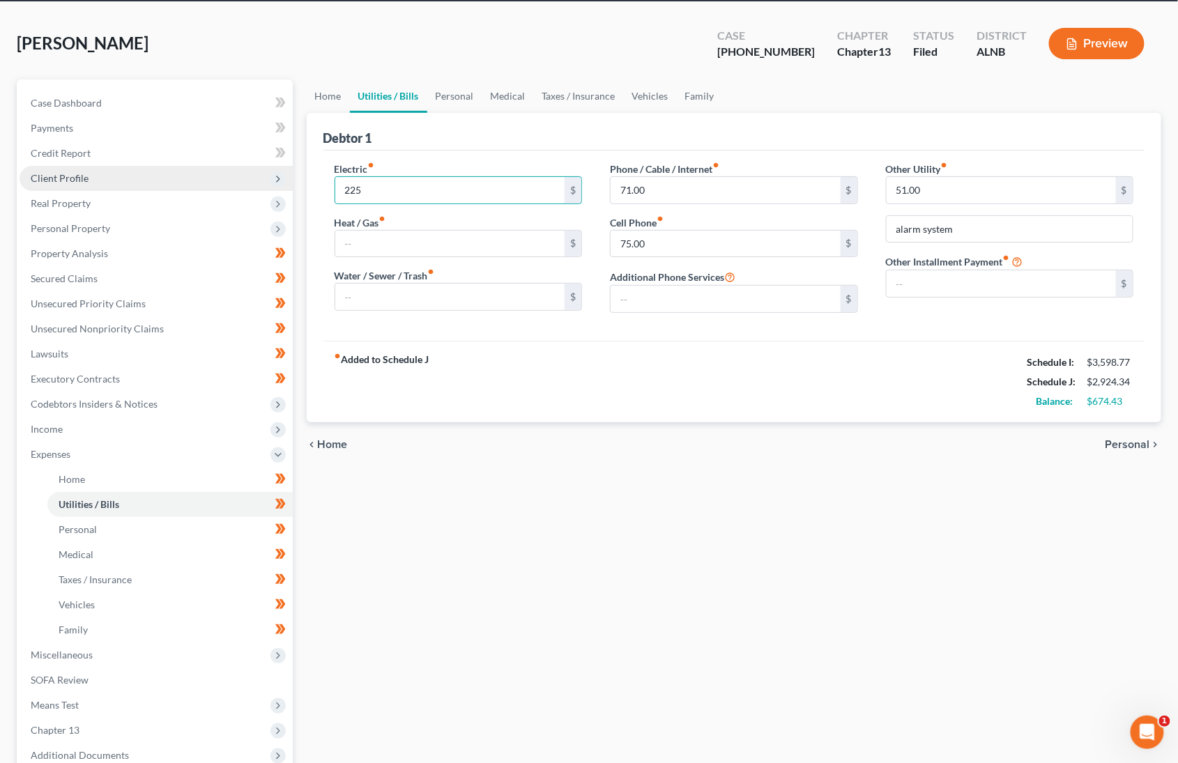
click at [82, 174] on span "Client Profile" at bounding box center [60, 178] width 58 height 12
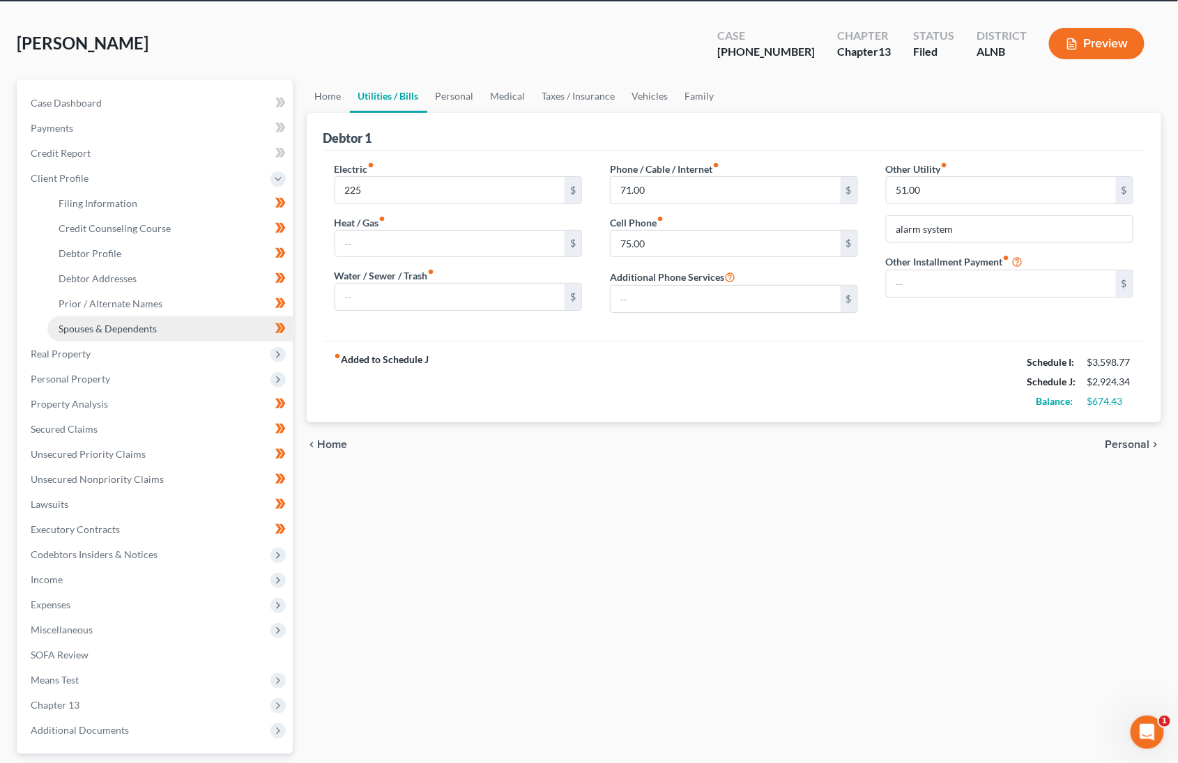
click at [113, 316] on link "Spouses & Dependents" at bounding box center [169, 328] width 245 height 25
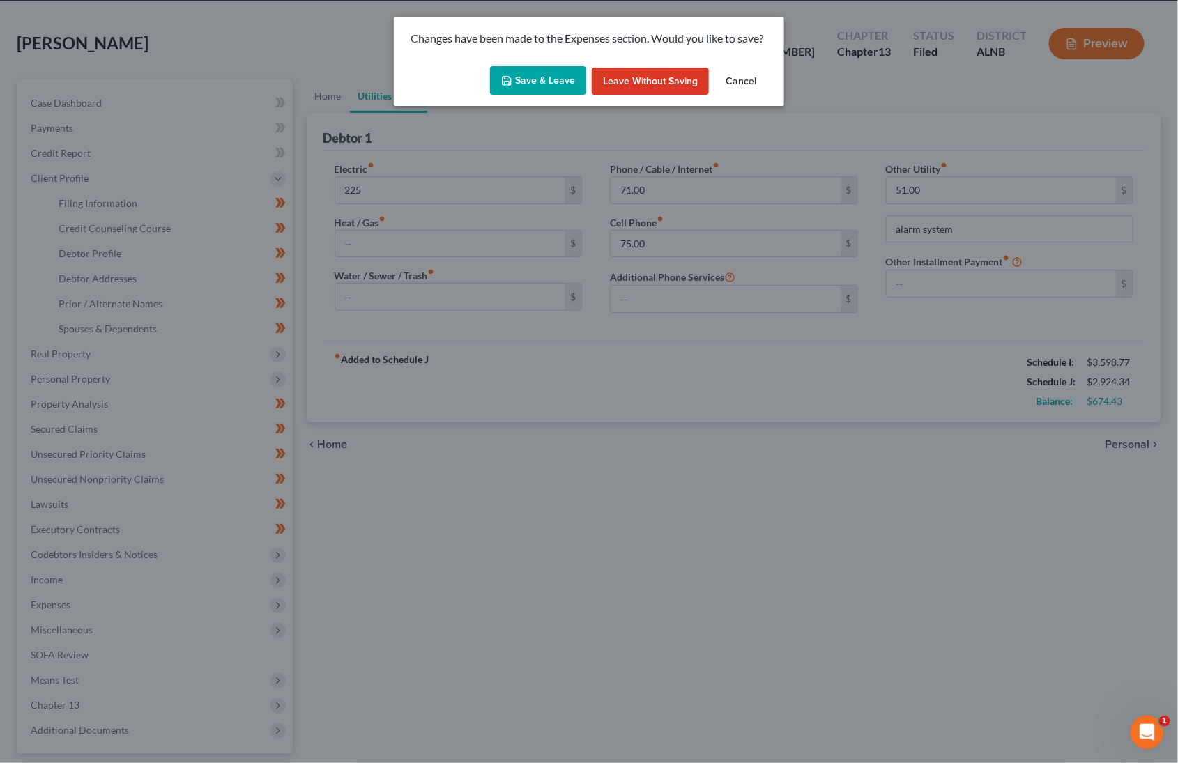
click at [555, 82] on button "Save & Leave" at bounding box center [538, 80] width 96 height 29
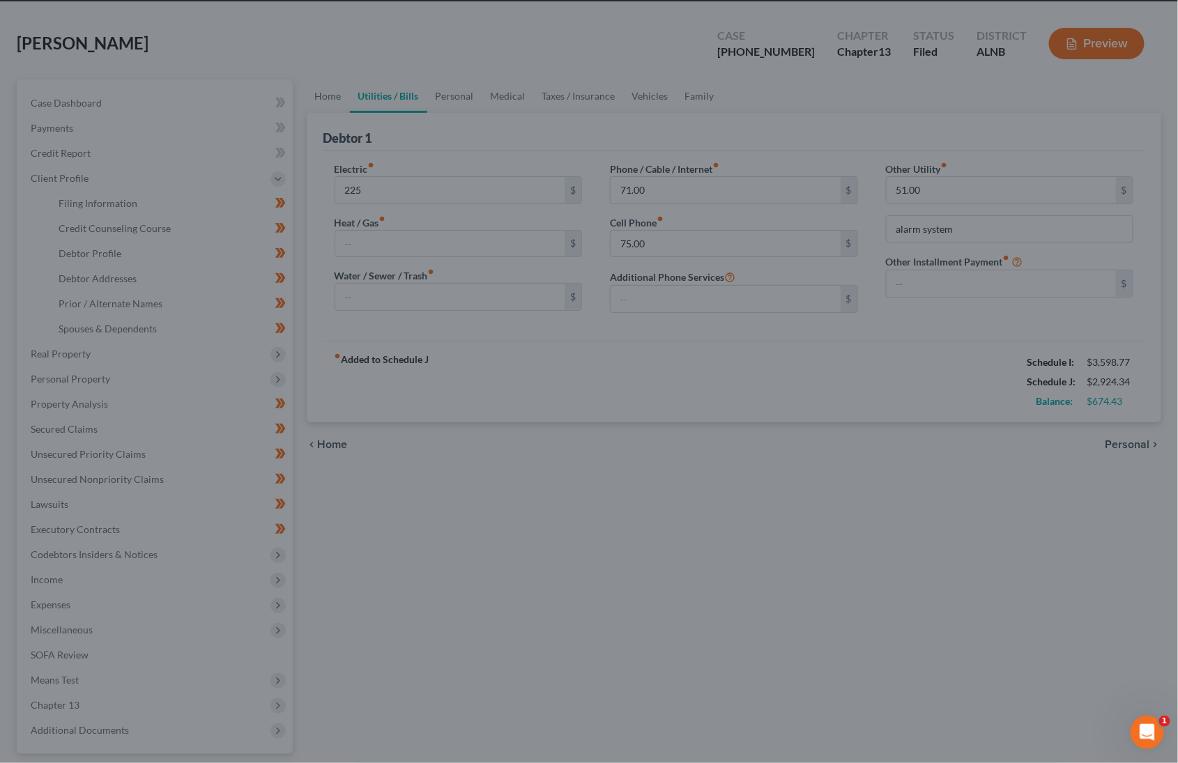
type input "225.00"
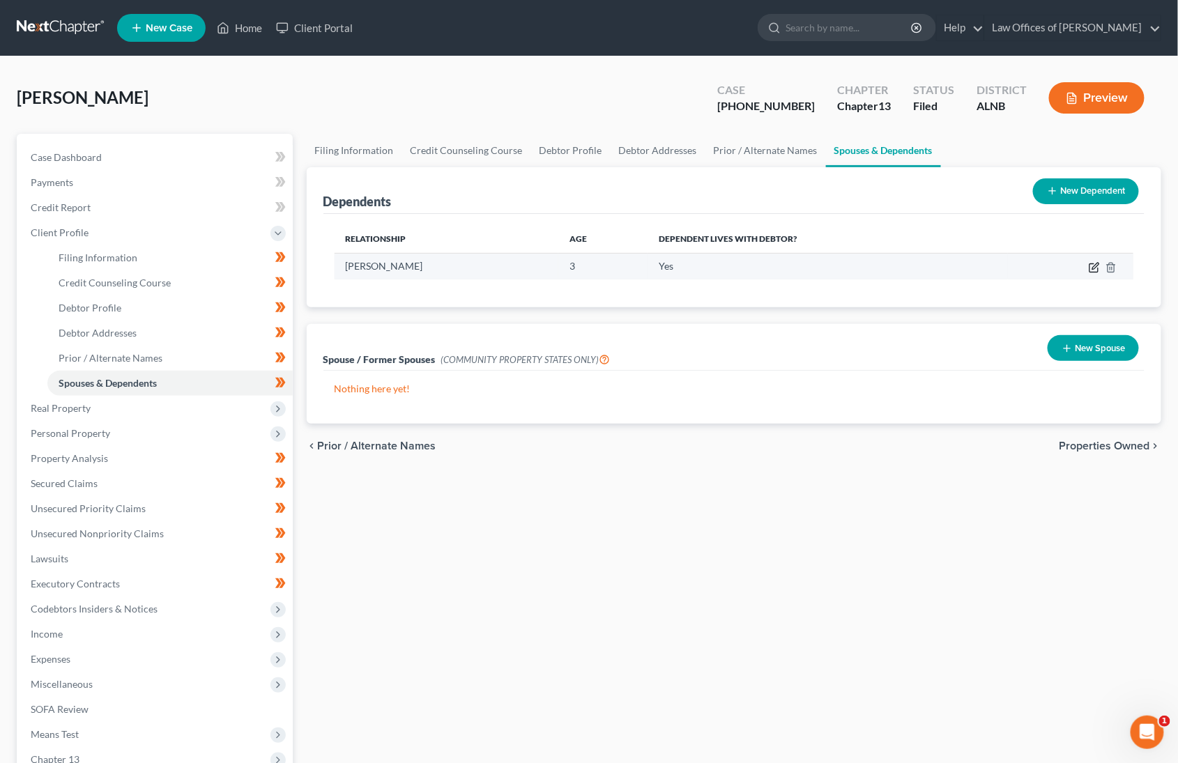
click at [1093, 265] on icon "button" at bounding box center [1093, 267] width 11 height 11
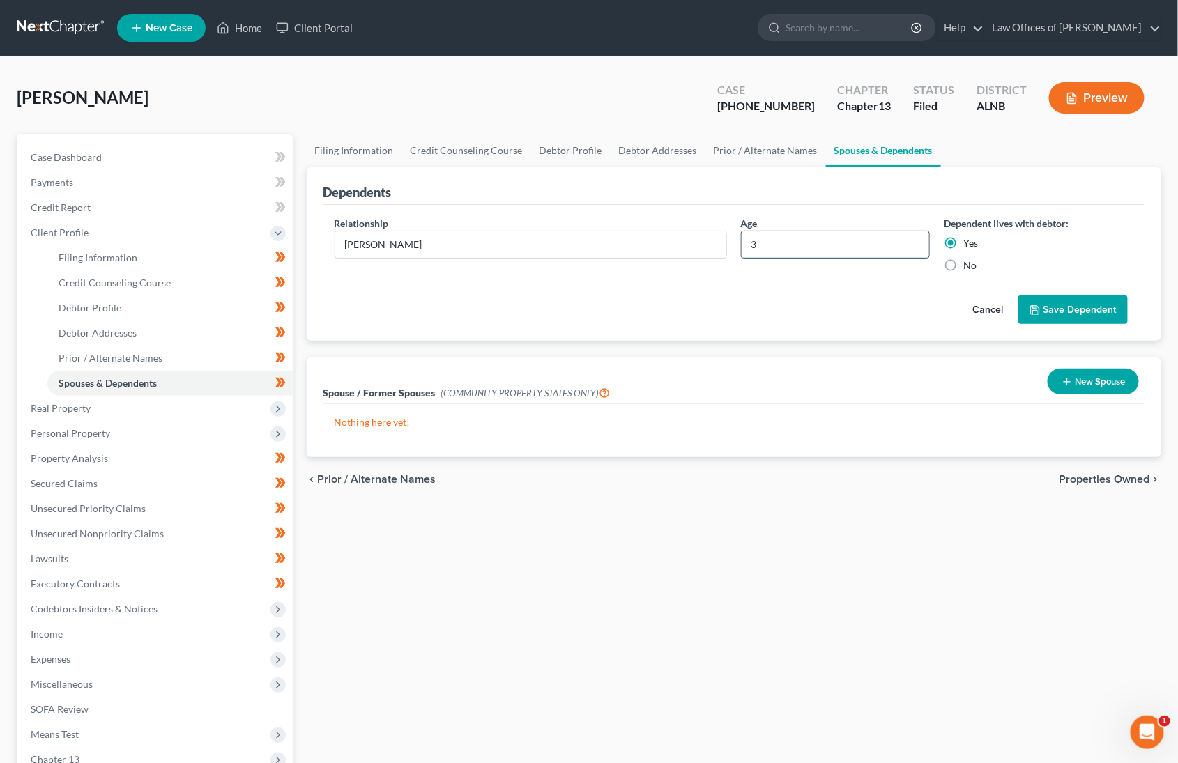
click at [801, 249] on input "3" at bounding box center [835, 244] width 188 height 26
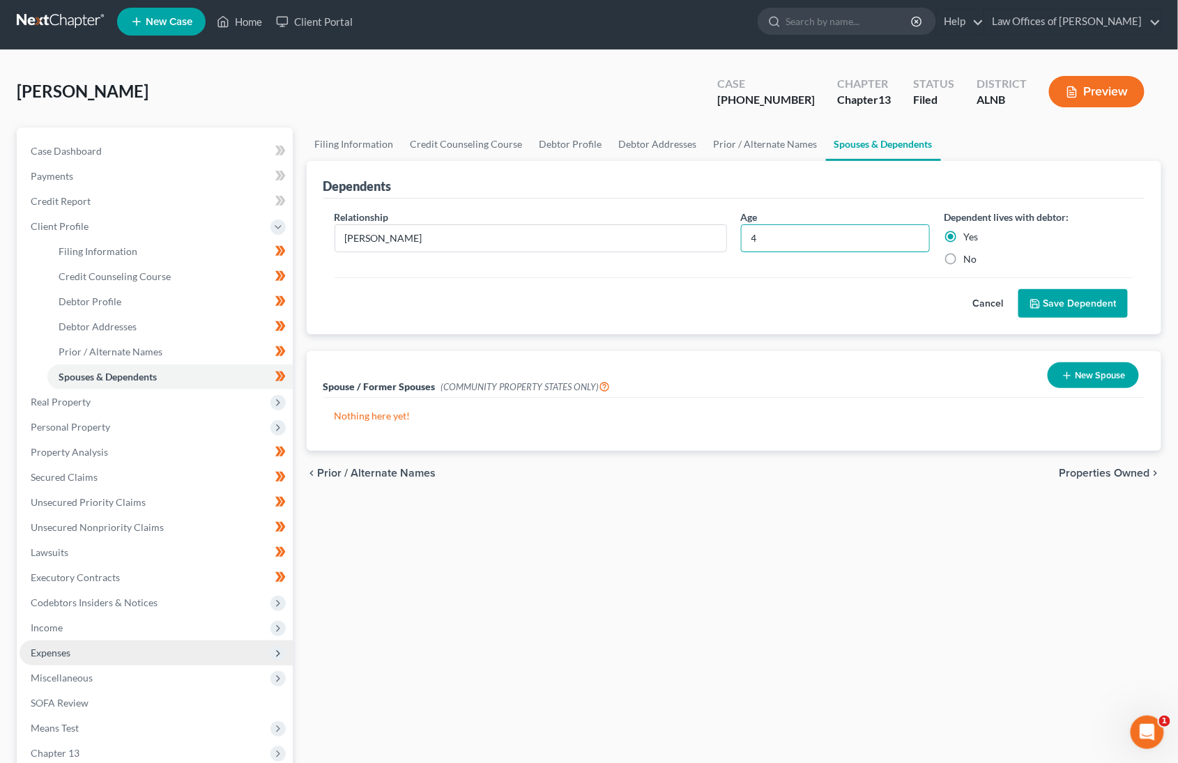
type input "4"
click at [54, 647] on span "Expenses" at bounding box center [51, 653] width 40 height 12
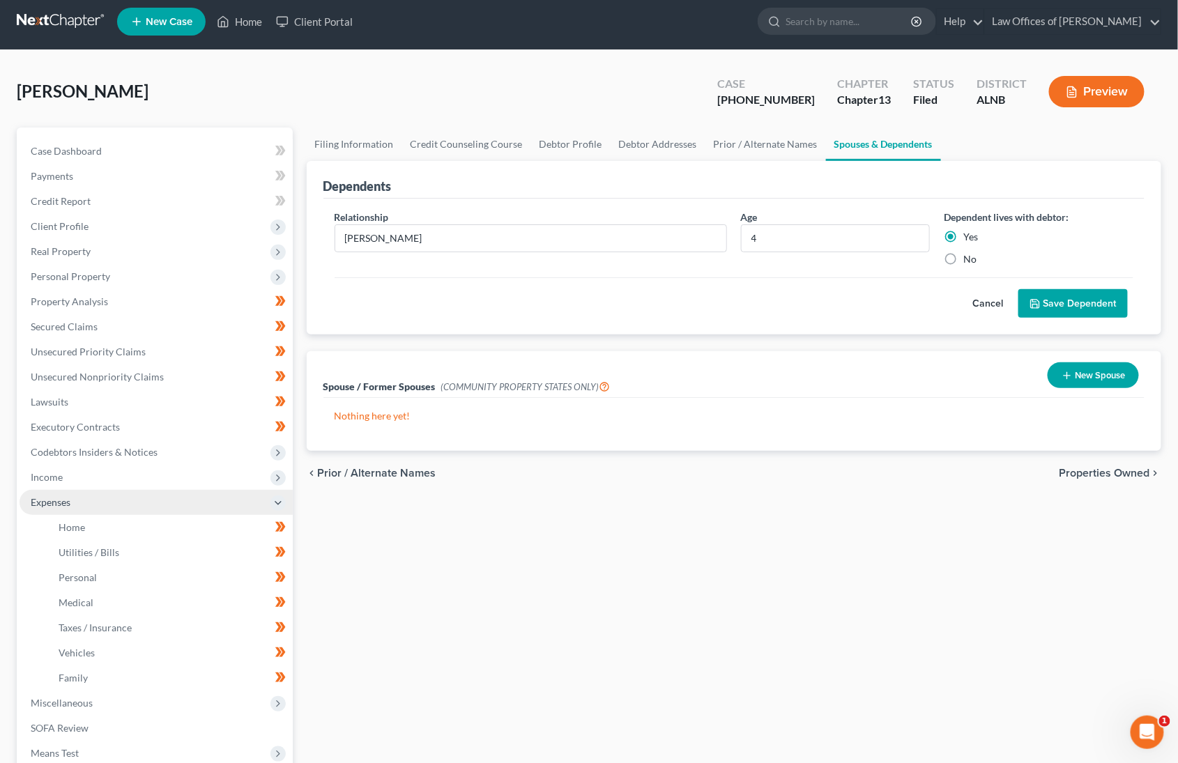
scroll to position [8, 0]
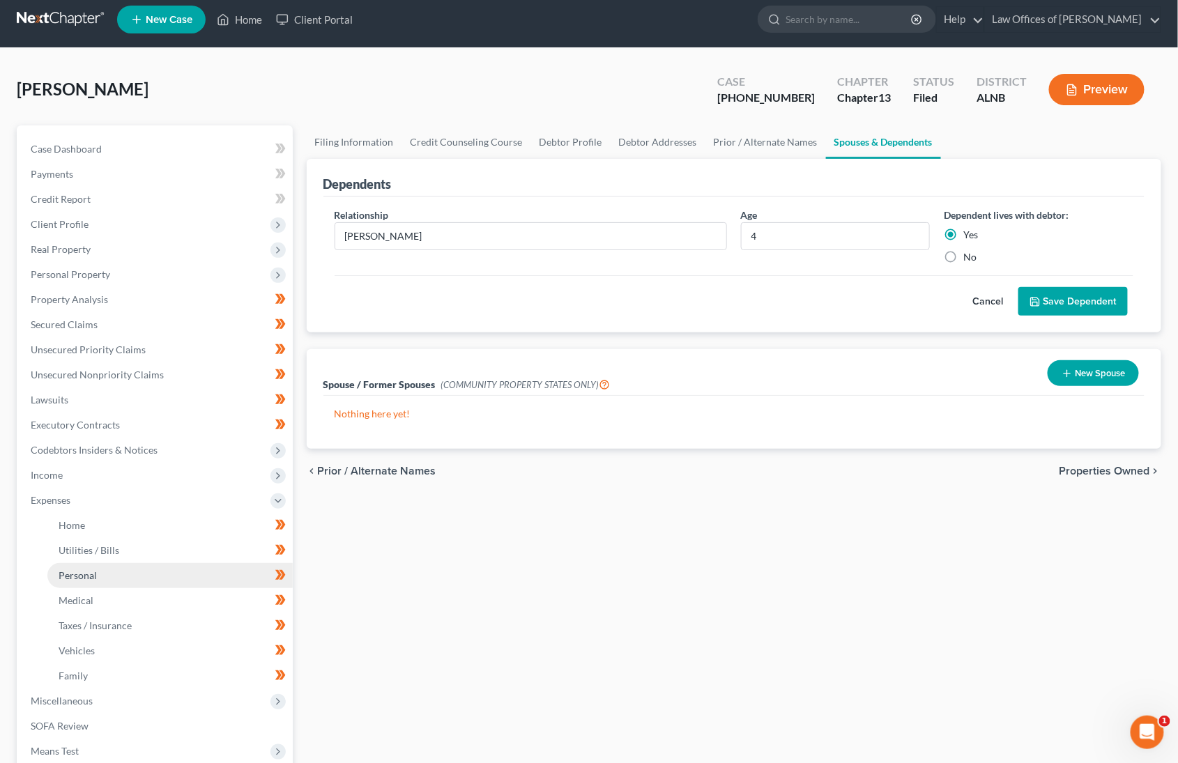
click at [71, 566] on link "Personal" at bounding box center [169, 575] width 245 height 25
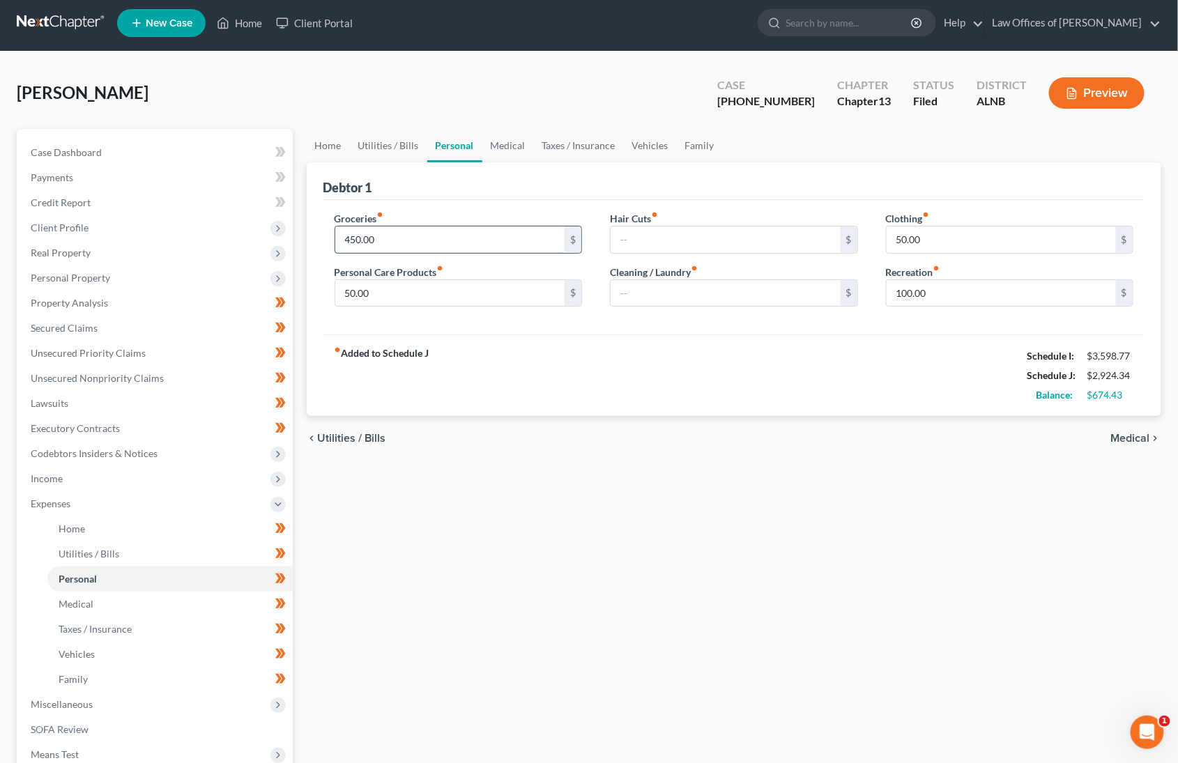
scroll to position [8, 0]
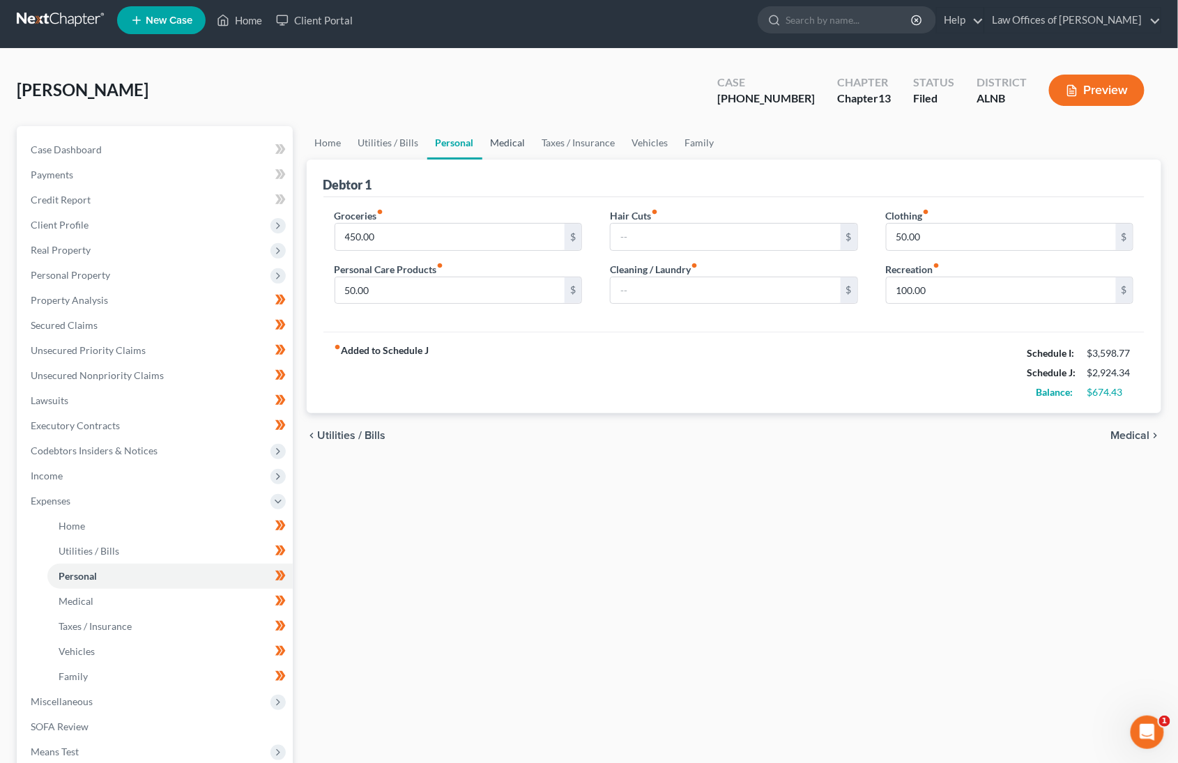
click at [517, 137] on link "Medical" at bounding box center [508, 142] width 52 height 33
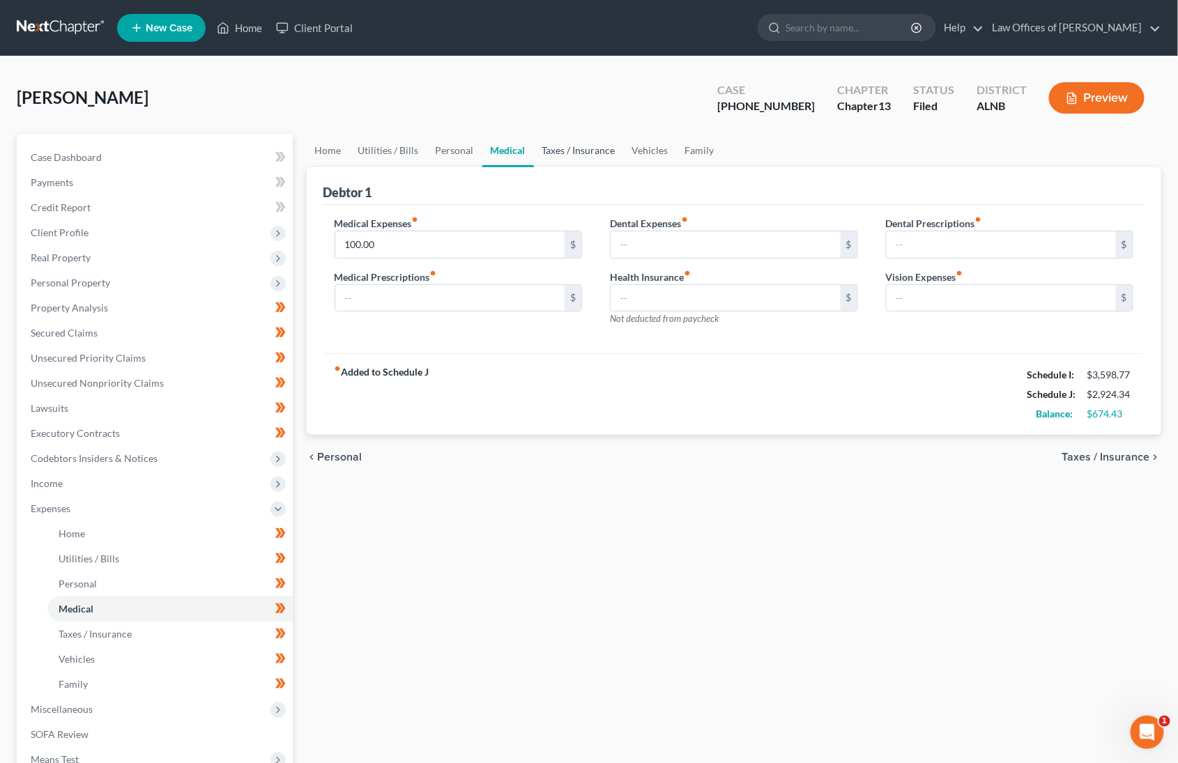
click at [601, 152] on link "Taxes / Insurance" at bounding box center [579, 150] width 90 height 33
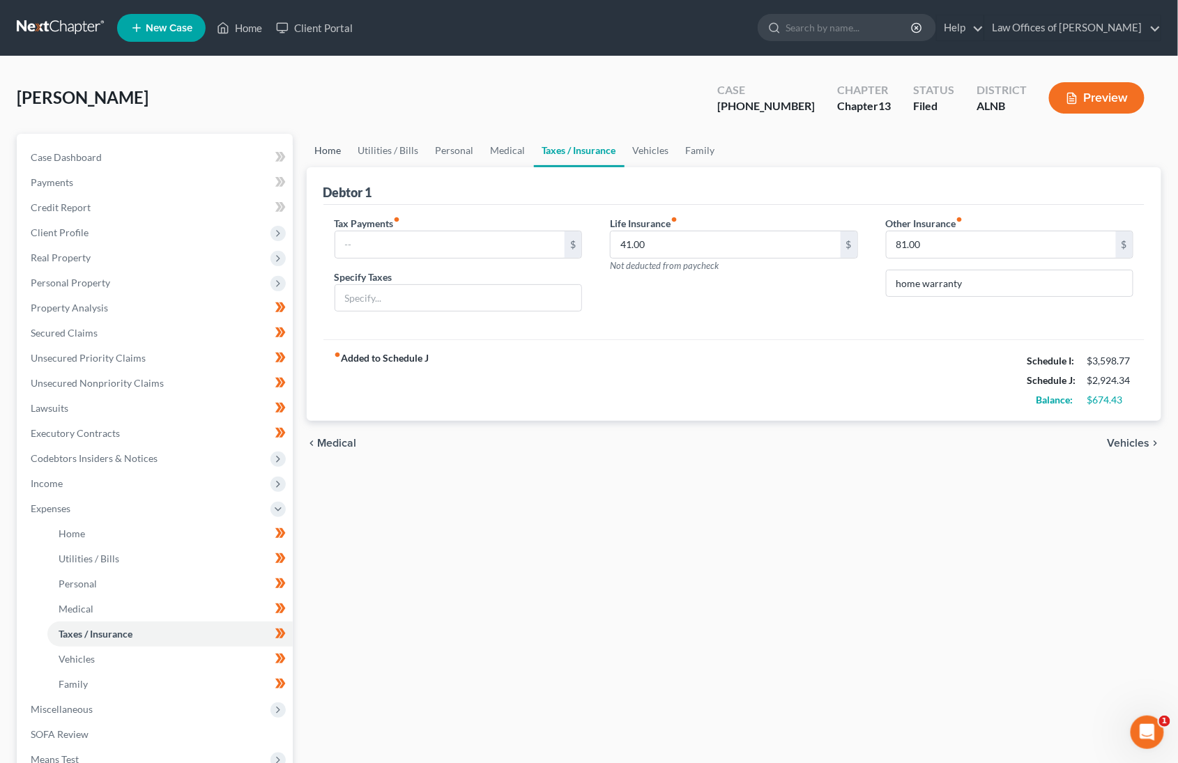
click at [338, 146] on link "Home" at bounding box center [328, 150] width 43 height 33
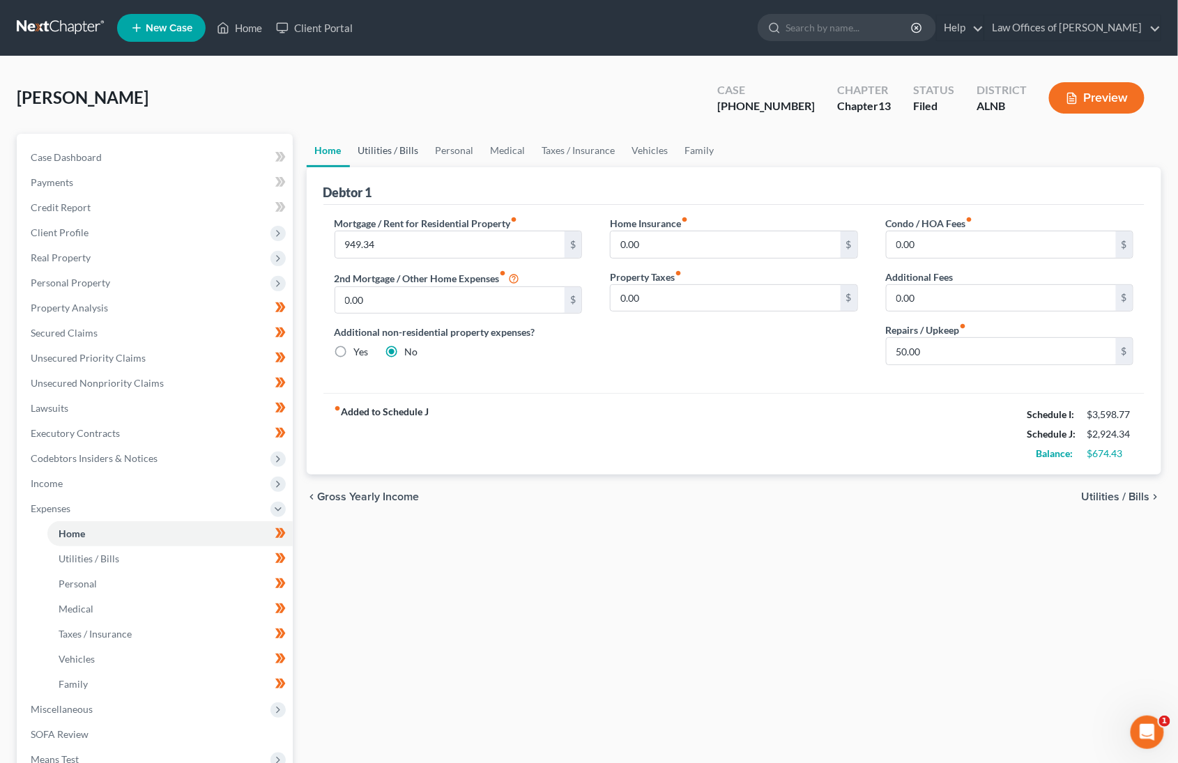
click at [392, 147] on link "Utilities / Bills" at bounding box center [388, 150] width 77 height 33
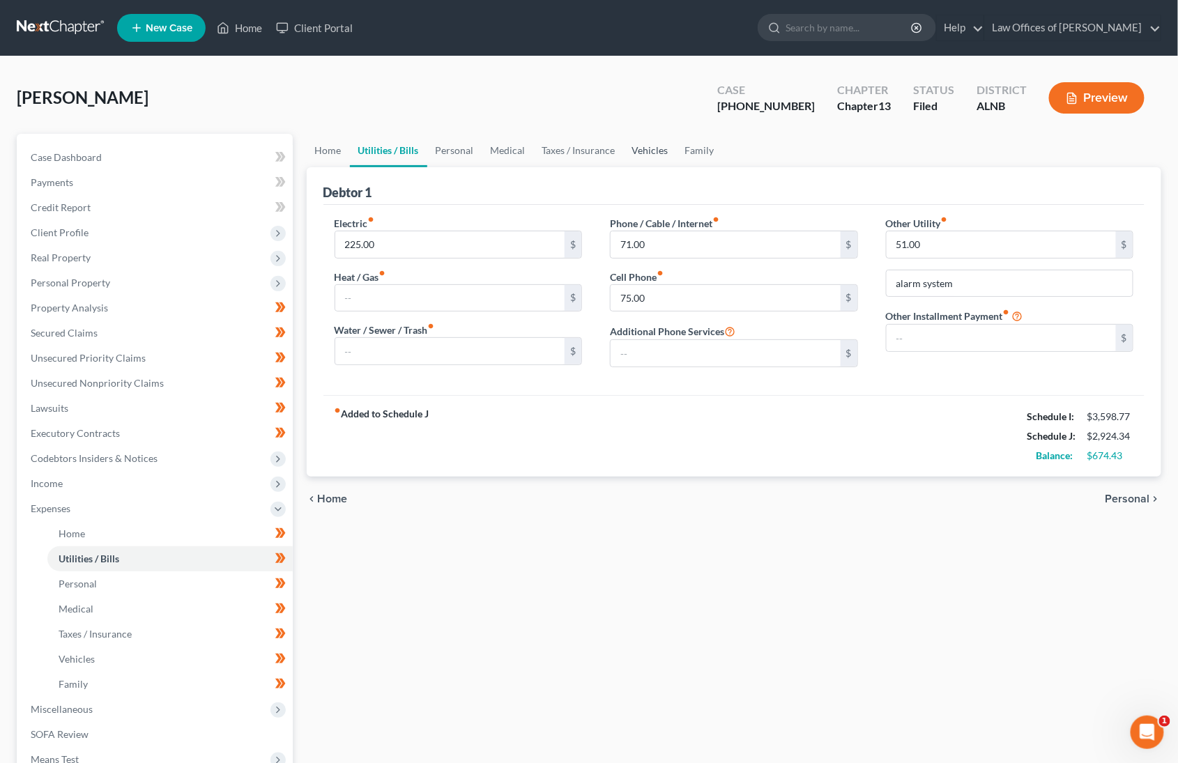
drag, startPoint x: 640, startPoint y: 147, endPoint x: 638, endPoint y: 158, distance: 11.2
click at [640, 147] on link "Vehicles" at bounding box center [650, 150] width 53 height 33
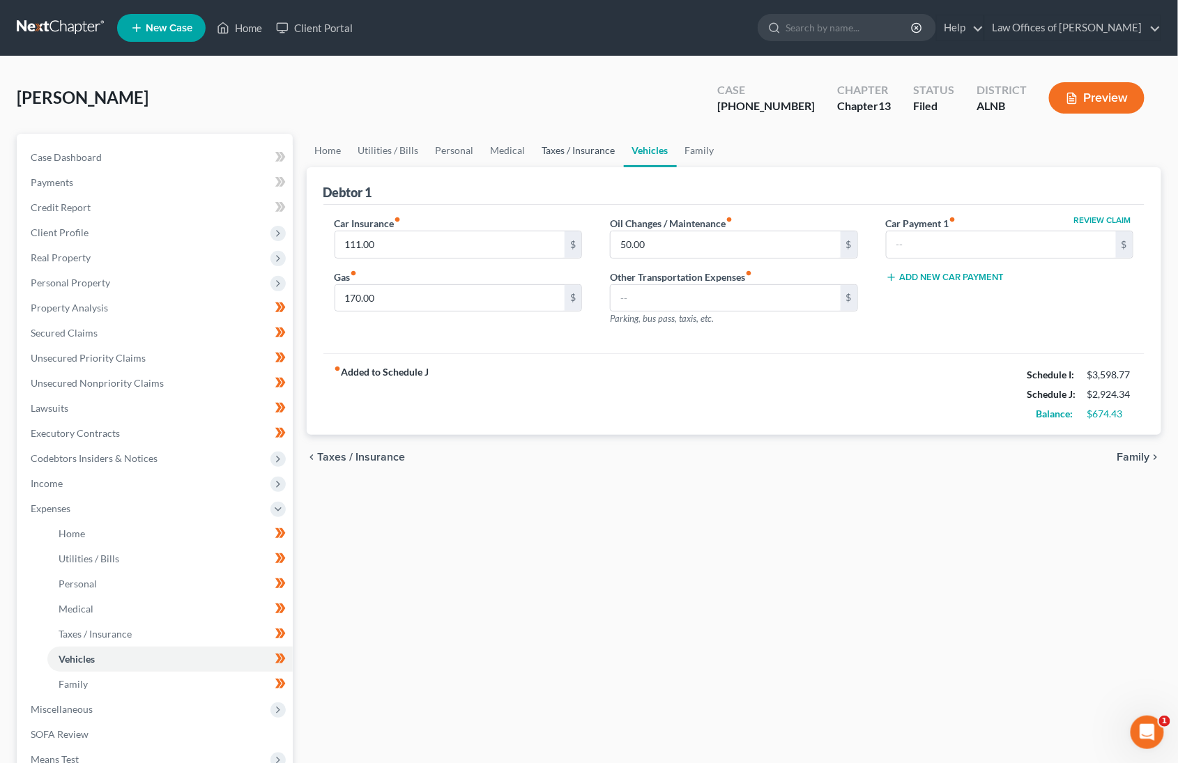
click at [572, 145] on link "Taxes / Insurance" at bounding box center [579, 150] width 90 height 33
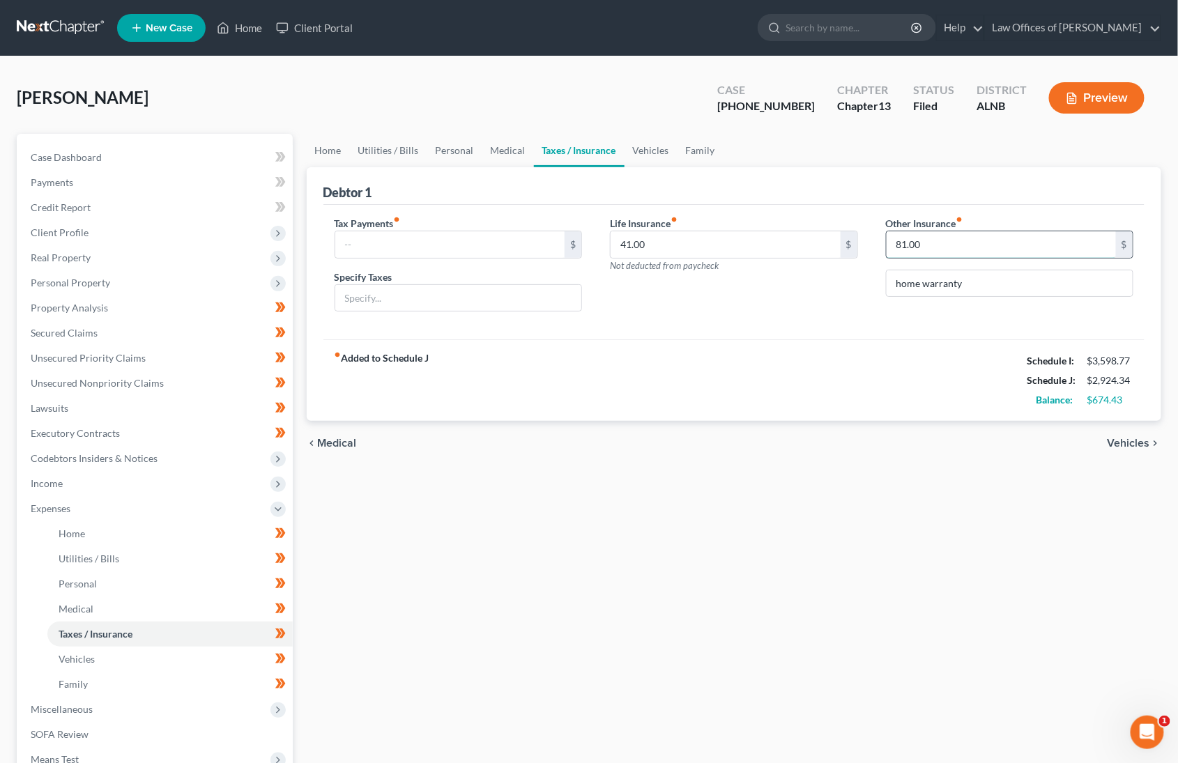
click at [982, 249] on input "81.00" at bounding box center [1001, 244] width 230 height 26
type input "45"
click at [646, 146] on link "Vehicles" at bounding box center [650, 150] width 53 height 33
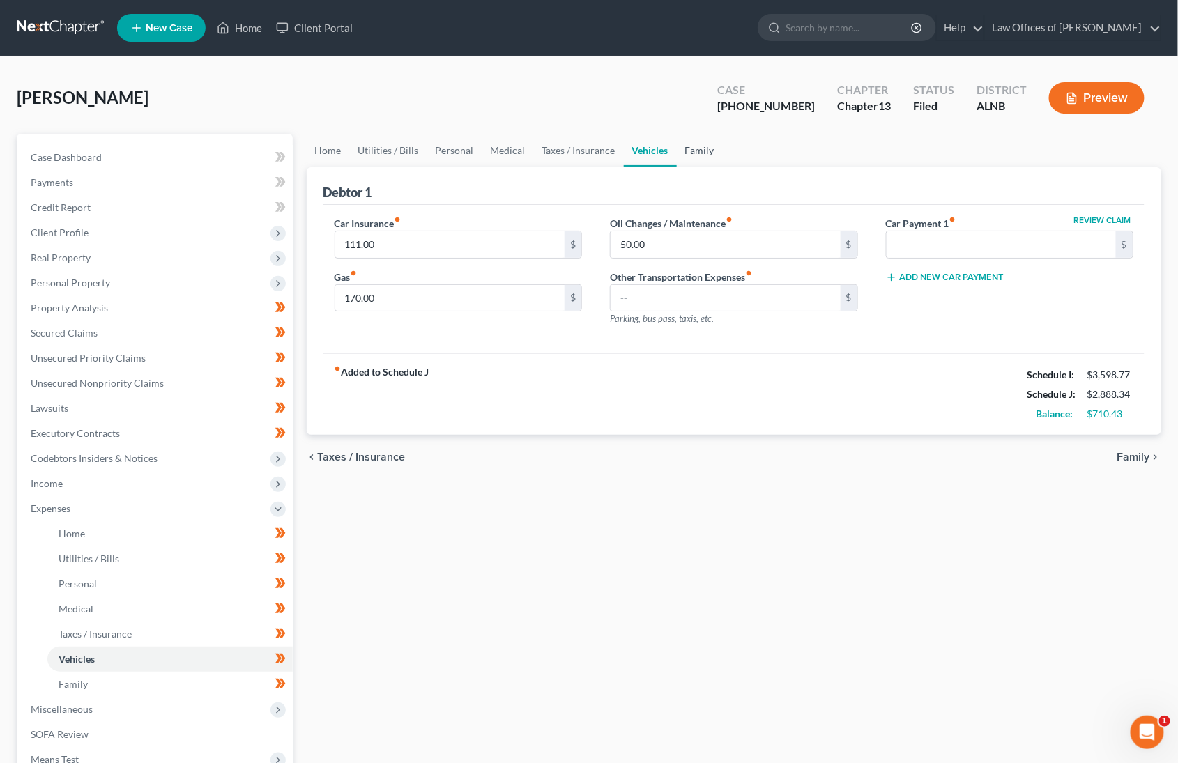
click at [704, 148] on link "Family" at bounding box center [700, 150] width 46 height 33
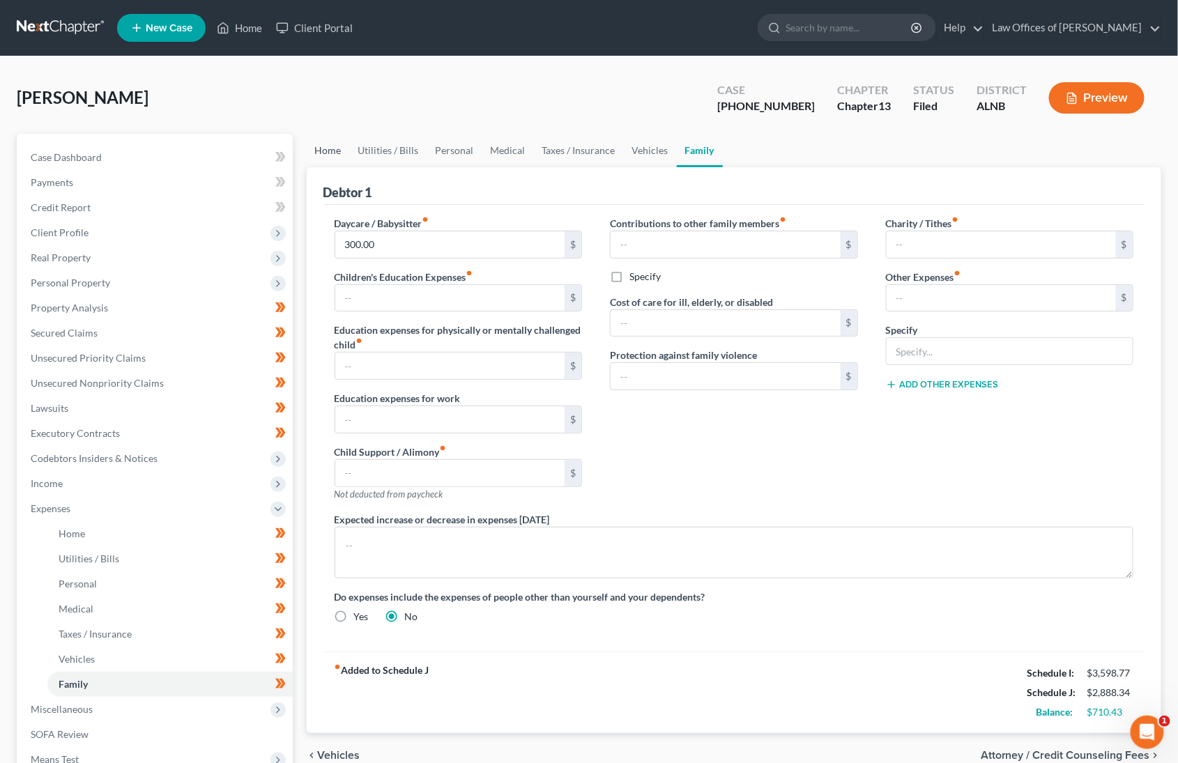
click at [337, 149] on link "Home" at bounding box center [328, 150] width 43 height 33
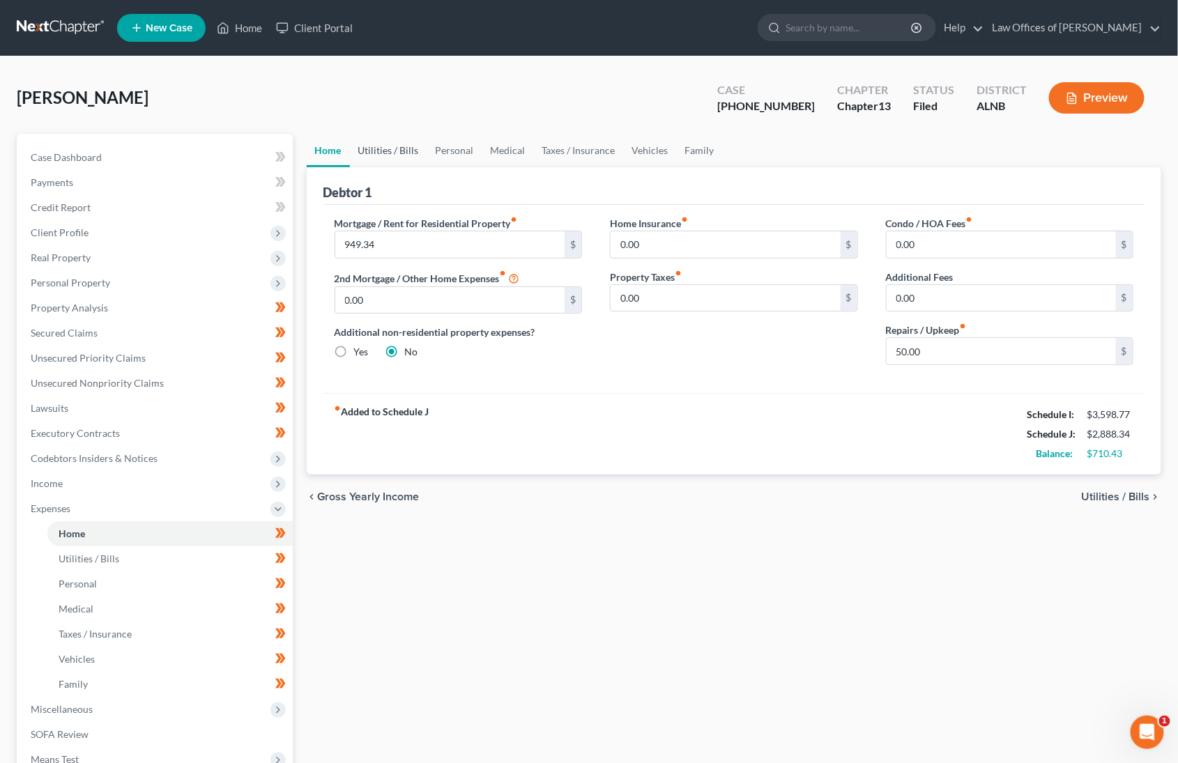
click at [415, 154] on link "Utilities / Bills" at bounding box center [388, 150] width 77 height 33
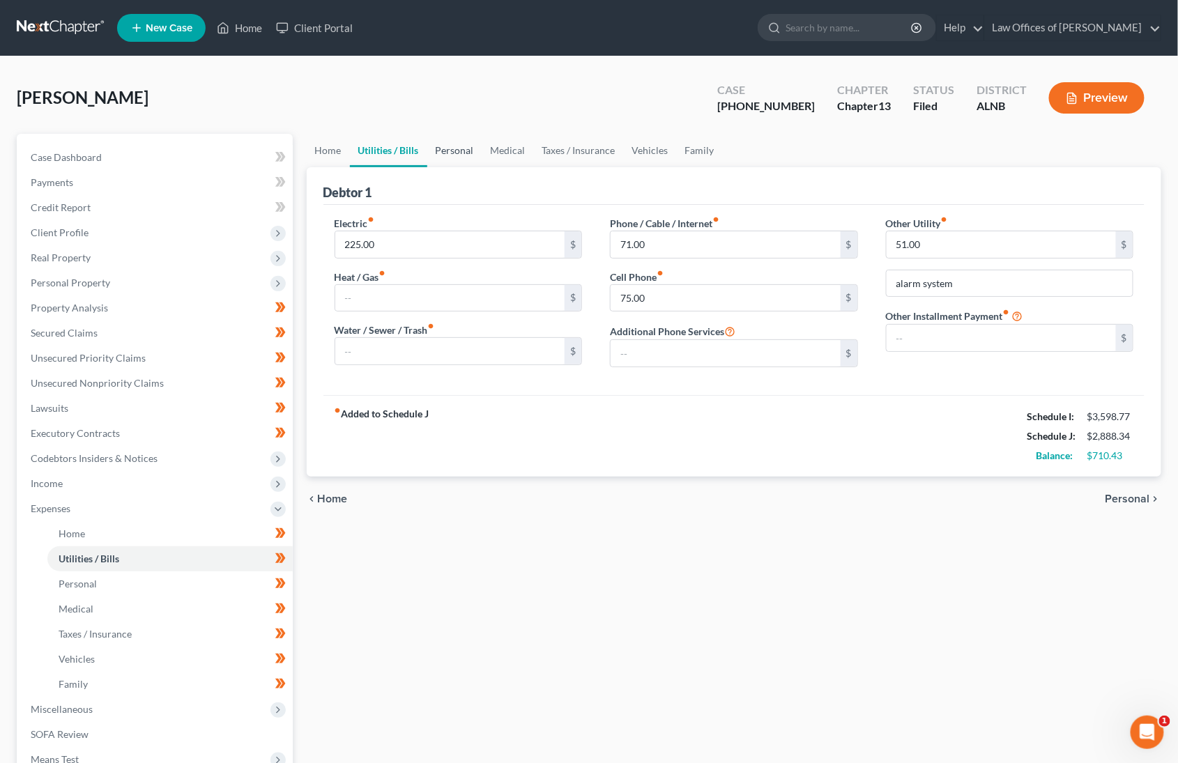
scroll to position [0, 1]
click at [442, 152] on link "Personal" at bounding box center [454, 150] width 55 height 33
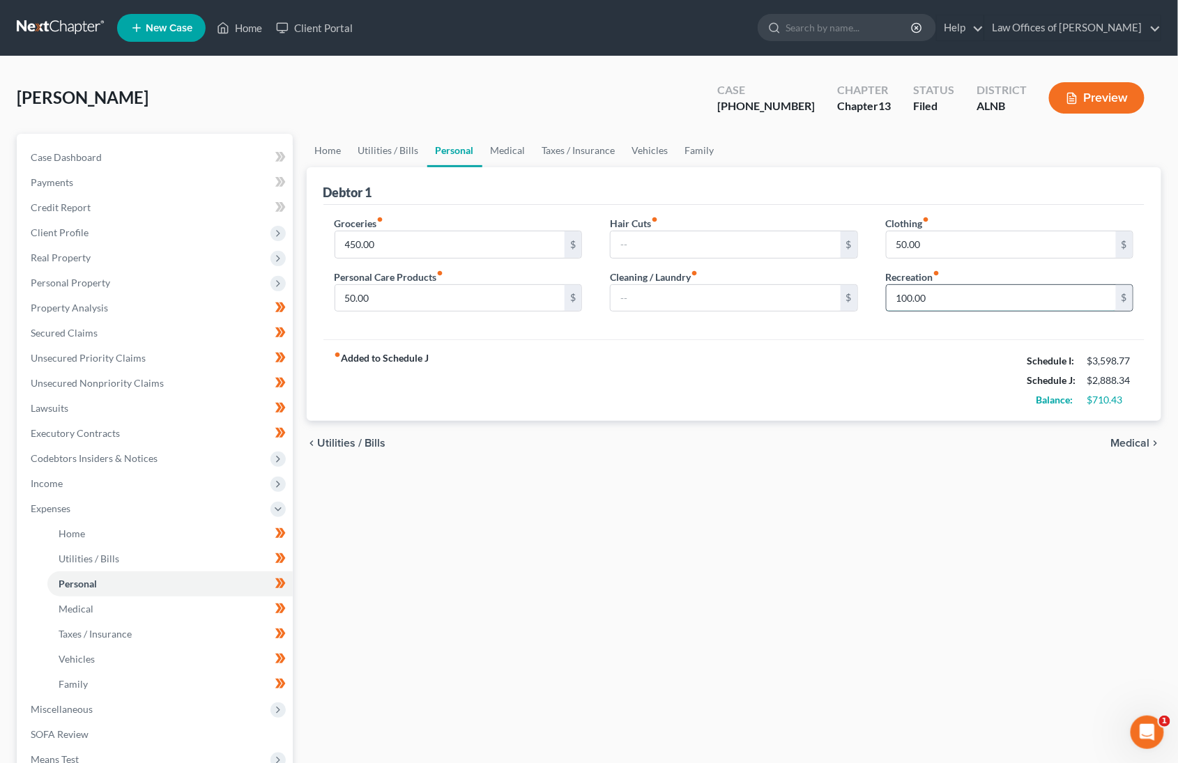
click at [968, 292] on input "100.00" at bounding box center [1001, 298] width 230 height 26
click at [947, 244] on input "50.00" at bounding box center [1001, 244] width 230 height 26
click at [946, 244] on input "50.00" at bounding box center [1001, 244] width 230 height 26
click at [387, 291] on input "50.00" at bounding box center [450, 298] width 230 height 26
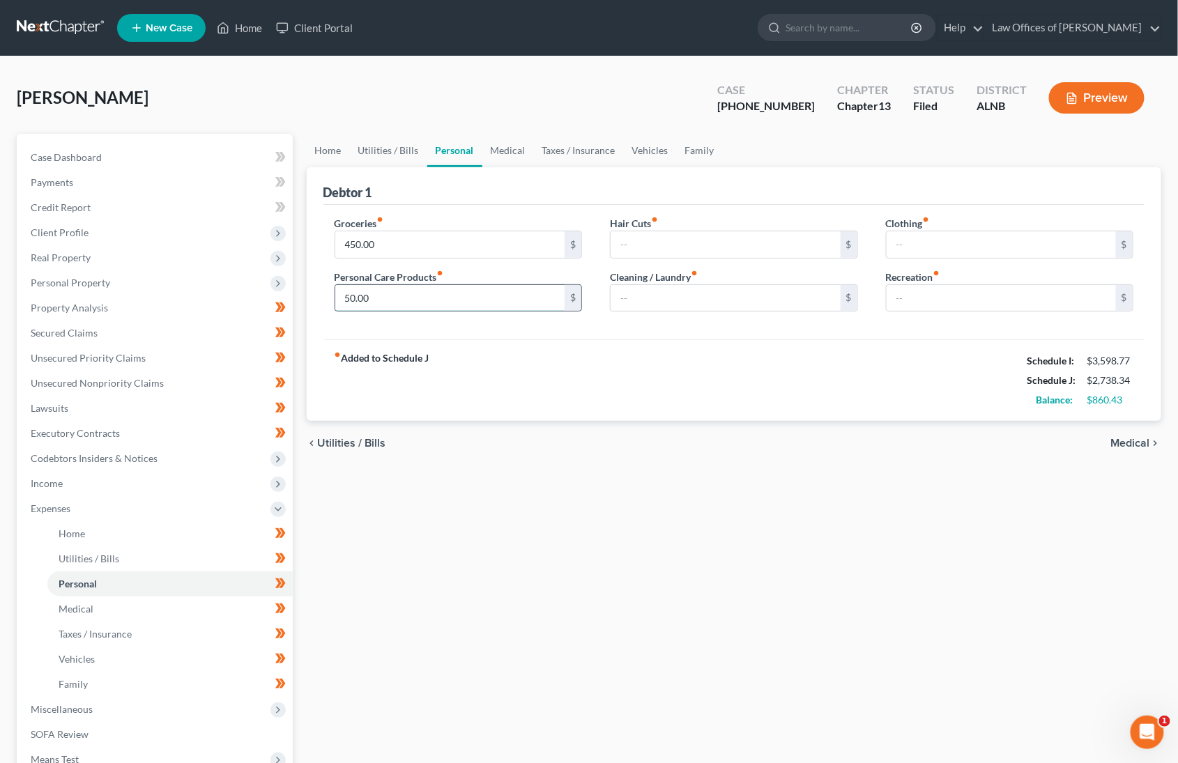
click at [387, 291] on input "50.00" at bounding box center [450, 298] width 230 height 26
type input "20"
click at [392, 248] on input "450.00" at bounding box center [450, 244] width 230 height 26
type input "400"
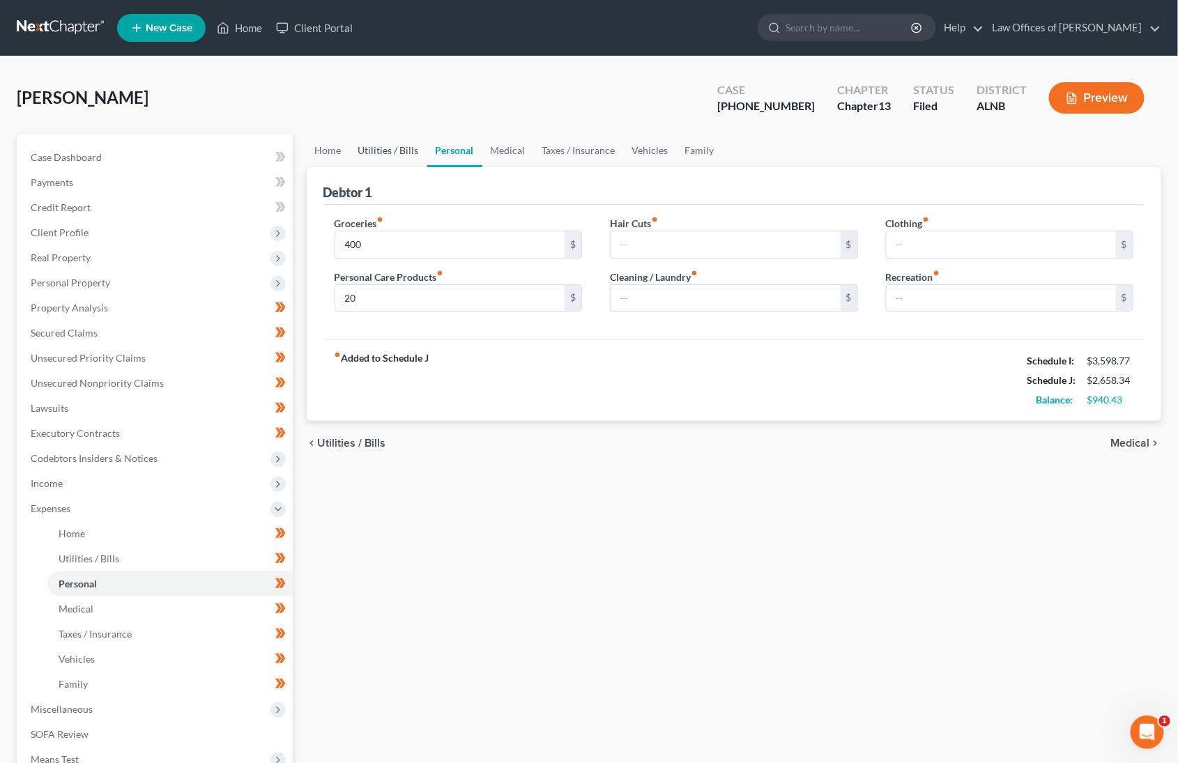
click at [412, 151] on link "Utilities / Bills" at bounding box center [388, 150] width 77 height 33
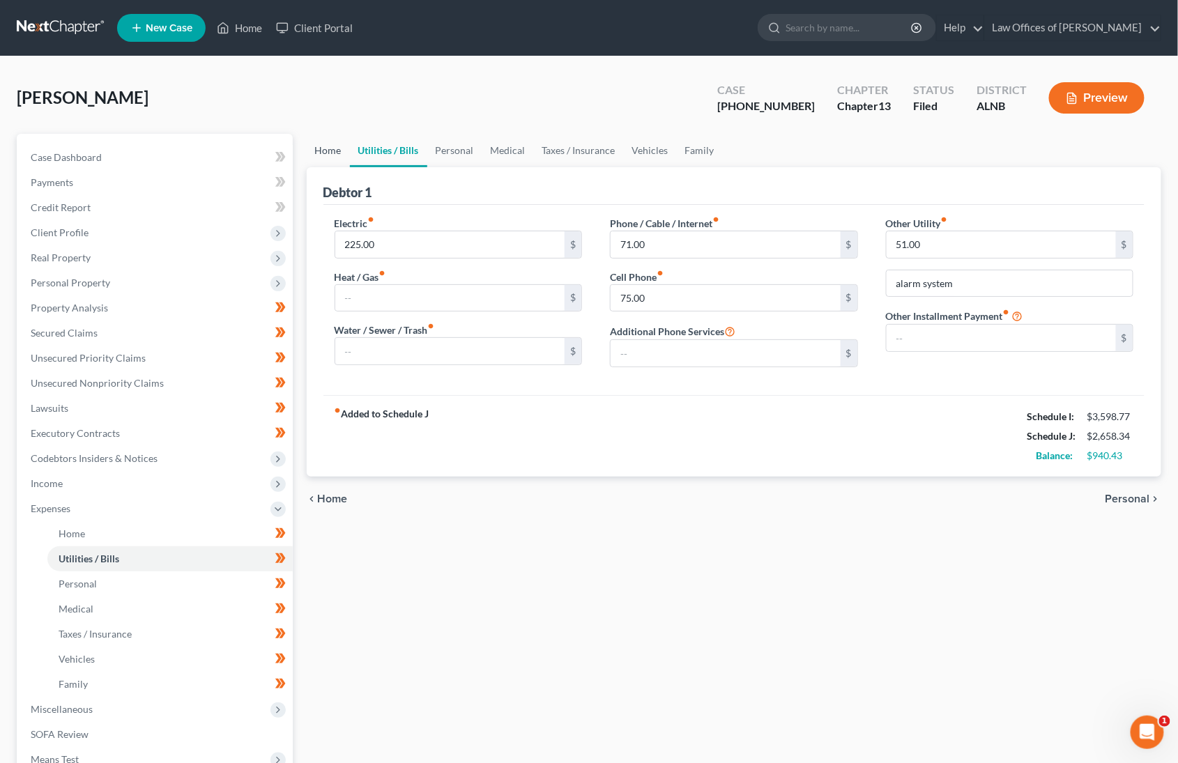
click at [329, 154] on link "Home" at bounding box center [328, 150] width 43 height 33
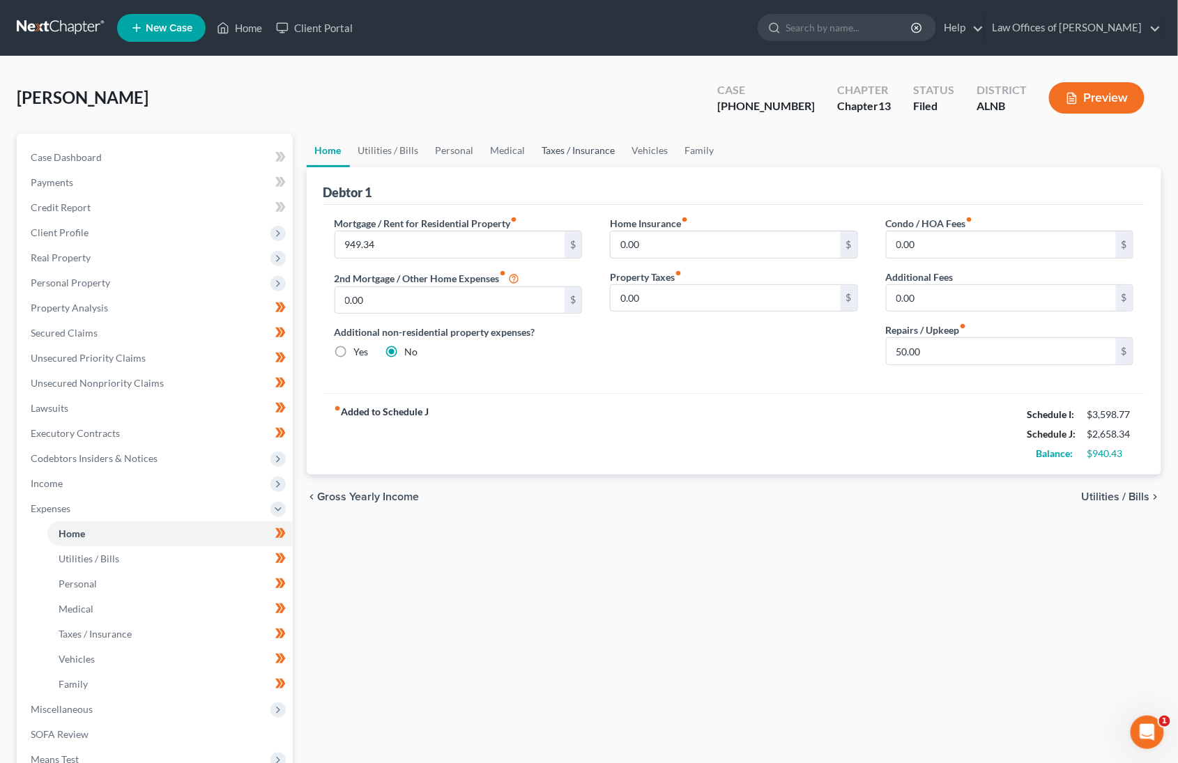
click at [565, 147] on link "Taxes / Insurance" at bounding box center [579, 150] width 90 height 33
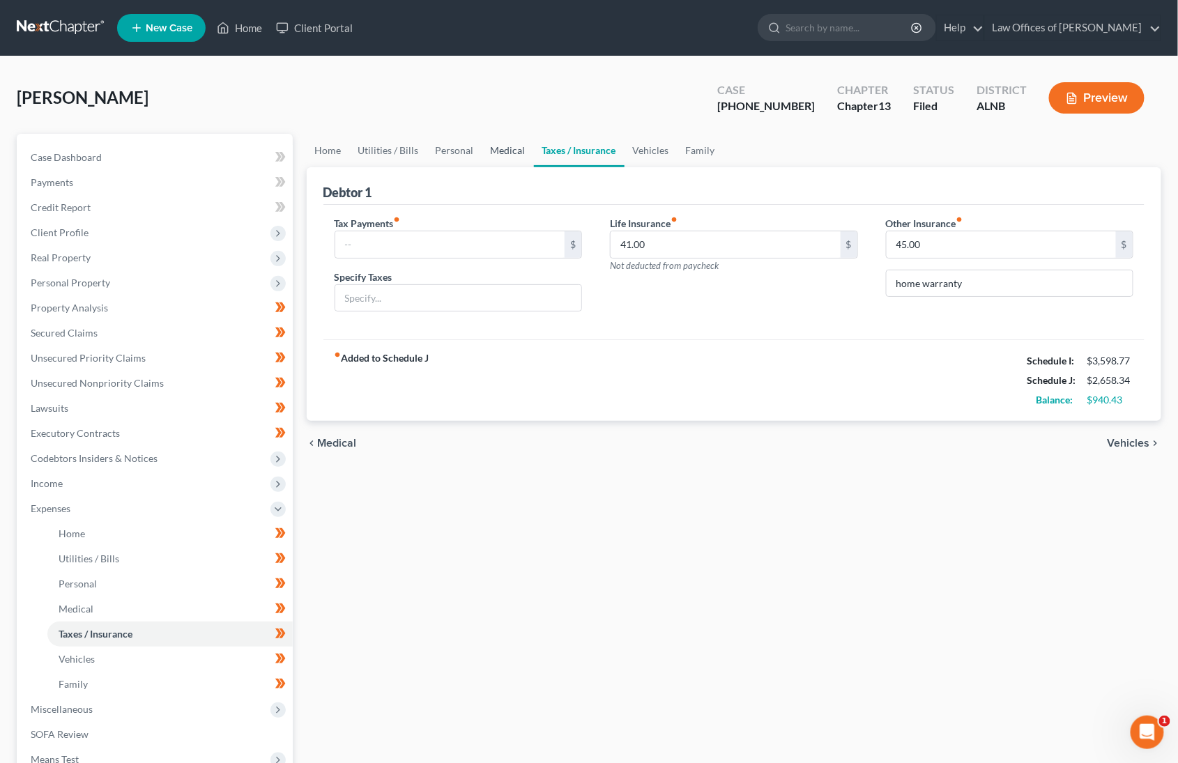
click at [482, 151] on link "Medical" at bounding box center [508, 150] width 52 height 33
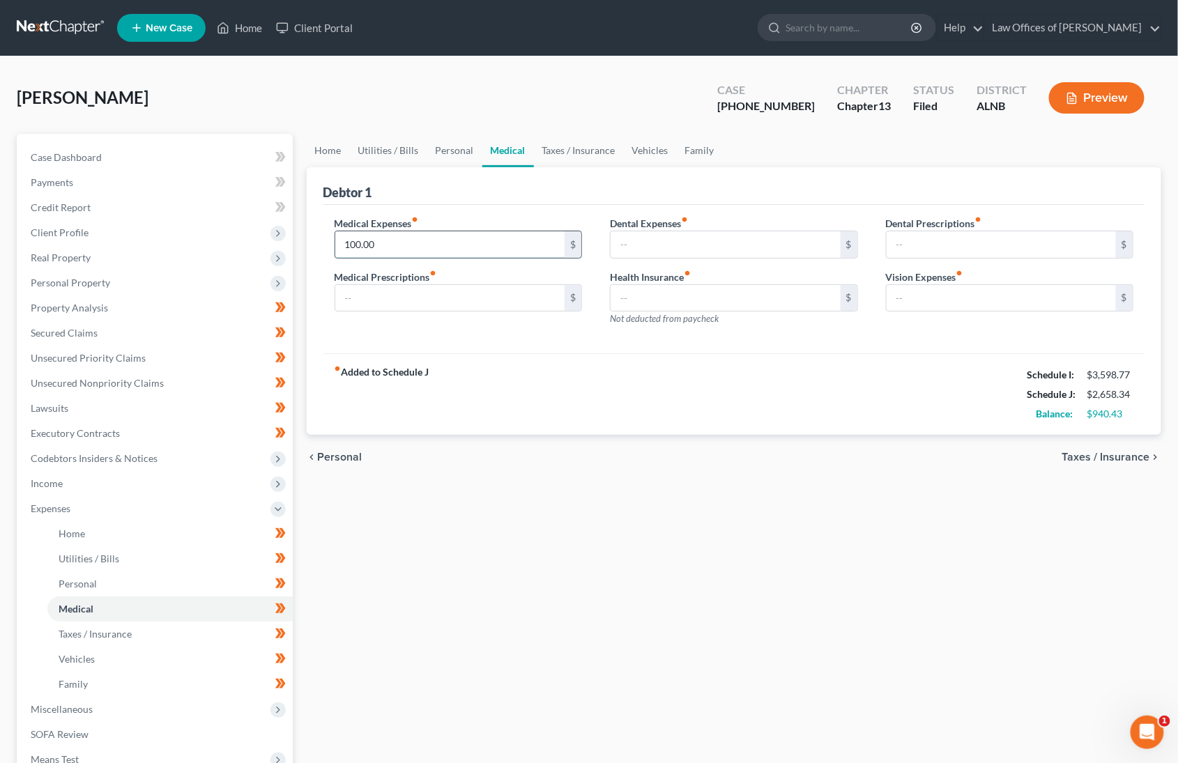
click at [370, 253] on input "100.00" at bounding box center [450, 244] width 230 height 26
click at [410, 245] on input "50" at bounding box center [450, 244] width 230 height 26
type input "40"
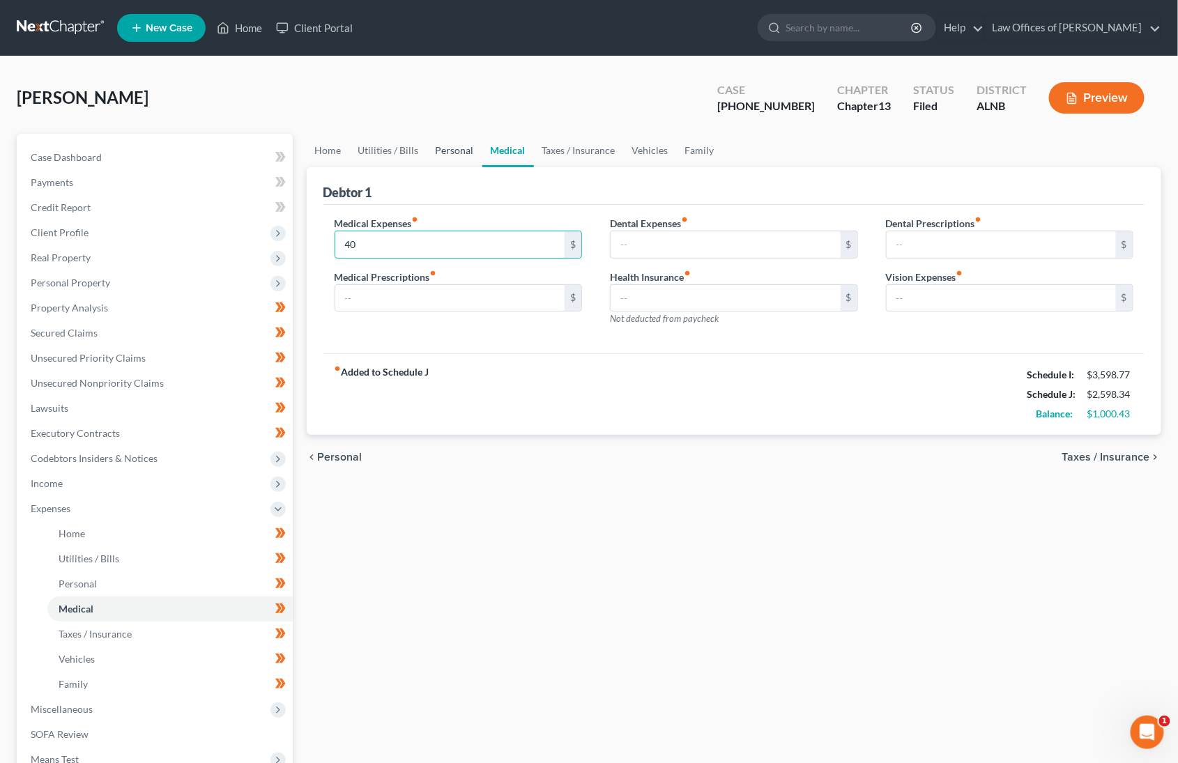
click at [443, 151] on link "Personal" at bounding box center [454, 150] width 55 height 33
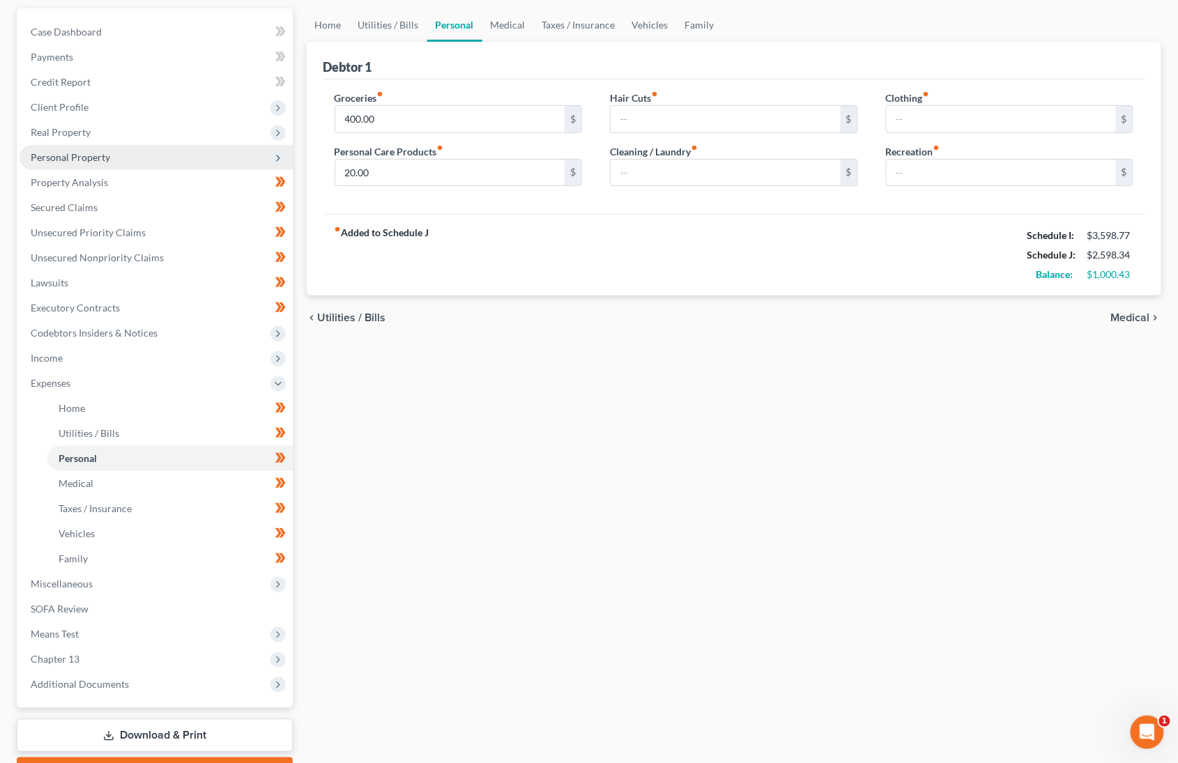
scroll to position [102, 0]
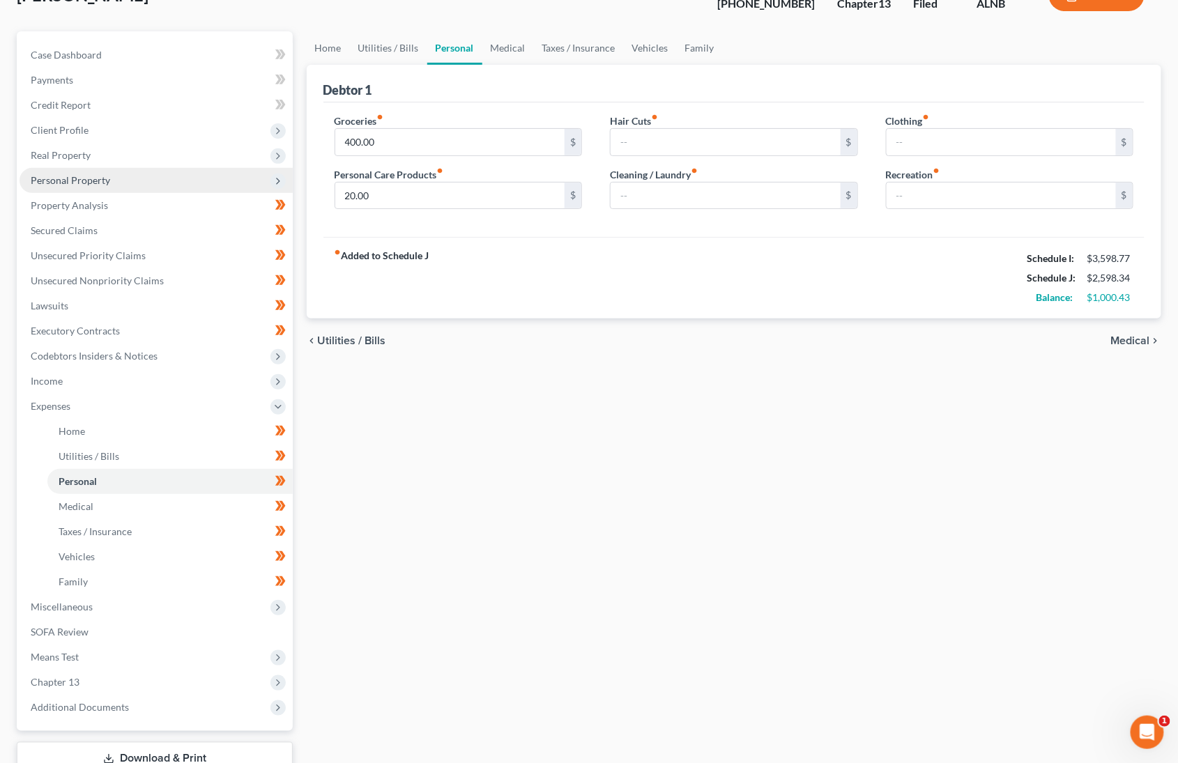
click at [71, 175] on span "Personal Property" at bounding box center [70, 180] width 79 height 12
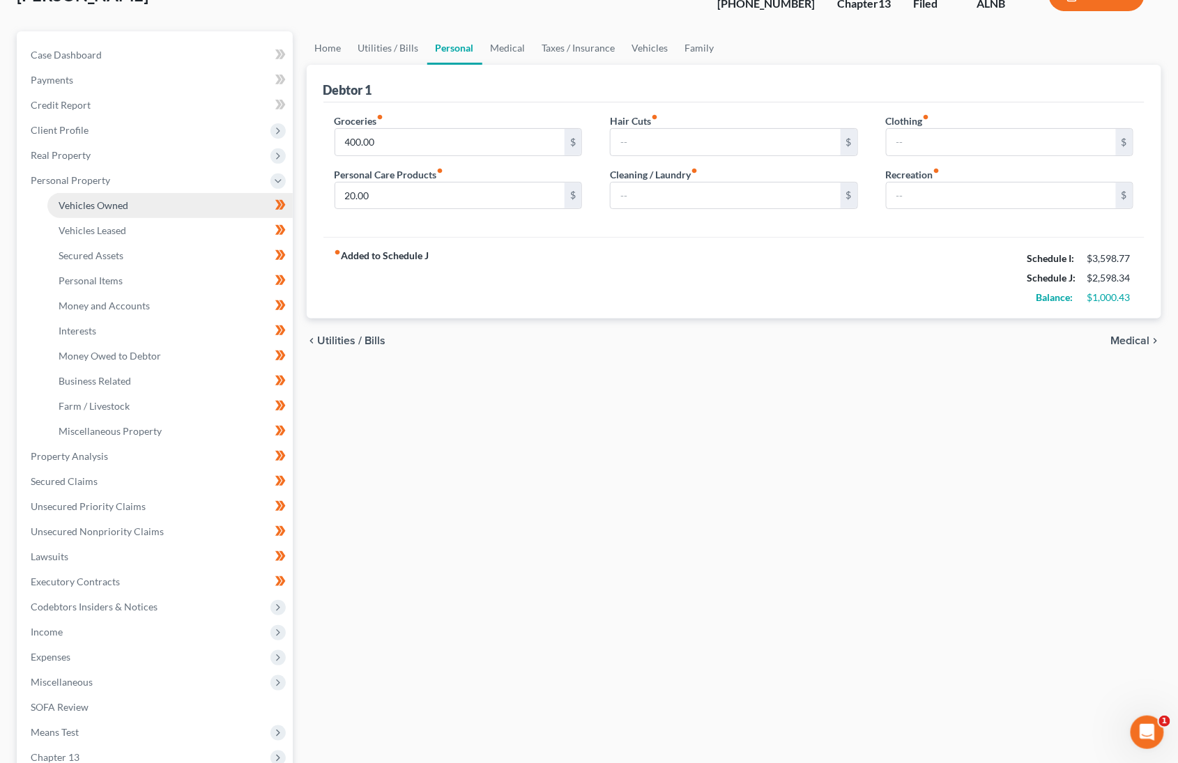
click at [105, 193] on link "Vehicles Owned" at bounding box center [169, 205] width 245 height 25
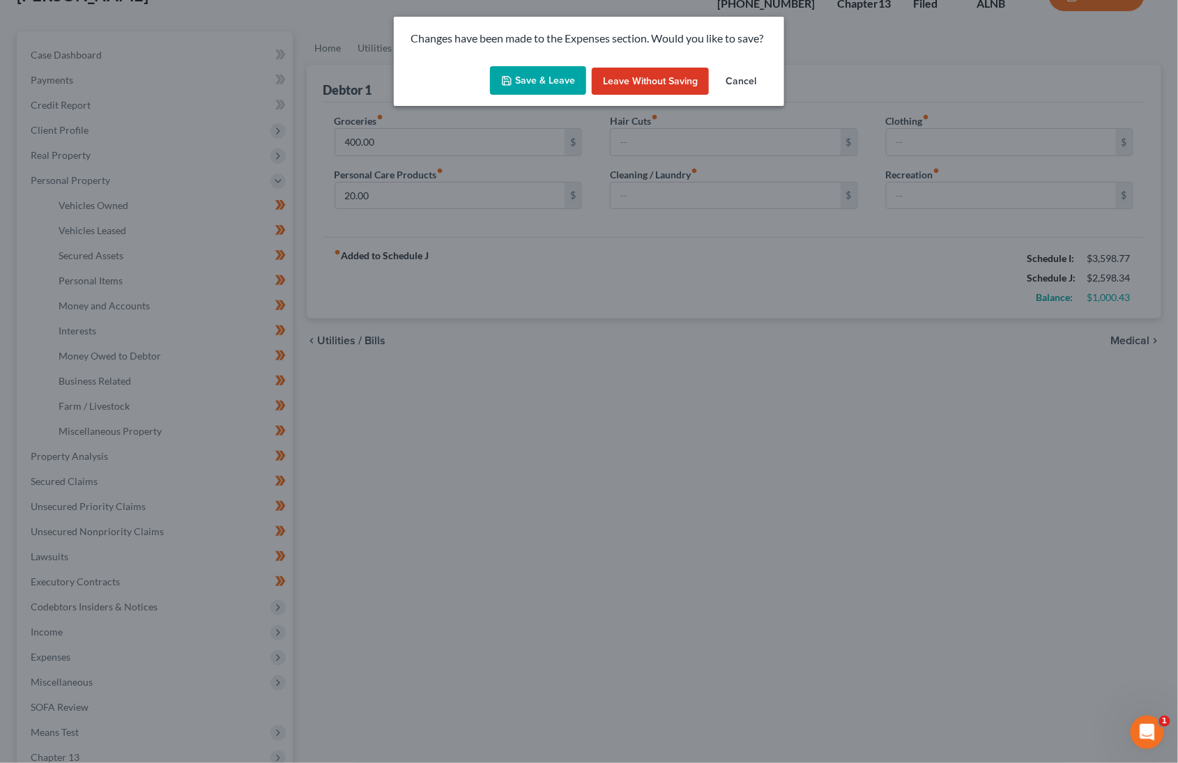
click at [573, 81] on button "Save & Leave" at bounding box center [538, 80] width 96 height 29
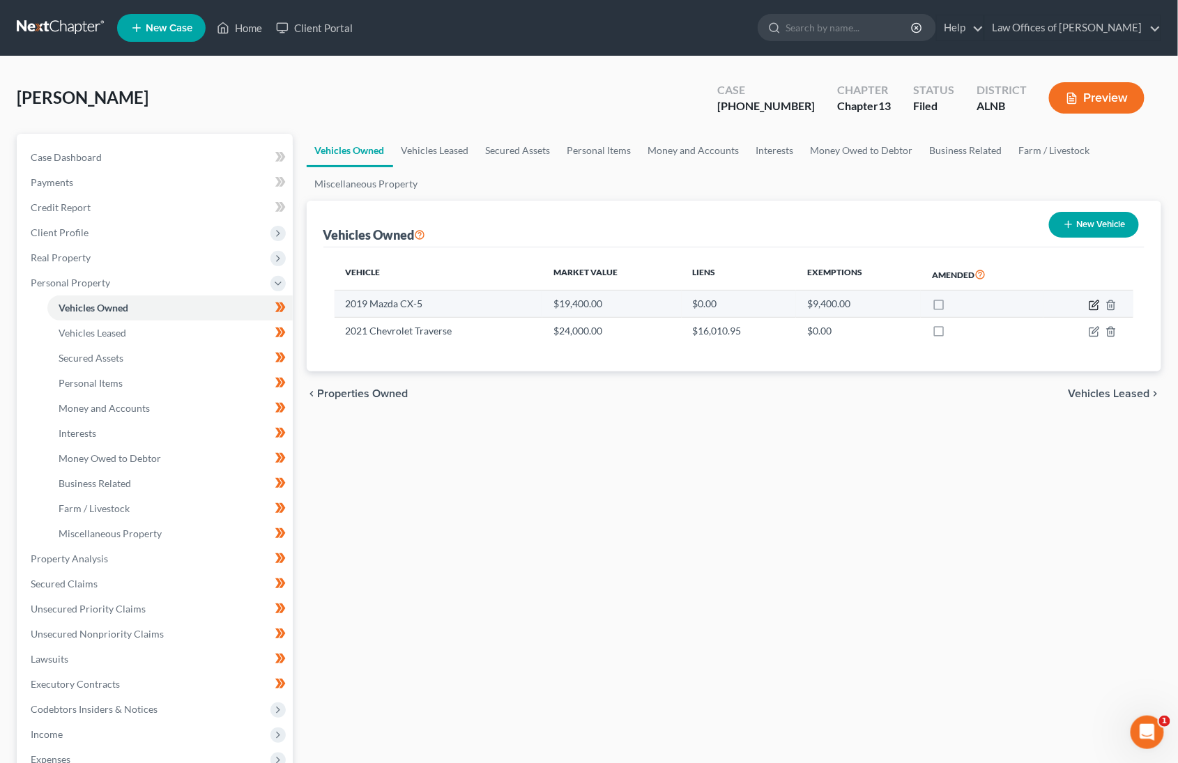
click at [1088, 300] on icon "button" at bounding box center [1093, 305] width 11 height 11
select select "0"
select select "7"
select select "1"
select select "0"
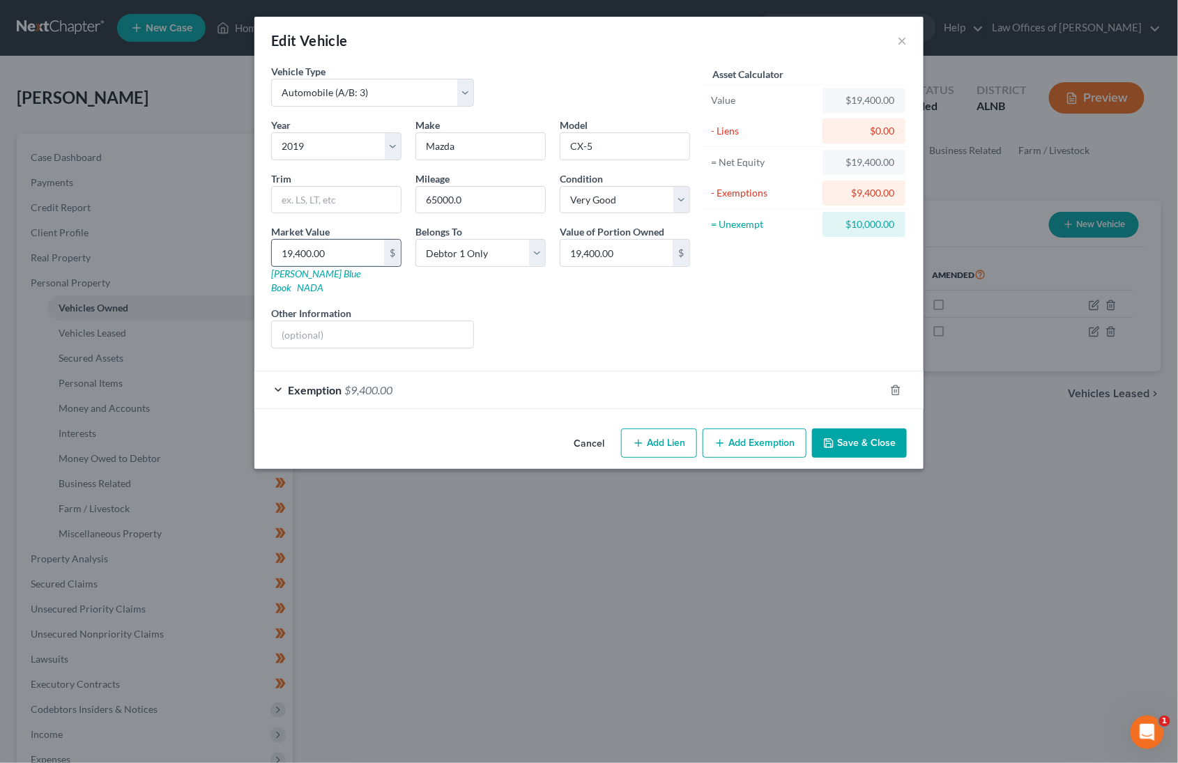
click at [309, 247] on input "19,400.00" at bounding box center [328, 253] width 112 height 26
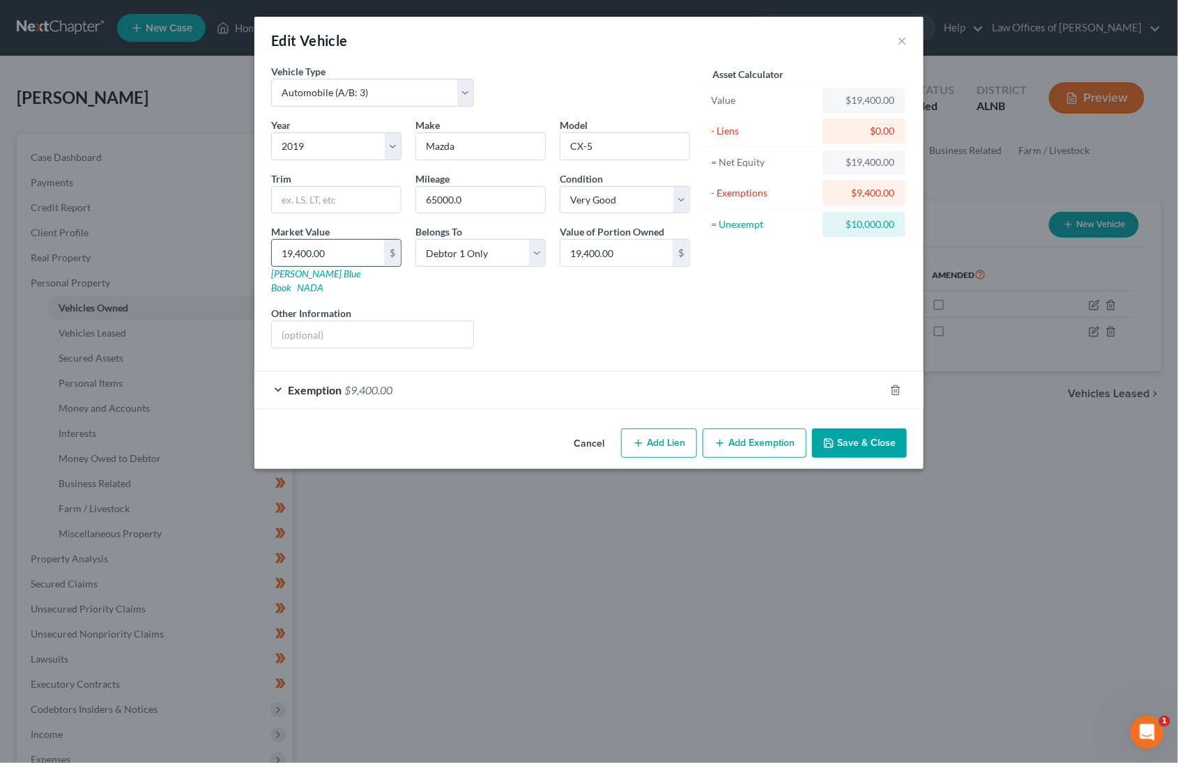
click at [309, 247] on input "19,400.00" at bounding box center [328, 253] width 112 height 26
type input "1"
type input "1.00"
type input "17"
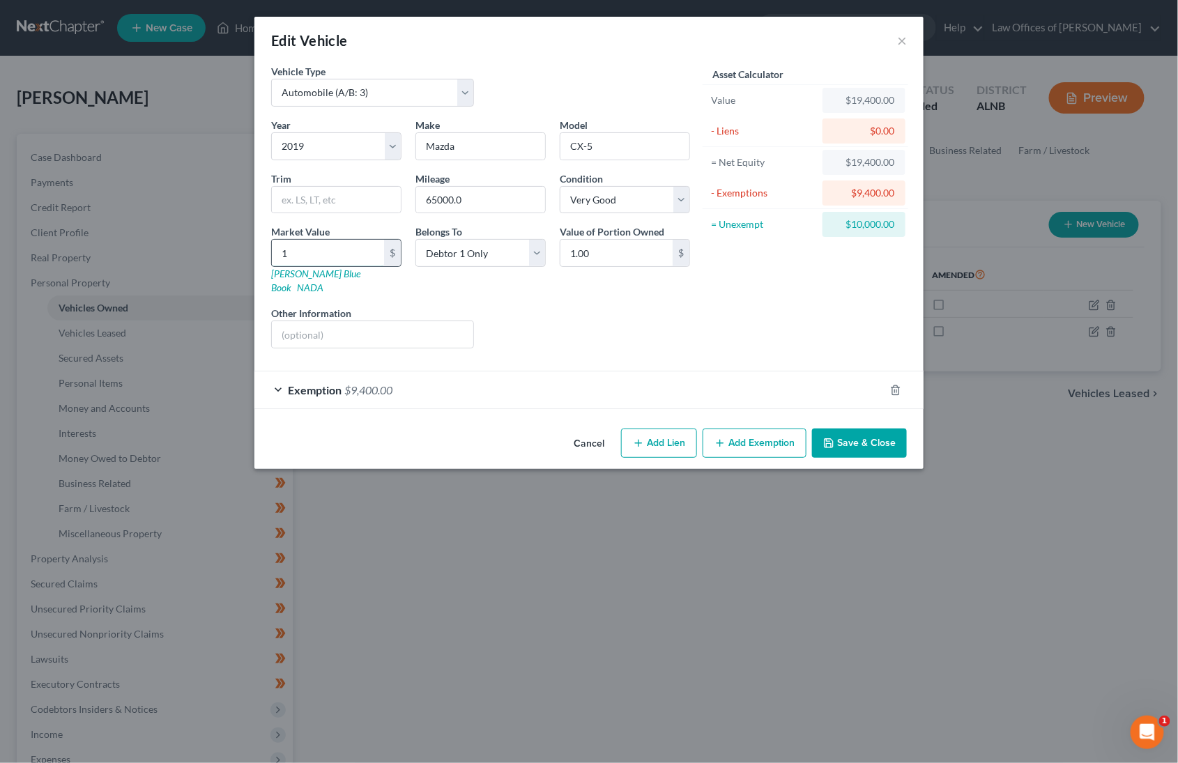
type input "17.00"
type input "174"
type input "174.00"
type input "1740"
type input "1,740.00"
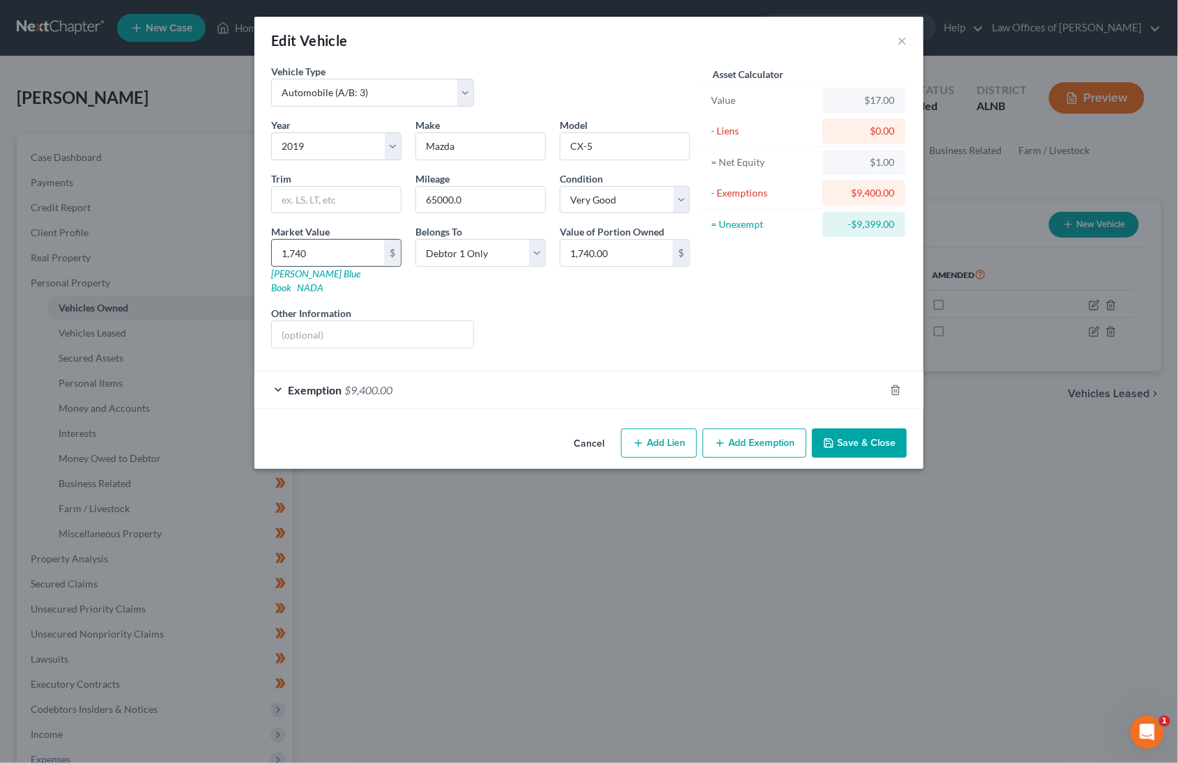
type input "1,7400"
type input "17,400.00"
type input "17,400"
click at [876, 429] on button "Save & Close" at bounding box center [859, 443] width 95 height 29
